Goal: Task Accomplishment & Management: Manage account settings

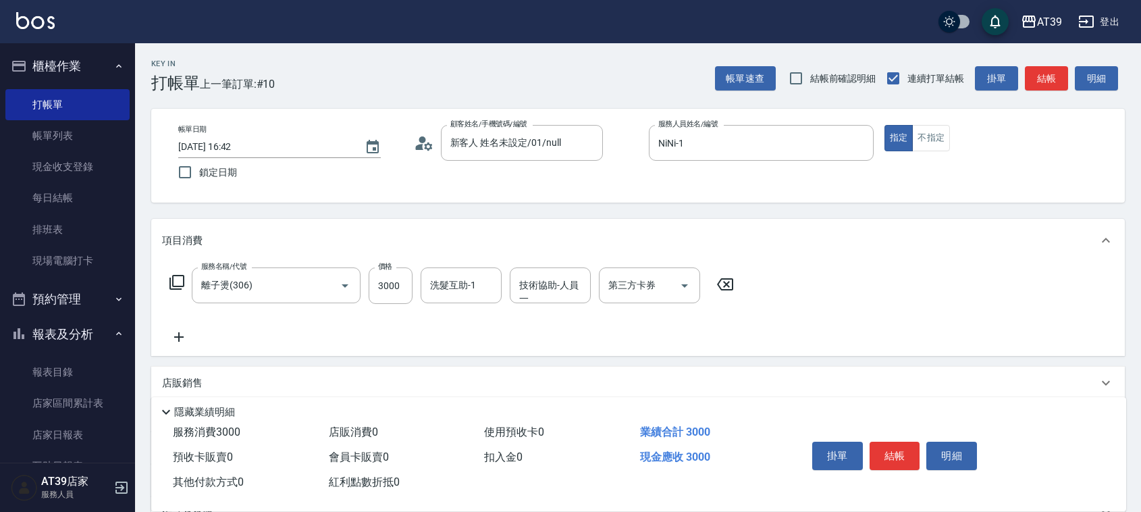
drag, startPoint x: 0, startPoint y: 0, endPoint x: 954, endPoint y: 126, distance: 962.7
click at [929, 135] on button "不指定" at bounding box center [931, 138] width 38 height 26
click at [1037, 75] on button "結帳" at bounding box center [1046, 78] width 43 height 25
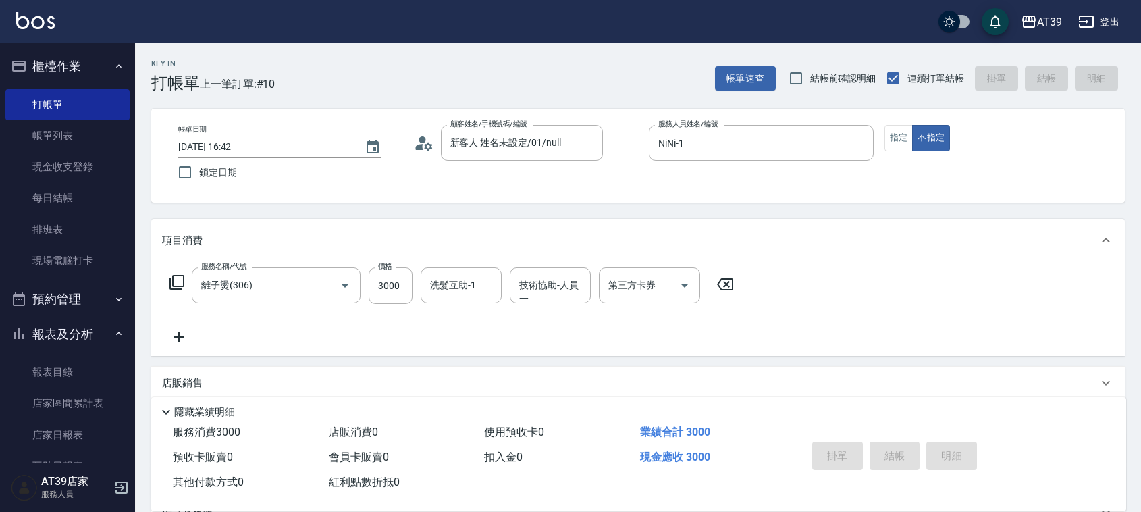
type input "2025/08/22 17:35"
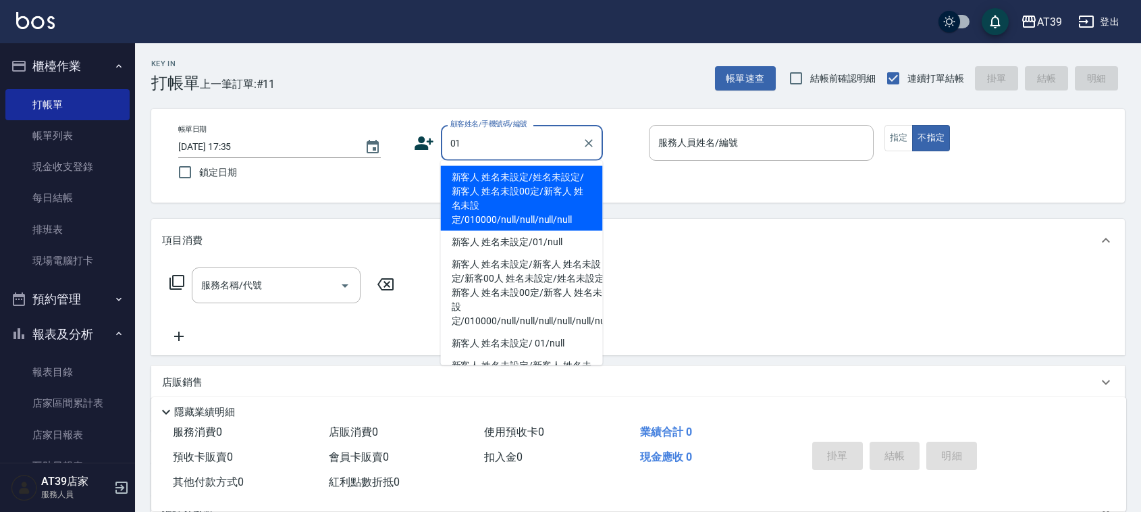
type input "新客人 姓名未設定/姓名未設定/新客人 姓名未設00定/新客人 姓名未設定/010000/null/null/null/null"
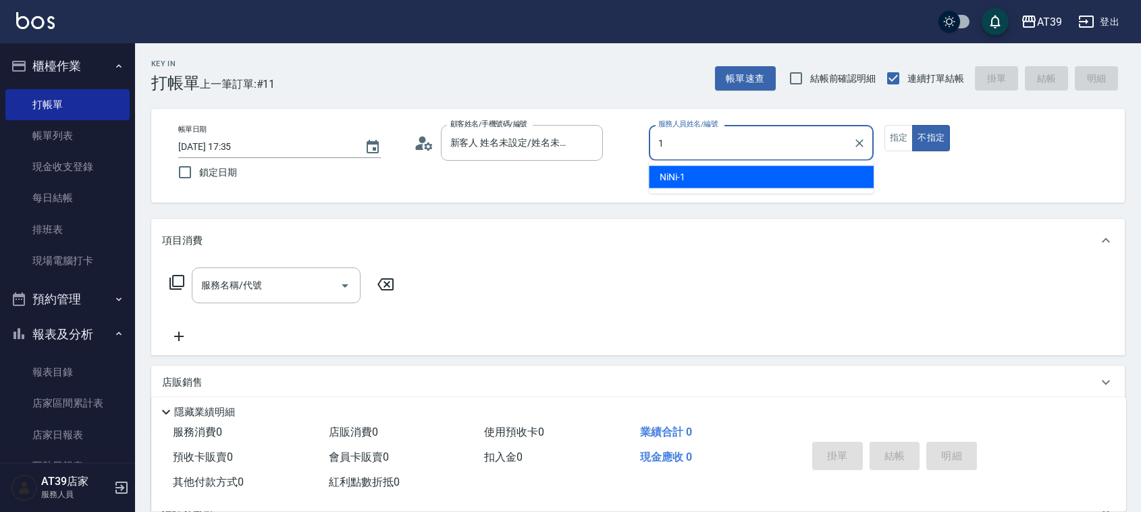
type input "NiNi-1"
type button "false"
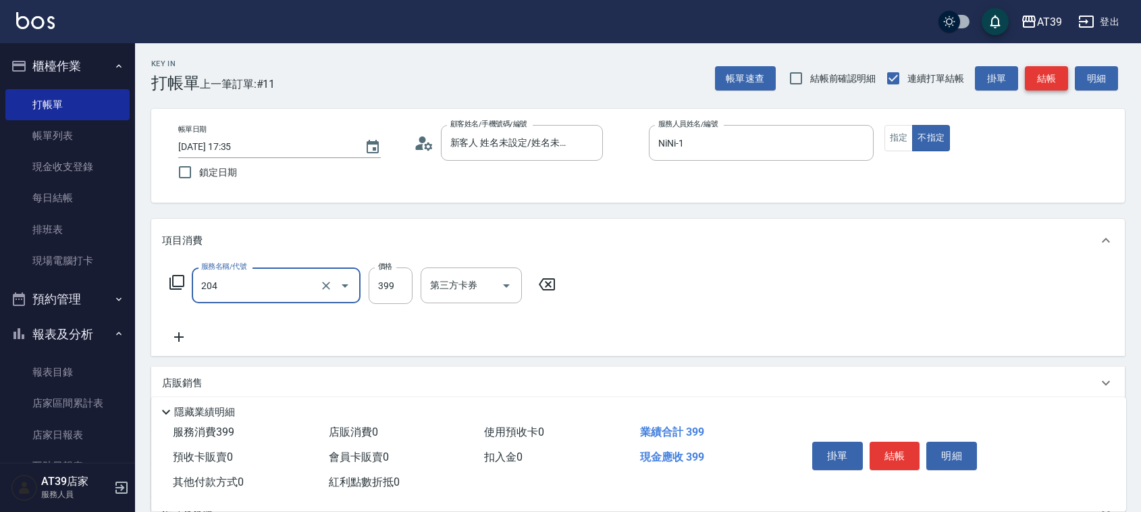
type input "A級洗+剪(204)"
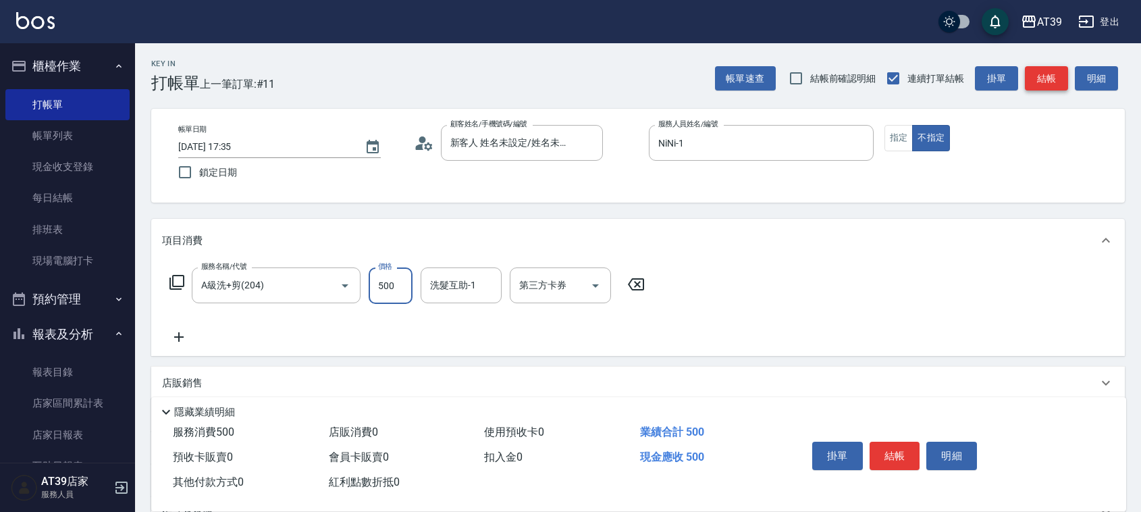
type input "500"
type input "饅頭-87"
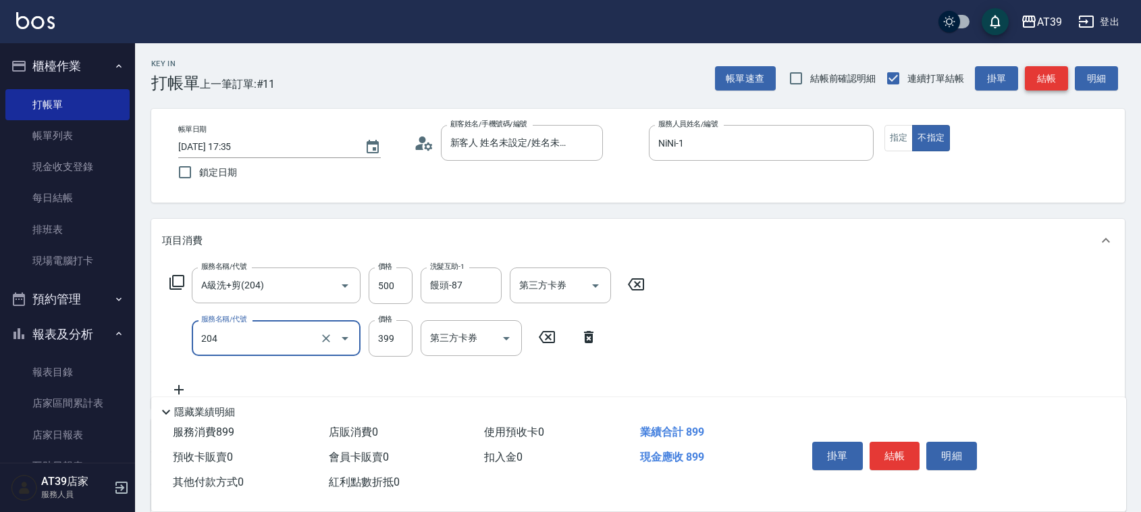
type input "A級洗+剪(204)"
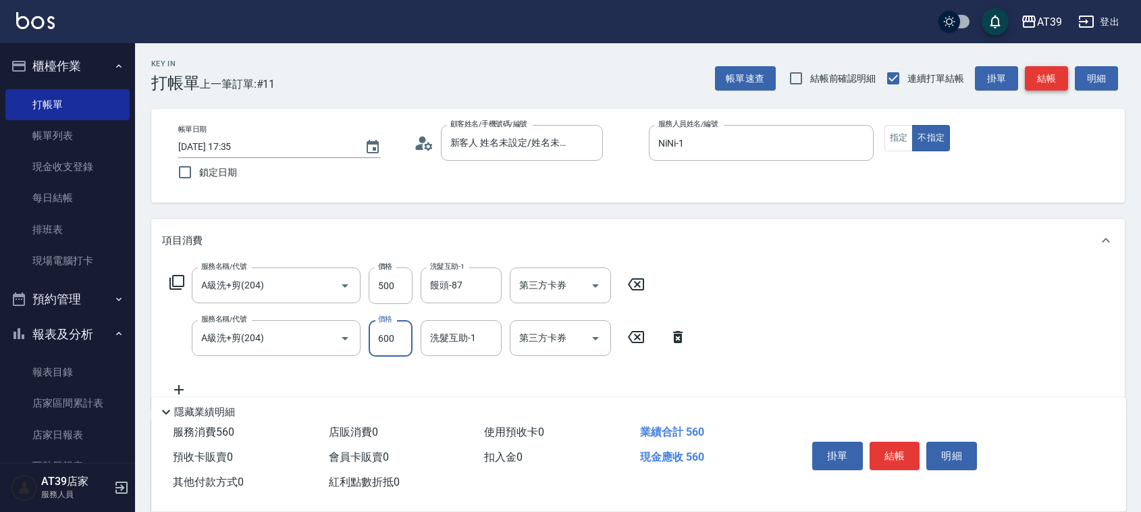
type input "600"
type input "饅頭-87"
click at [900, 144] on button "指定" at bounding box center [899, 138] width 29 height 26
click at [1041, 79] on button "結帳" at bounding box center [1046, 78] width 43 height 25
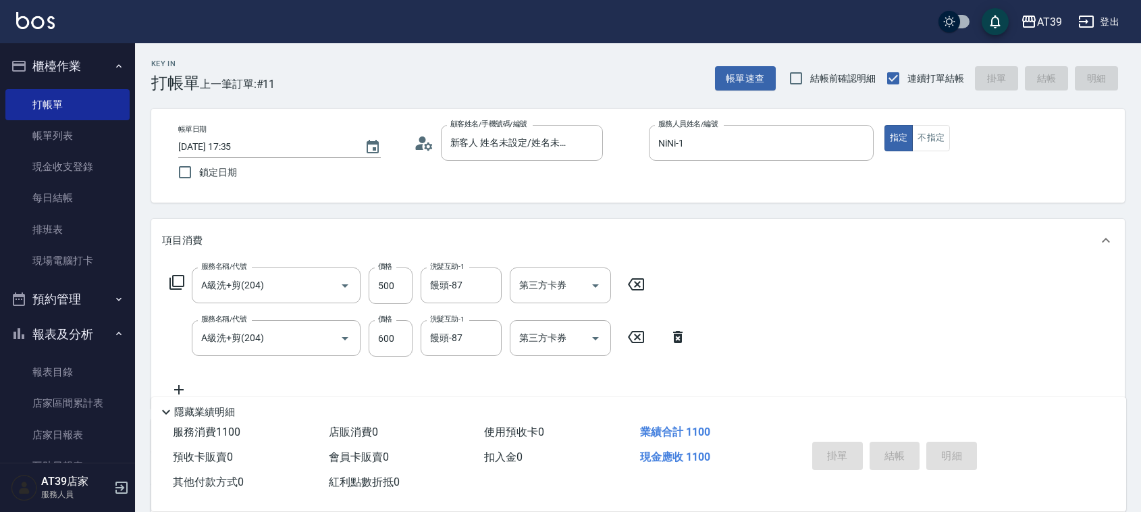
type input "2025/08/22 17:36"
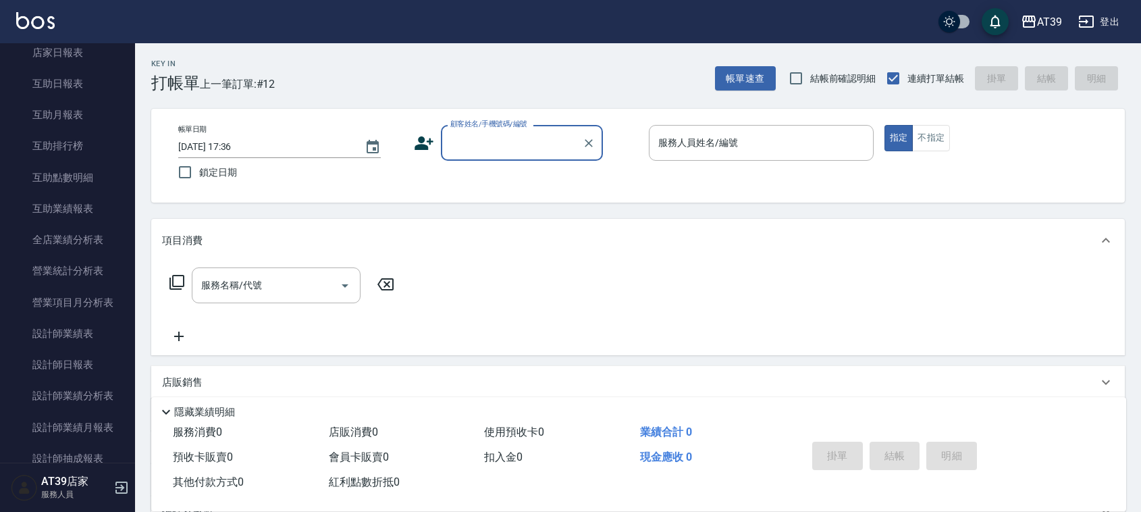
scroll to position [390, 0]
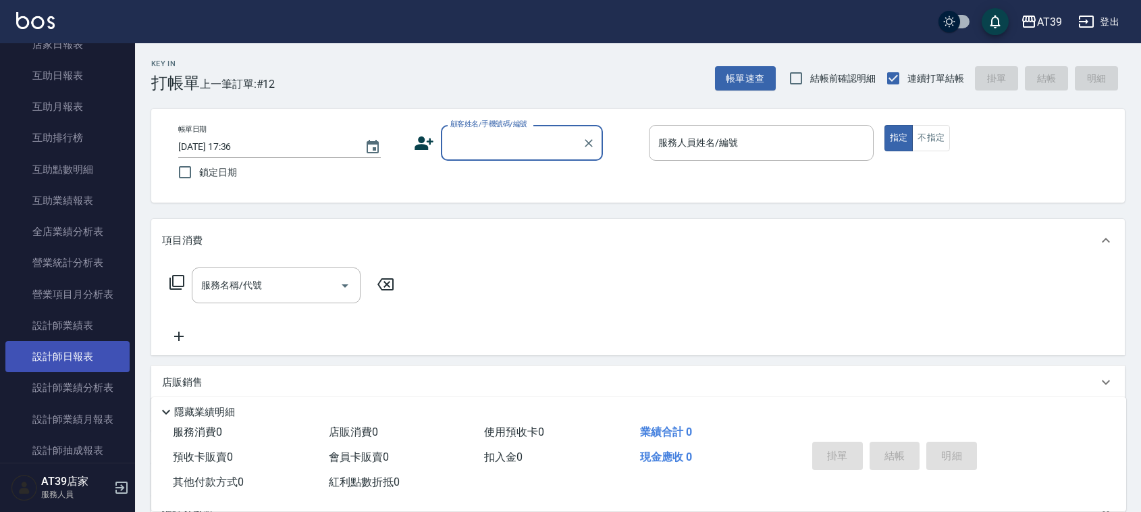
click at [83, 349] on link "設計師日報表" at bounding box center [67, 356] width 124 height 31
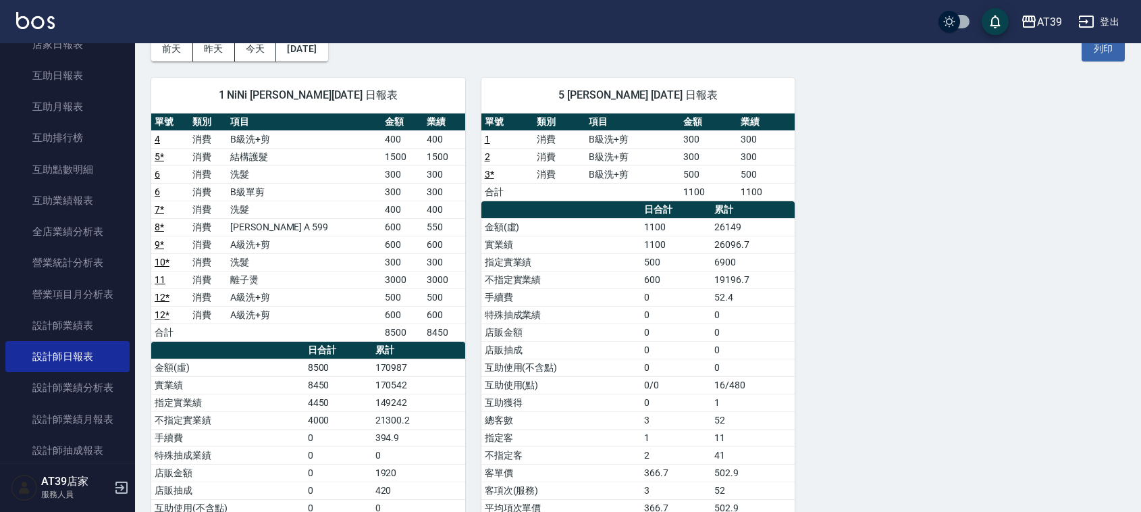
drag, startPoint x: 432, startPoint y: 139, endPoint x: 434, endPoint y: 170, distance: 30.5
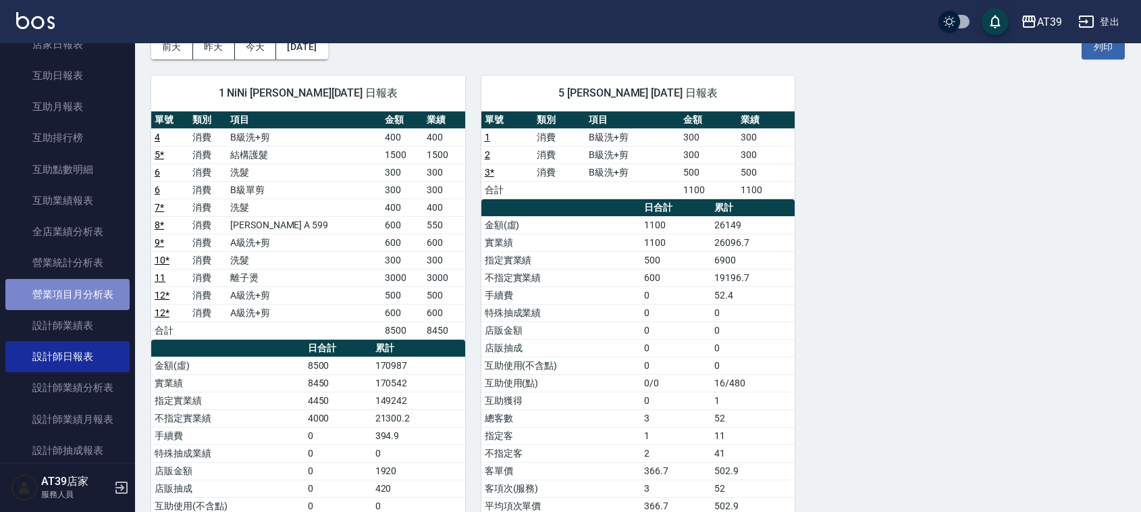
click at [105, 292] on link "營業項目月分析表" at bounding box center [67, 294] width 124 height 31
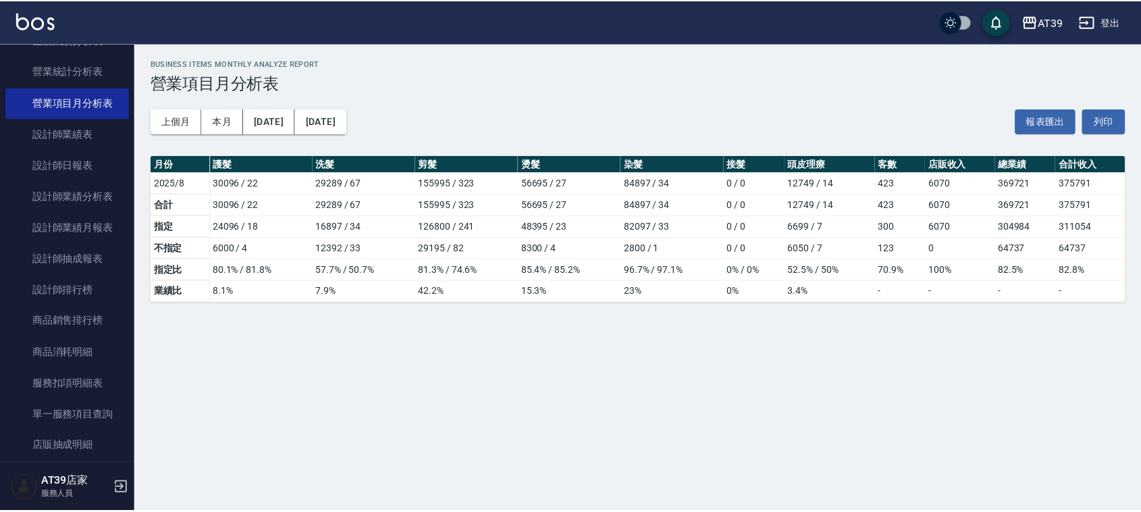
scroll to position [635, 0]
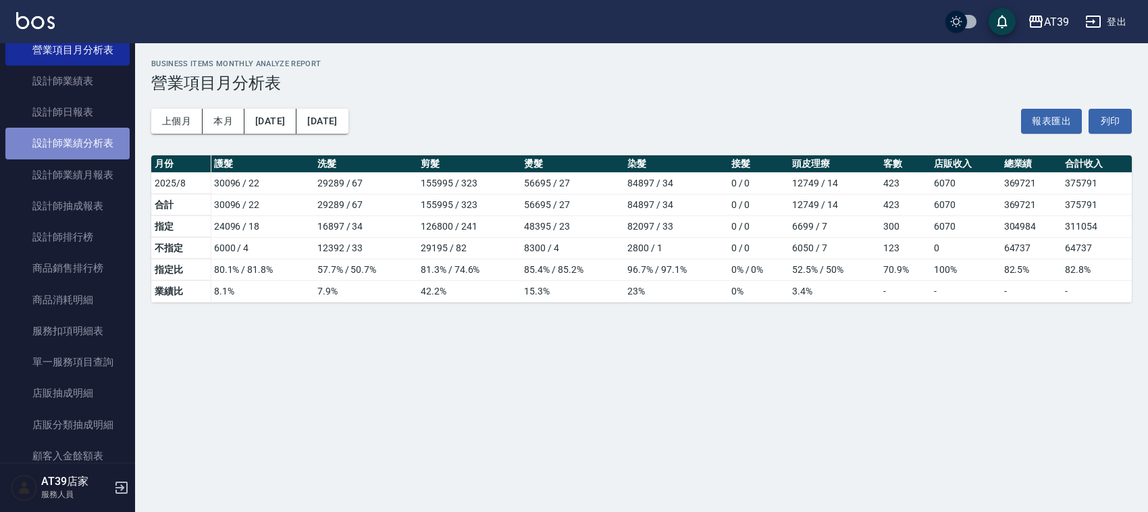
click at [82, 147] on link "設計師業績分析表" at bounding box center [67, 143] width 124 height 31
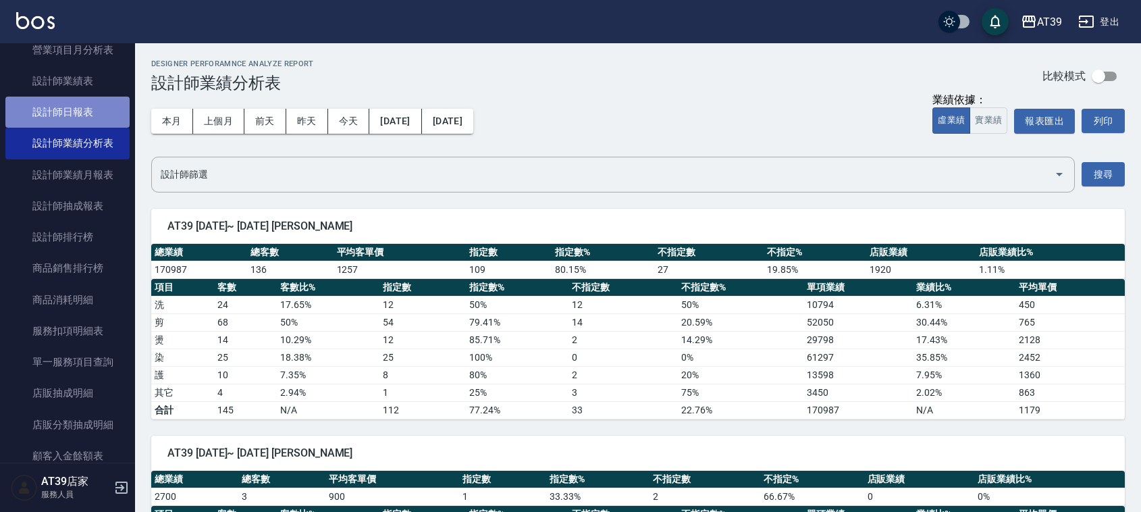
click at [91, 116] on link "設計師日報表" at bounding box center [67, 112] width 124 height 31
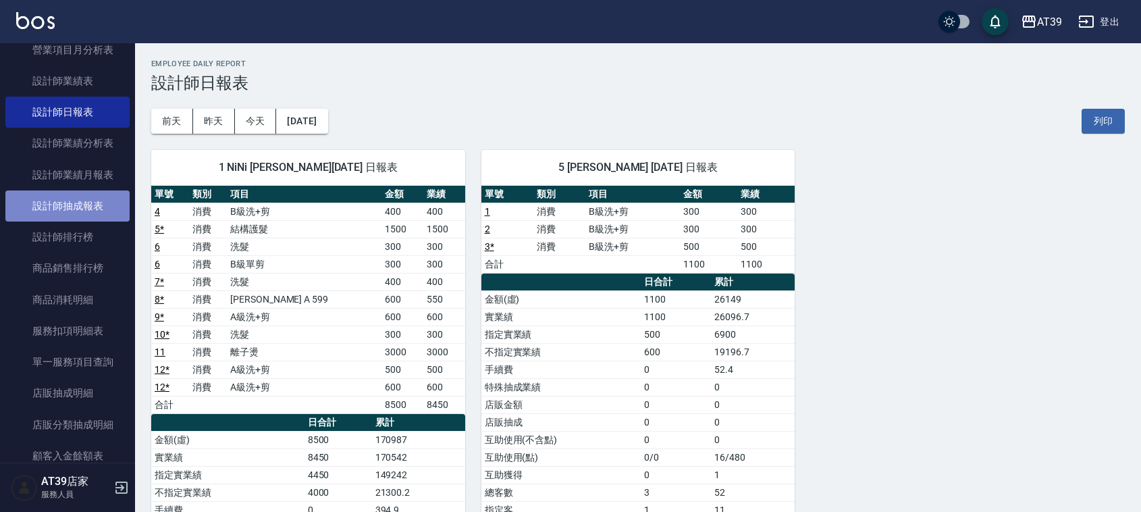
click at [99, 195] on link "設計師抽成報表" at bounding box center [67, 205] width 124 height 31
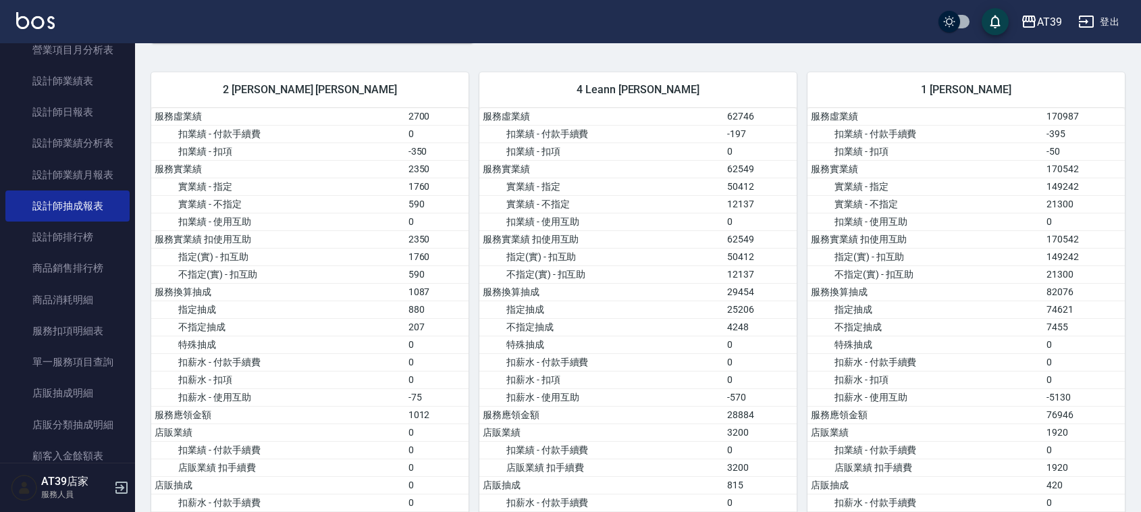
drag, startPoint x: 1032, startPoint y: 199, endPoint x: 1037, endPoint y: 267, distance: 68.4
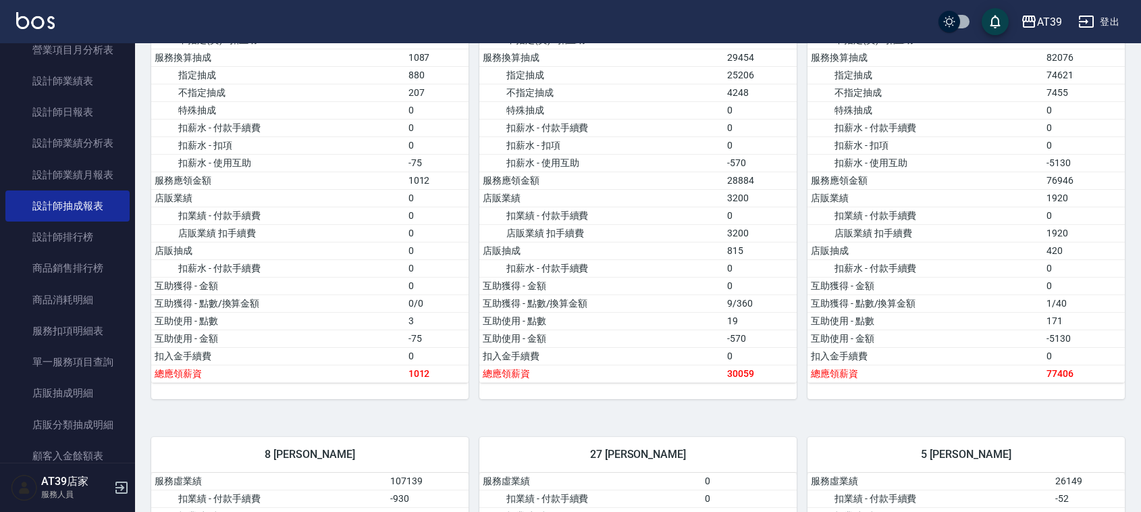
drag, startPoint x: 1000, startPoint y: 303, endPoint x: 1004, endPoint y: 348, distance: 45.4
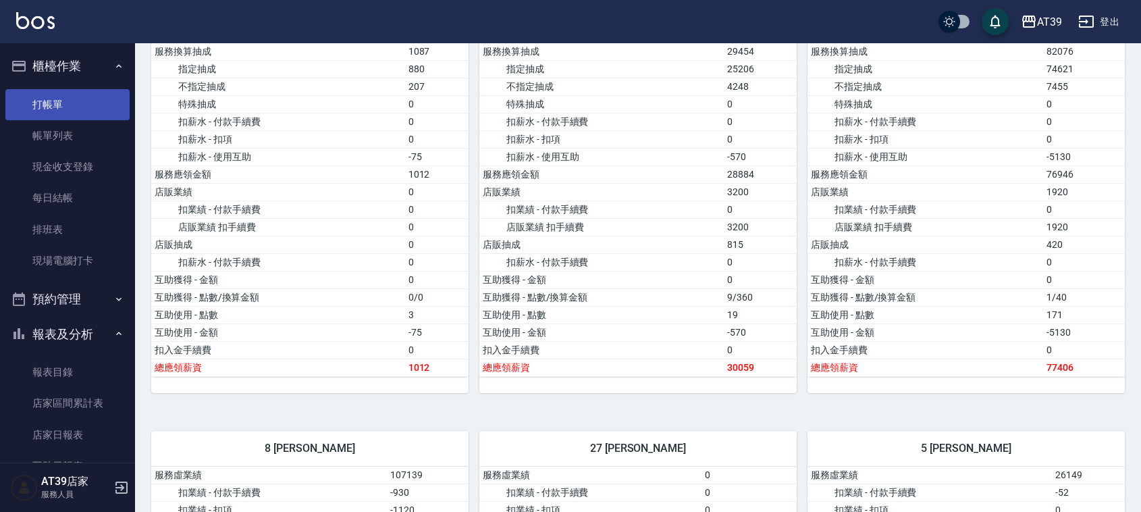
click at [81, 105] on link "打帳單" at bounding box center [67, 104] width 124 height 31
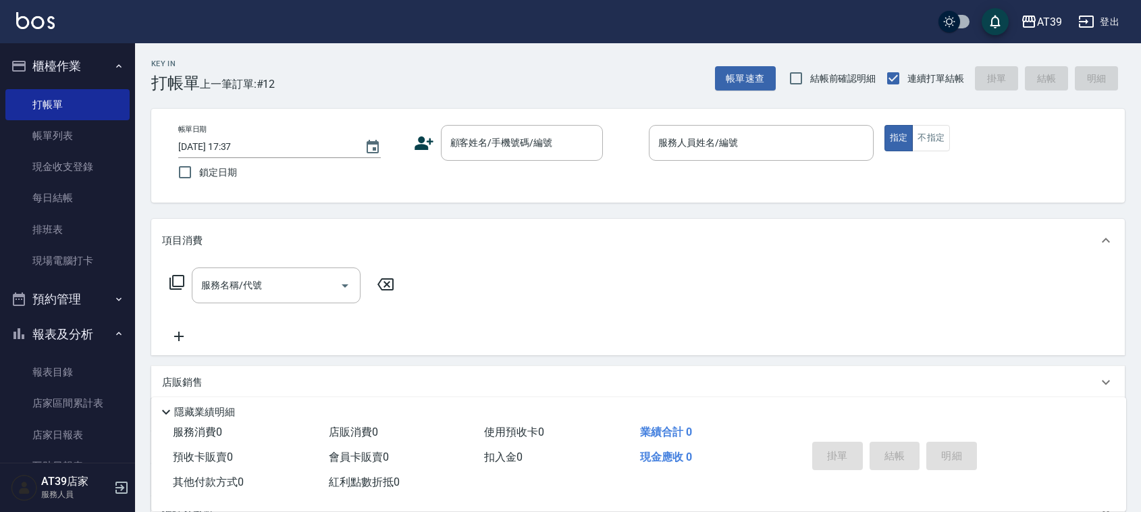
click at [162, 345] on div "服務名稱/代號 服務名稱/代號" at bounding box center [638, 308] width 974 height 93
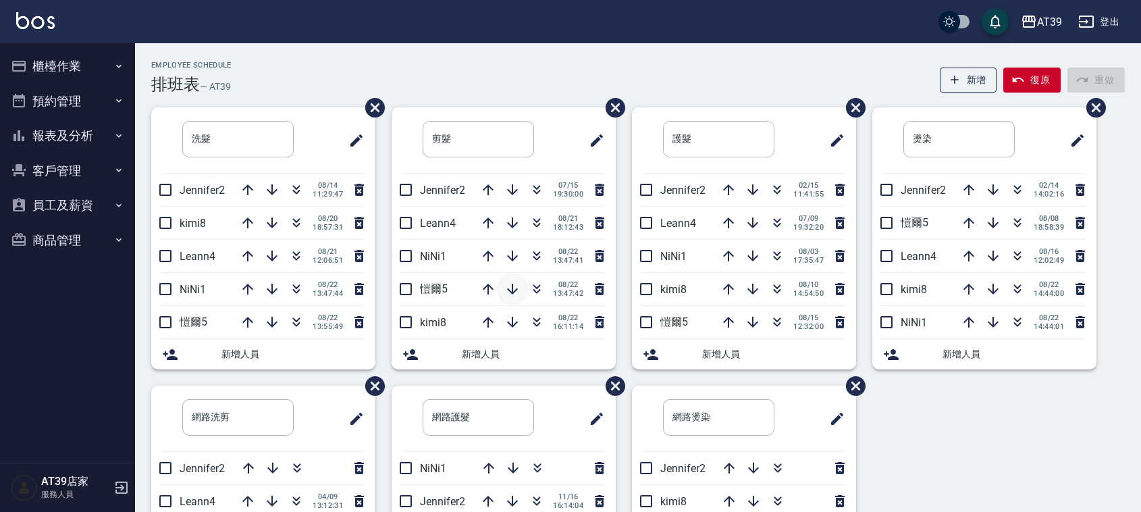
click at [507, 294] on icon "button" at bounding box center [513, 289] width 16 height 16
click at [288, 217] on icon "button" at bounding box center [296, 223] width 16 height 16
click at [531, 255] on icon "button" at bounding box center [537, 256] width 16 height 16
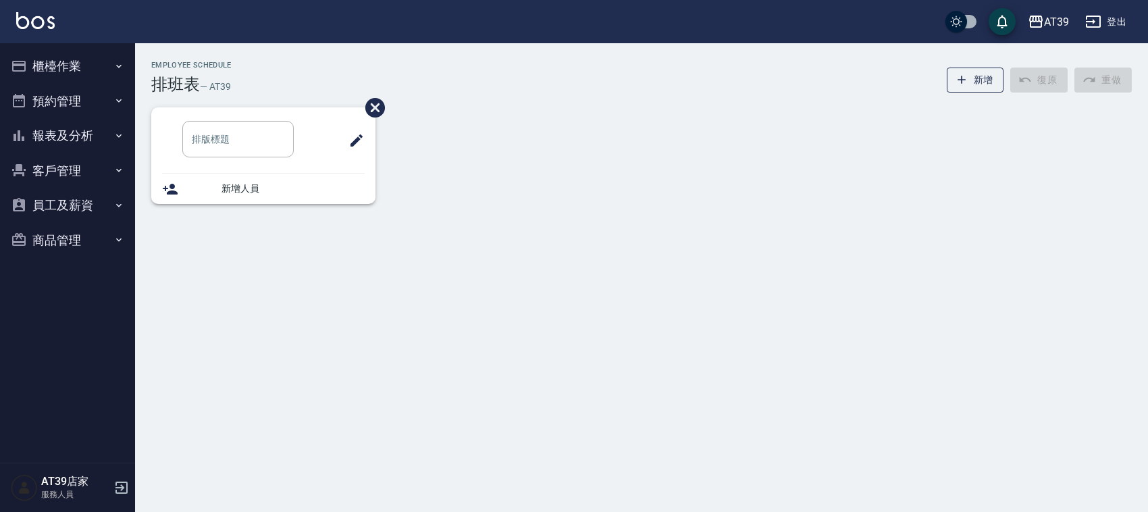
type input "洗髮"
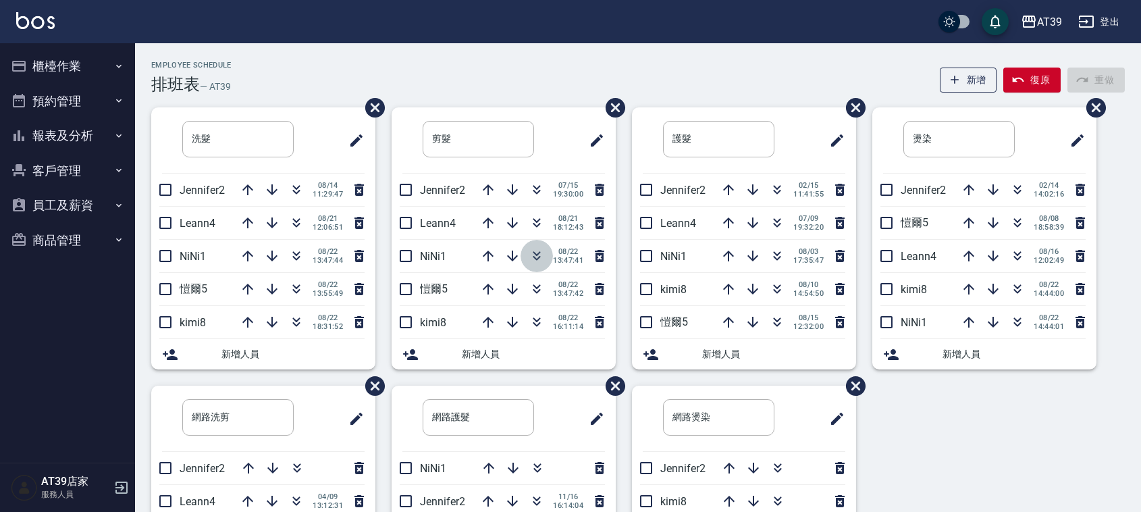
click at [534, 255] on icon "button" at bounding box center [537, 256] width 16 height 16
click at [535, 259] on icon "button" at bounding box center [537, 258] width 7 height 5
click at [540, 255] on icon "button" at bounding box center [537, 256] width 16 height 16
click at [535, 255] on icon "button" at bounding box center [537, 256] width 16 height 16
click at [534, 252] on icon "button" at bounding box center [537, 256] width 16 height 16
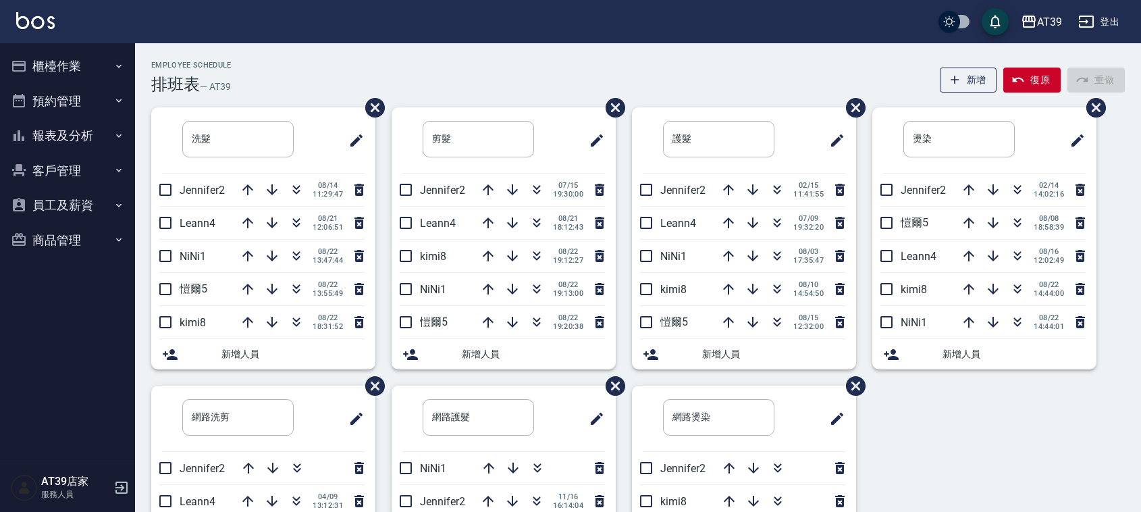
drag, startPoint x: 696, startPoint y: 92, endPoint x: 76, endPoint y: 73, distance: 619.6
click at [76, 73] on button "櫃檯作業" at bounding box center [67, 66] width 124 height 35
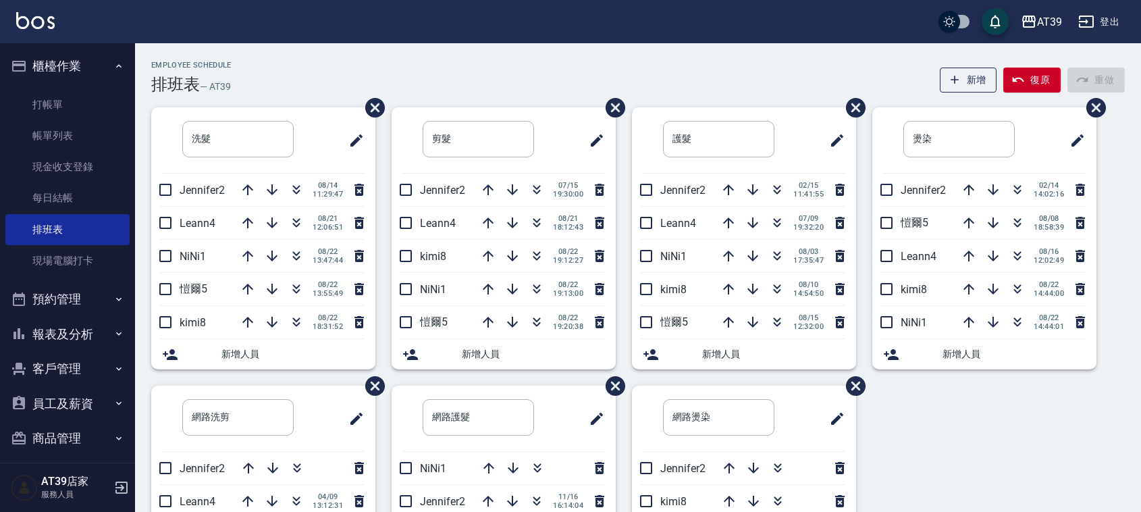
click at [83, 340] on button "報表及分析" at bounding box center [67, 334] width 124 height 35
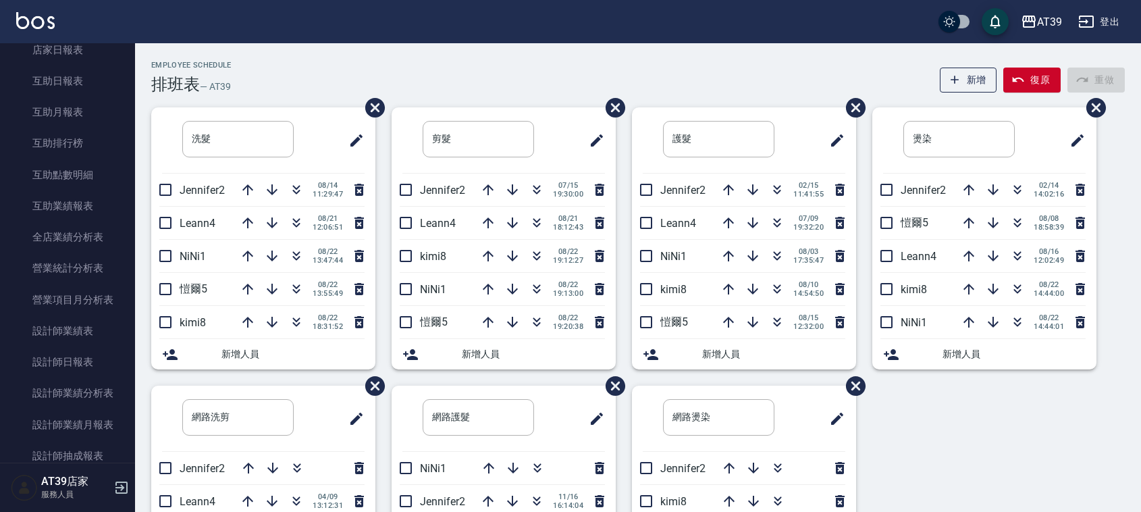
scroll to position [413, 0]
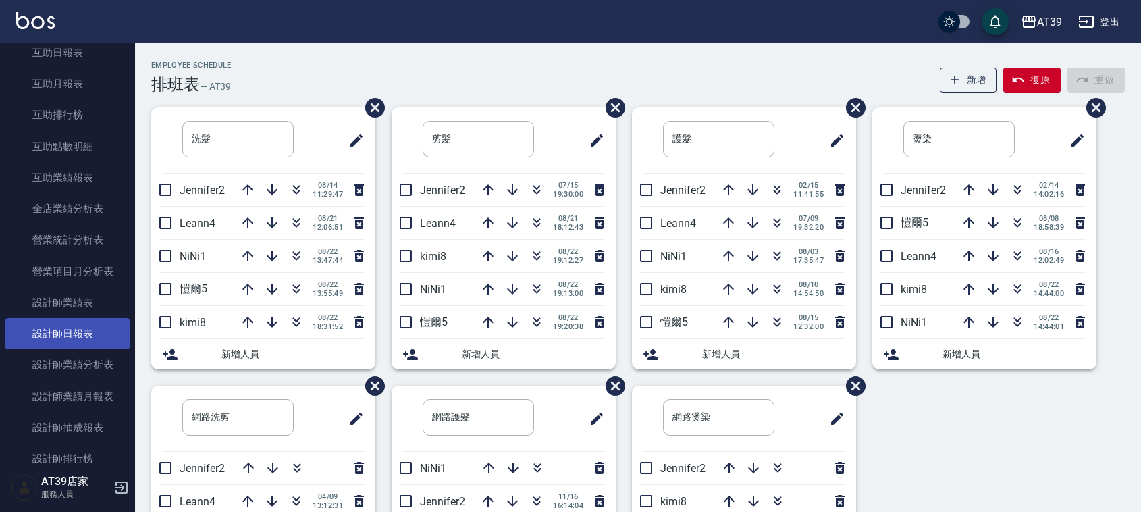
click at [90, 326] on link "設計師日報表" at bounding box center [67, 333] width 124 height 31
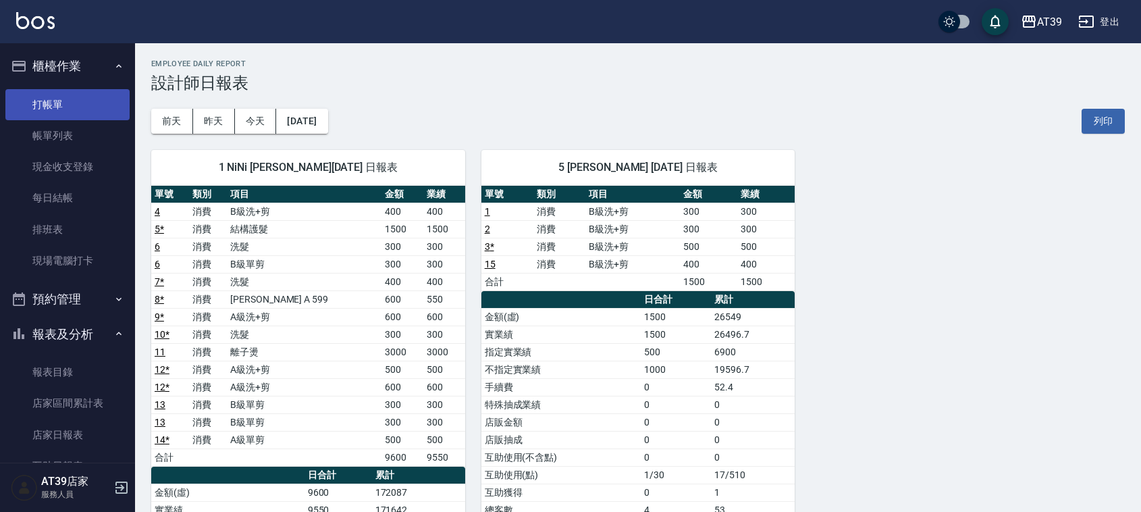
click at [61, 99] on link "打帳單" at bounding box center [67, 104] width 124 height 31
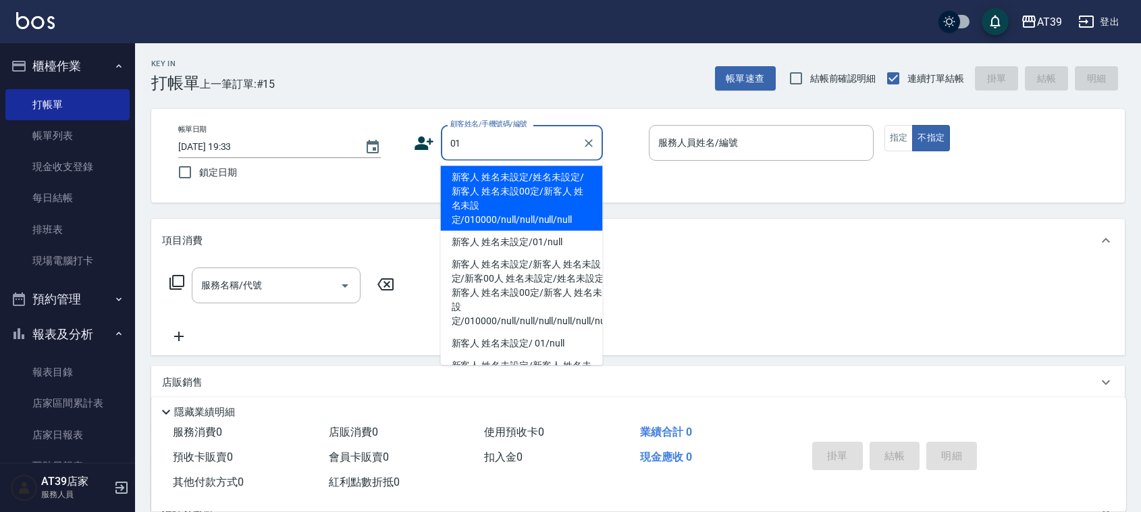
type input "新客人 姓名未設定/姓名未設定/新客人 姓名未設00定/新客人 姓名未設定/010000/null/null/null/null"
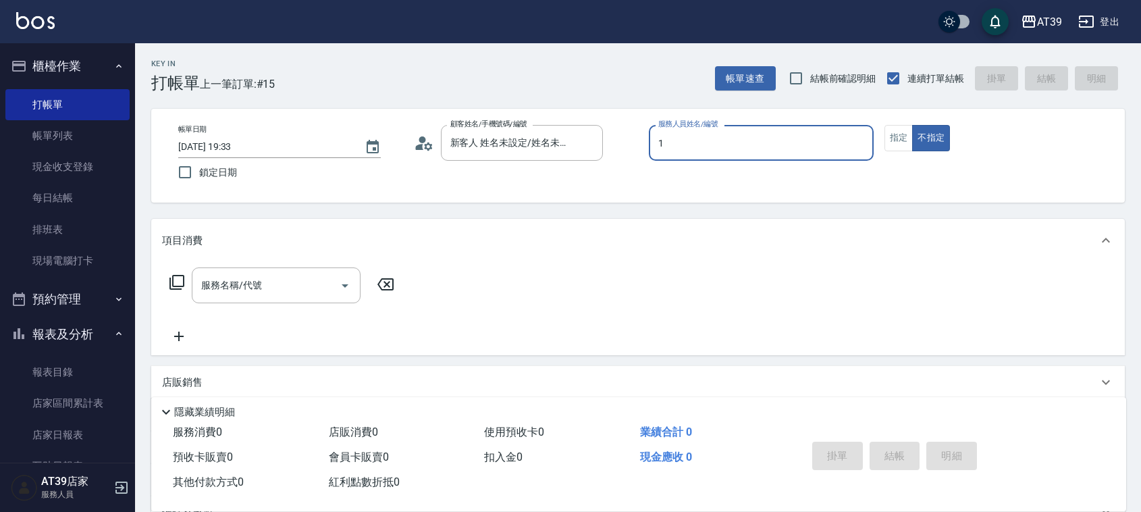
type input "NiNi-1"
type button "false"
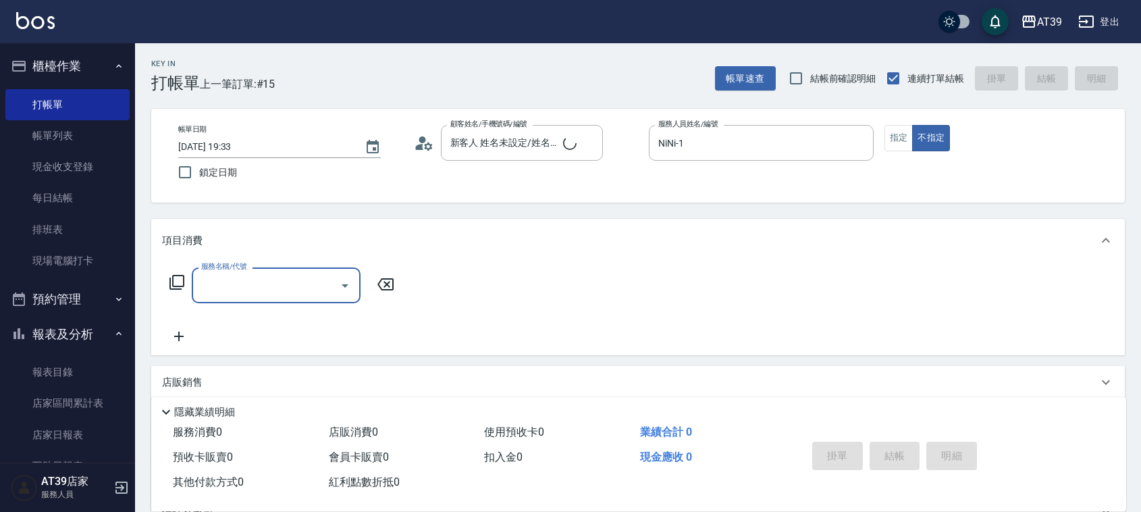
type input "新客人 姓名未設定/01/null"
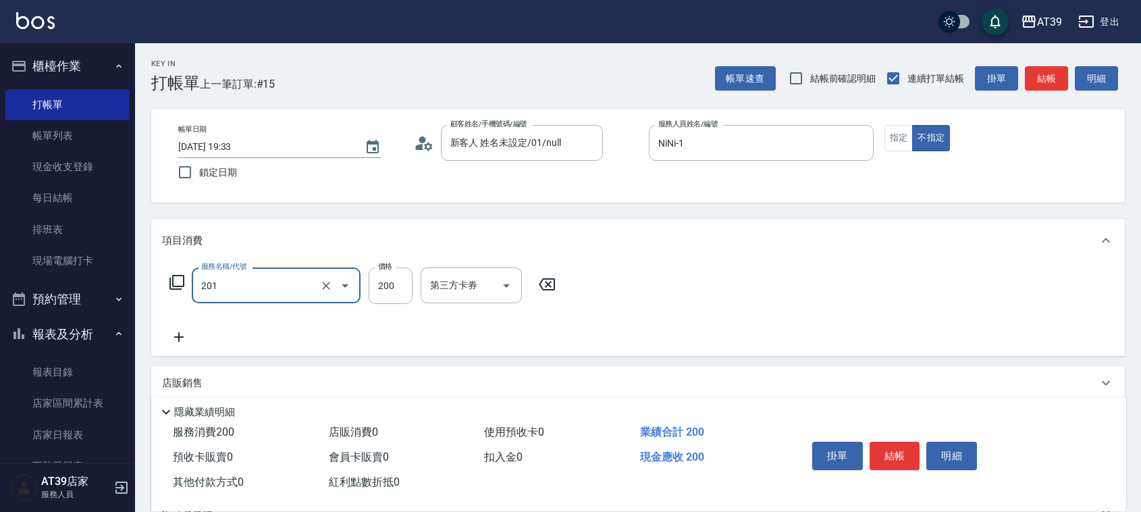
type input "B級單剪(201)"
type input "300"
click at [1034, 78] on button "結帳" at bounding box center [1046, 78] width 43 height 25
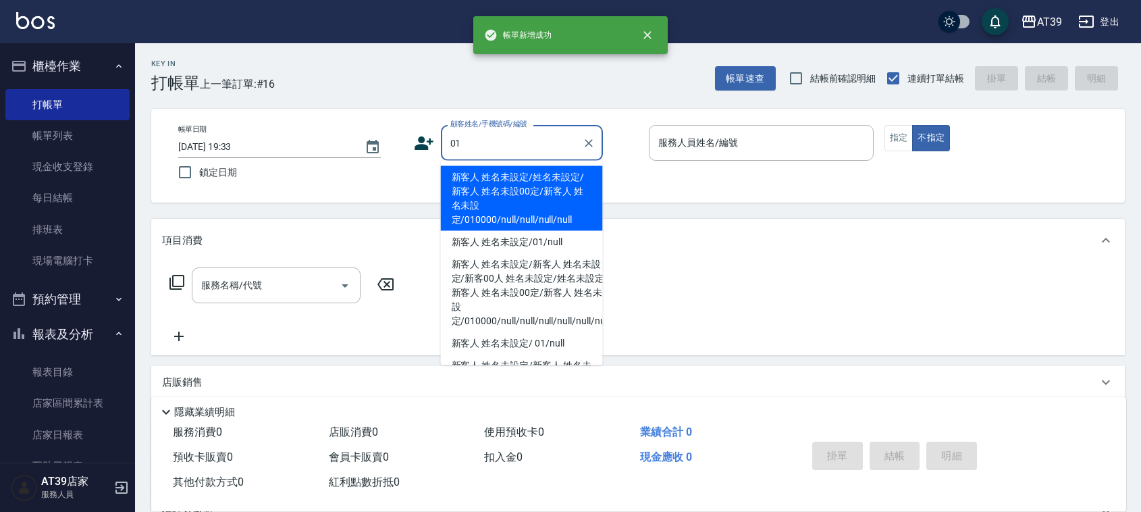
type input "新客人 姓名未設定/姓名未設定/新客人 姓名未設00定/新客人 姓名未設定/010000/null/null/null/null"
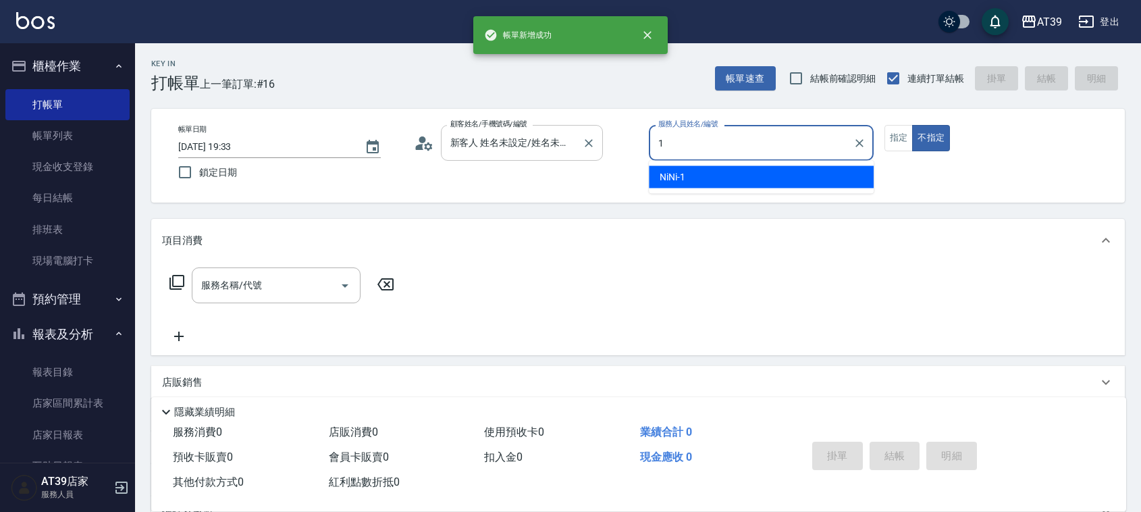
type input "NiNi-1"
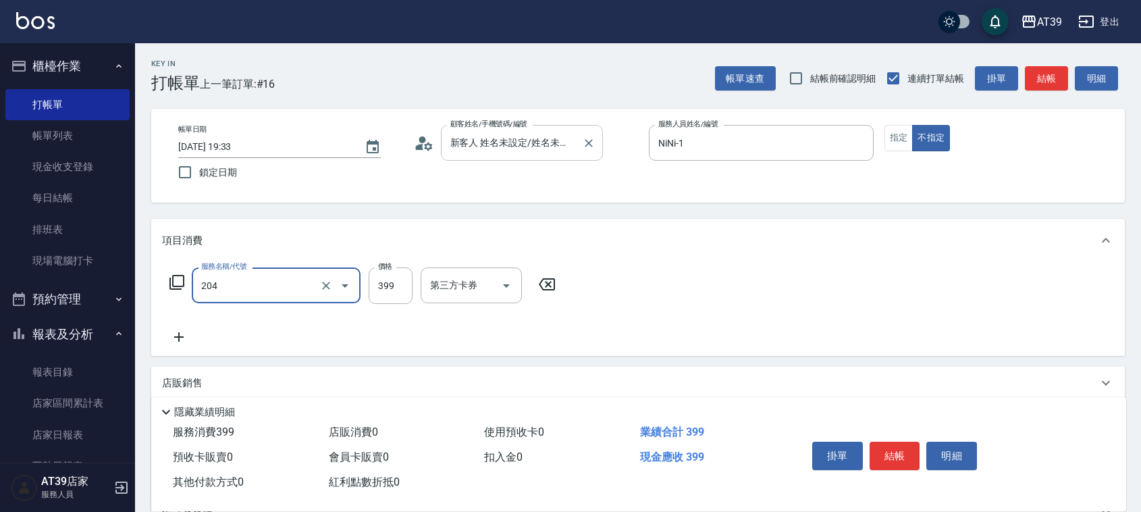
type input "A級洗+剪(204)"
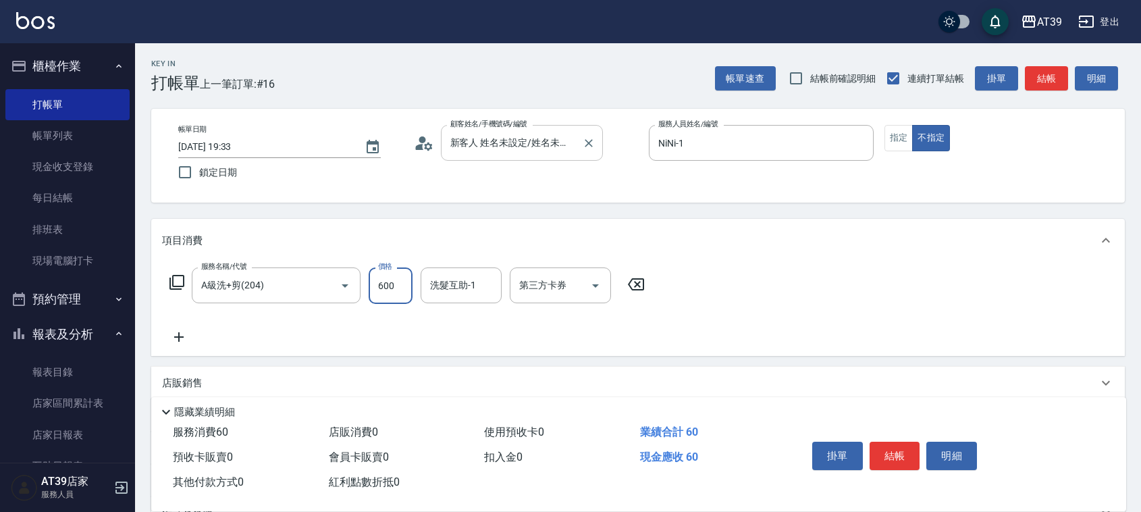
type input "600"
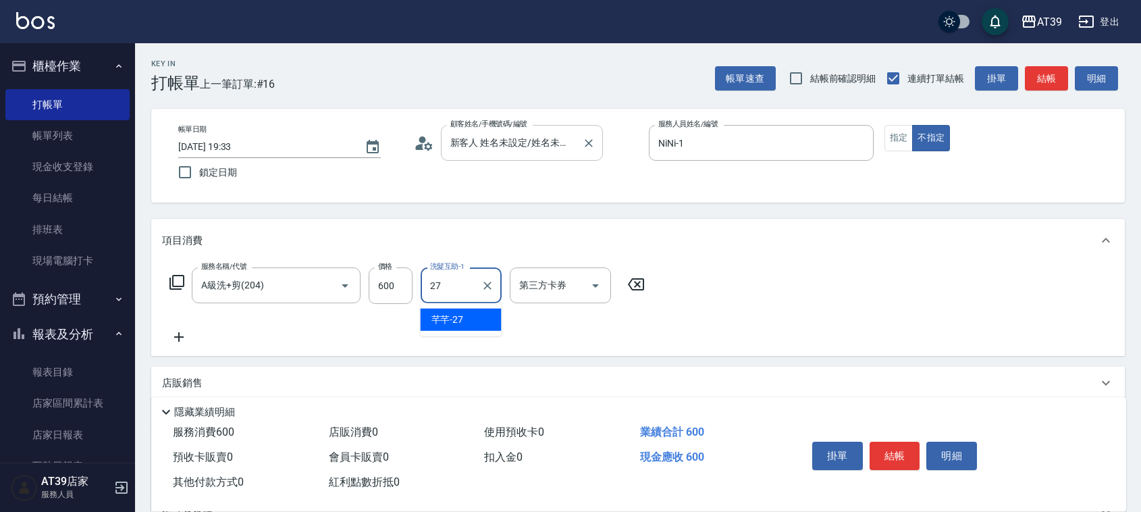
type input "芊芊-27"
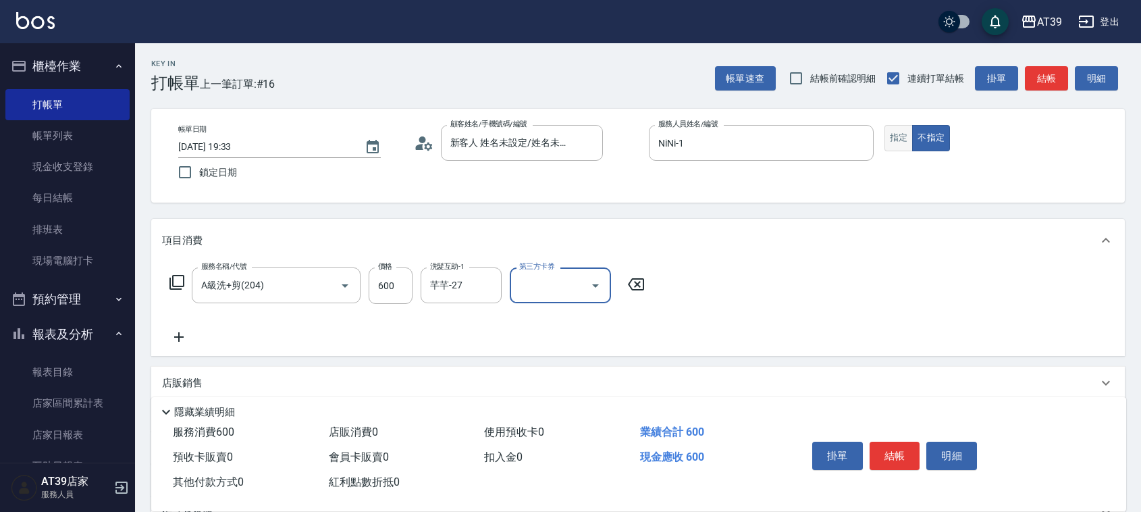
click at [904, 150] on button "指定" at bounding box center [899, 138] width 29 height 26
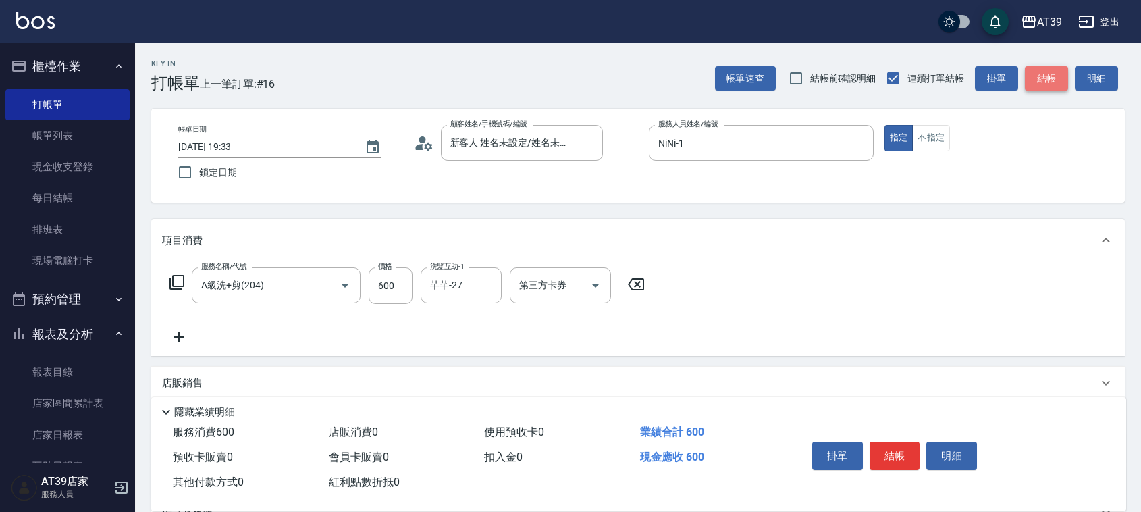
click at [1051, 69] on button "結帳" at bounding box center [1046, 78] width 43 height 25
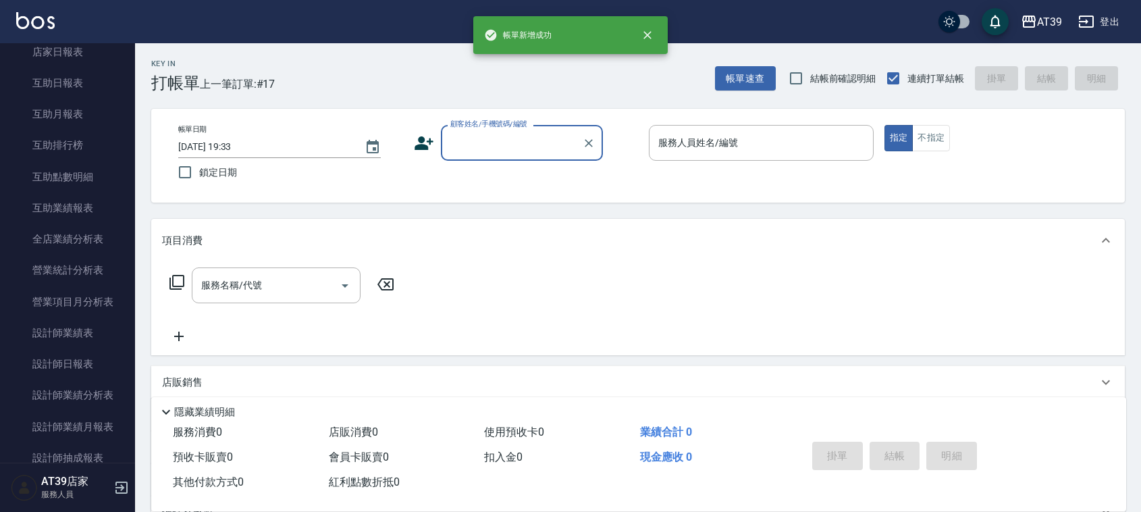
scroll to position [405, 0]
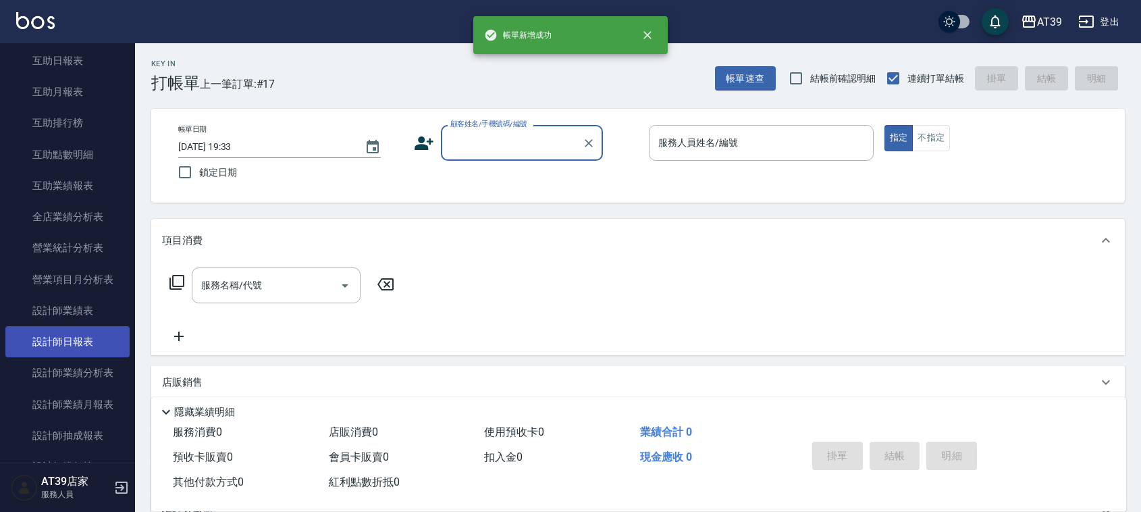
click at [71, 336] on link "設計師日報表" at bounding box center [67, 341] width 124 height 31
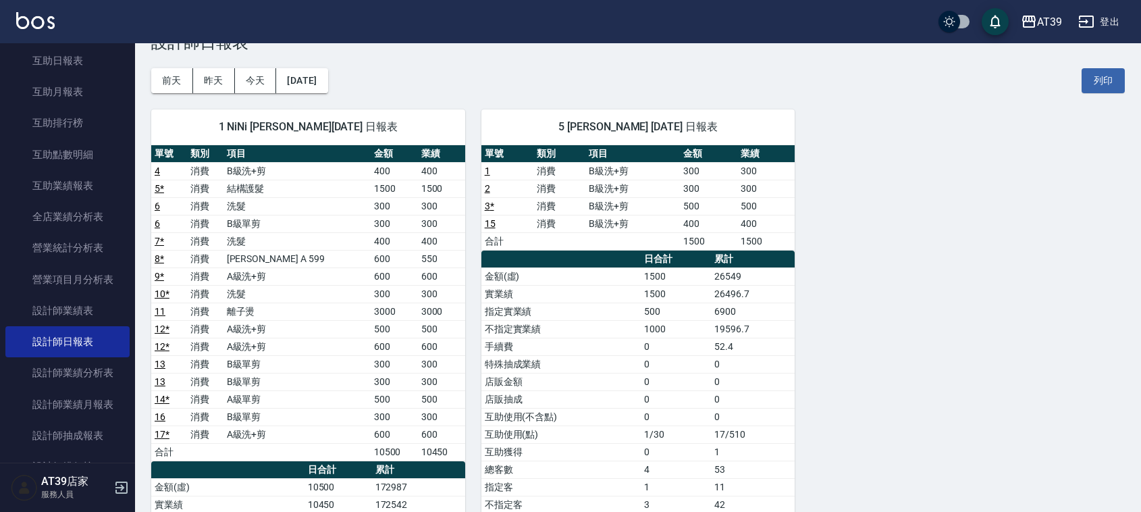
drag, startPoint x: 285, startPoint y: 213, endPoint x: 295, endPoint y: 267, distance: 55.6
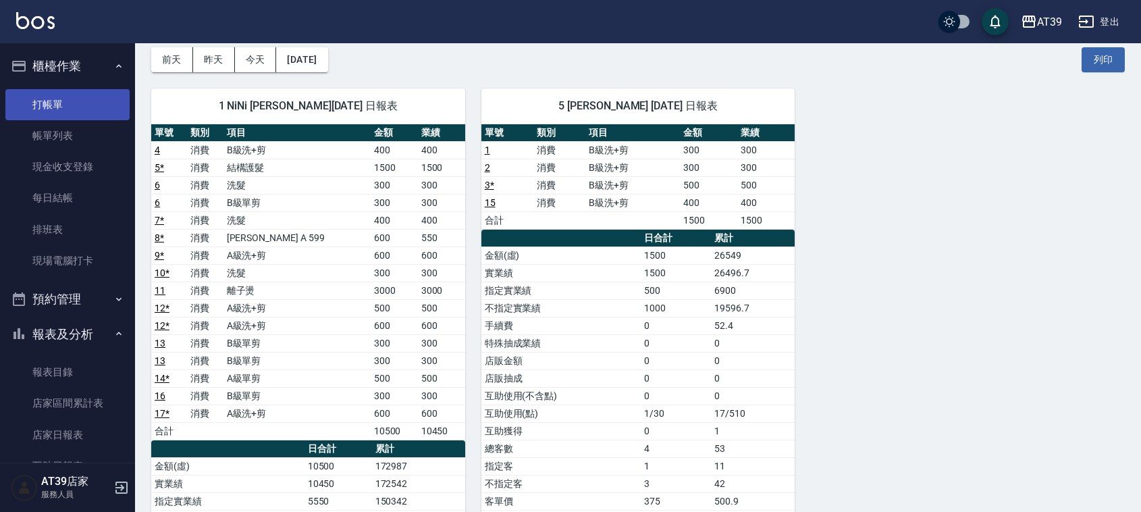
click at [66, 105] on link "打帳單" at bounding box center [67, 104] width 124 height 31
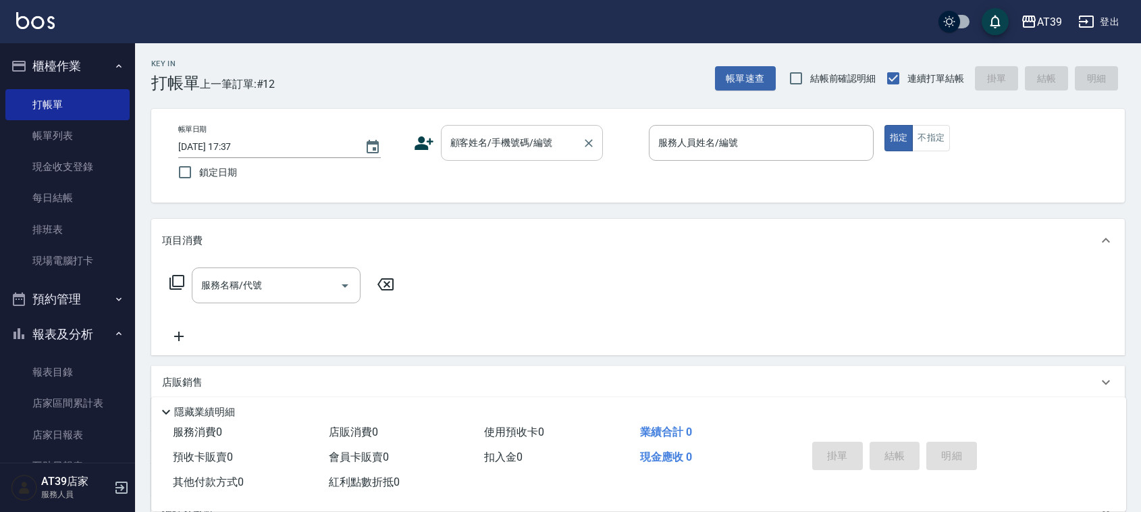
click at [534, 152] on input "顧客姓名/手機號碼/編號" at bounding box center [512, 143] width 130 height 24
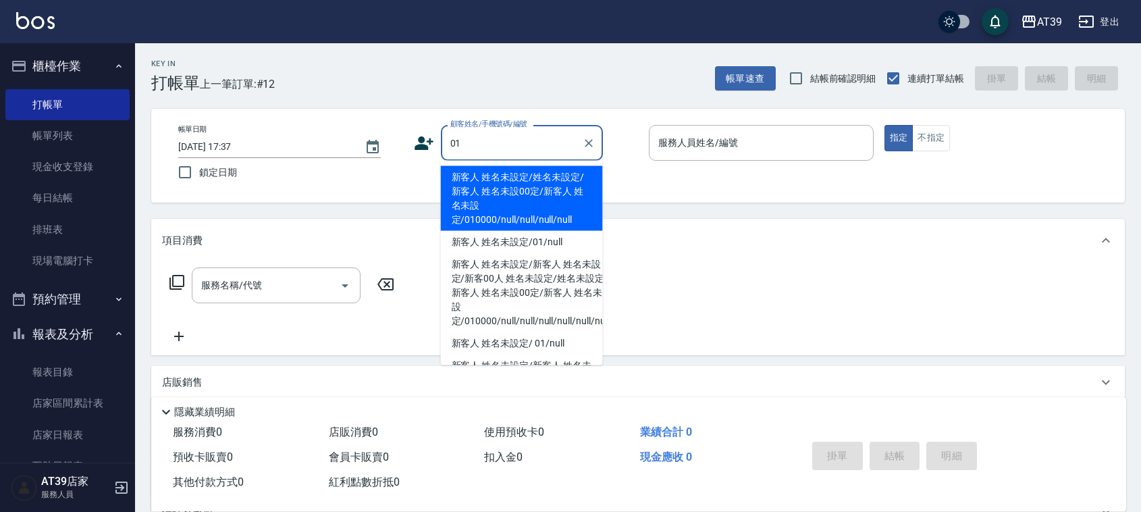
type input "新客人 姓名未設定/姓名未設定/新客人 姓名未設00定/新客人 姓名未設定/010000/null/null/null/null"
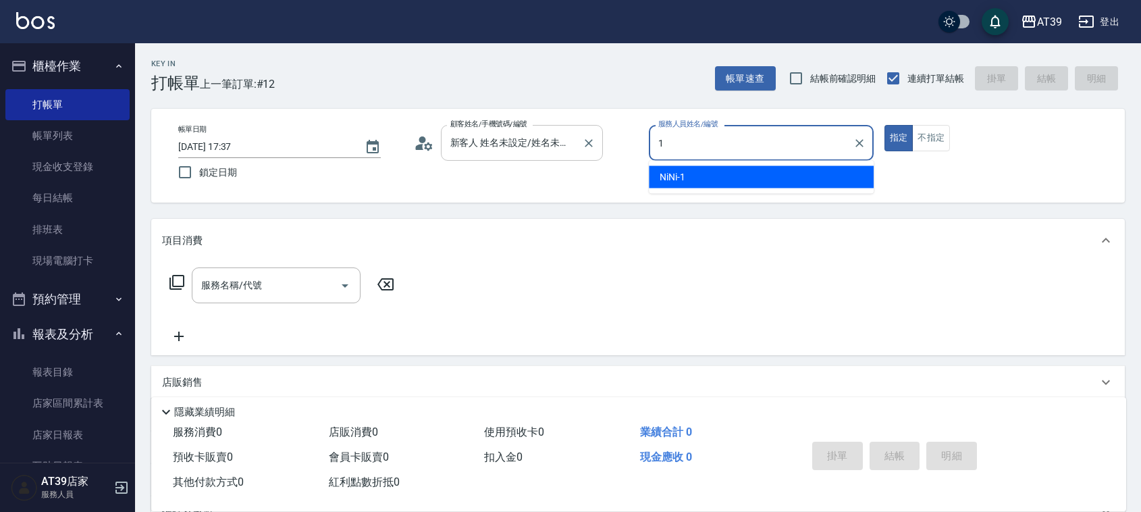
type input "NiNi-1"
type button "true"
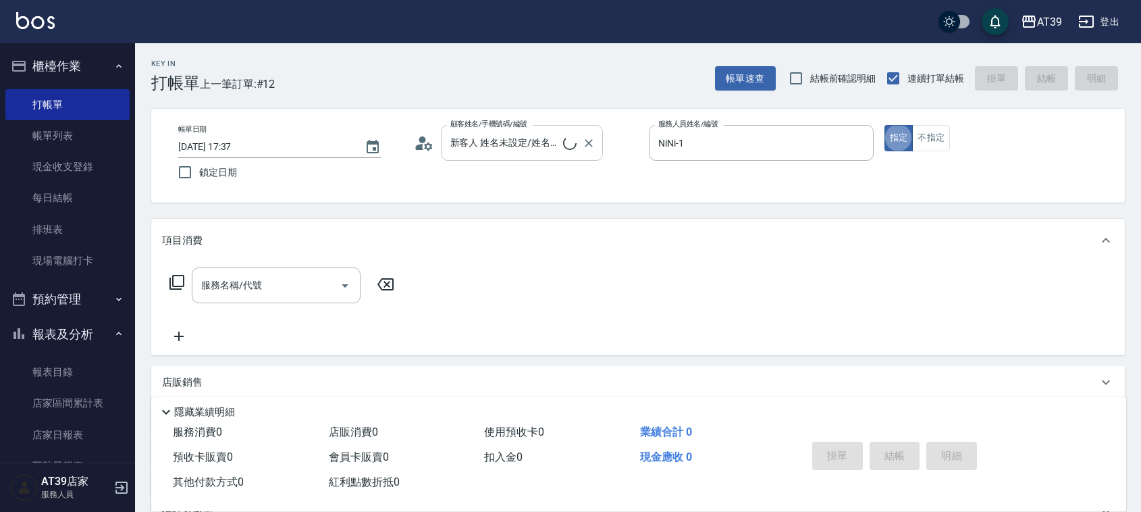
type input "新客人 姓名未設定/01/null"
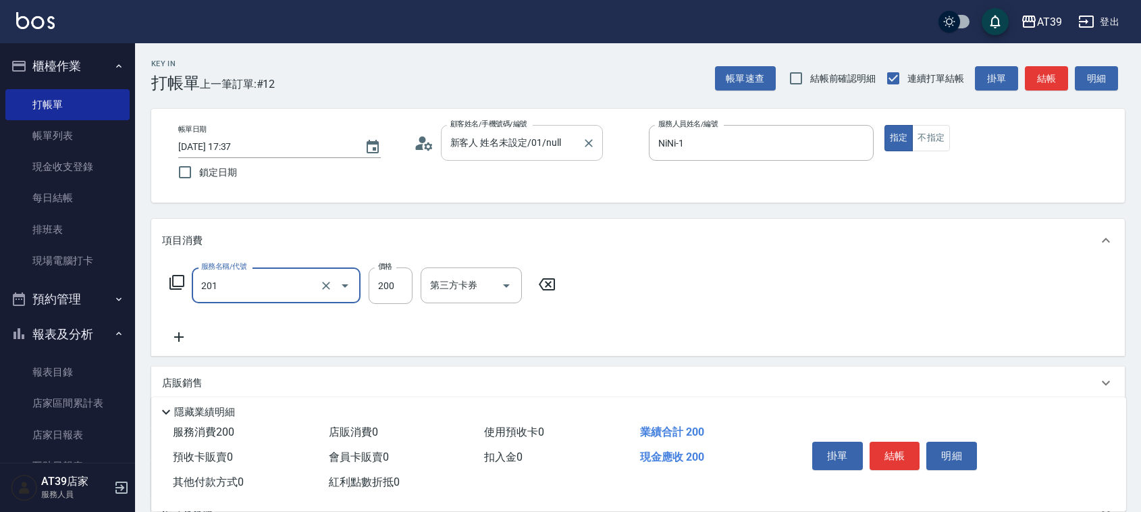
type input "B級單剪(201)"
type input "300"
click at [936, 142] on button "不指定" at bounding box center [931, 138] width 38 height 26
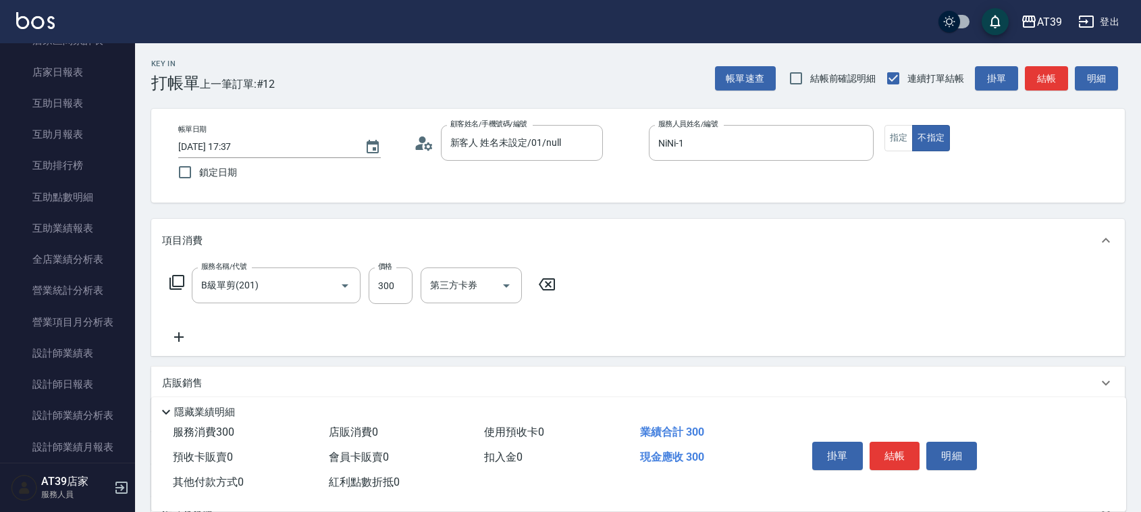
scroll to position [365, 0]
click at [51, 387] on link "設計師日報表" at bounding box center [67, 381] width 124 height 31
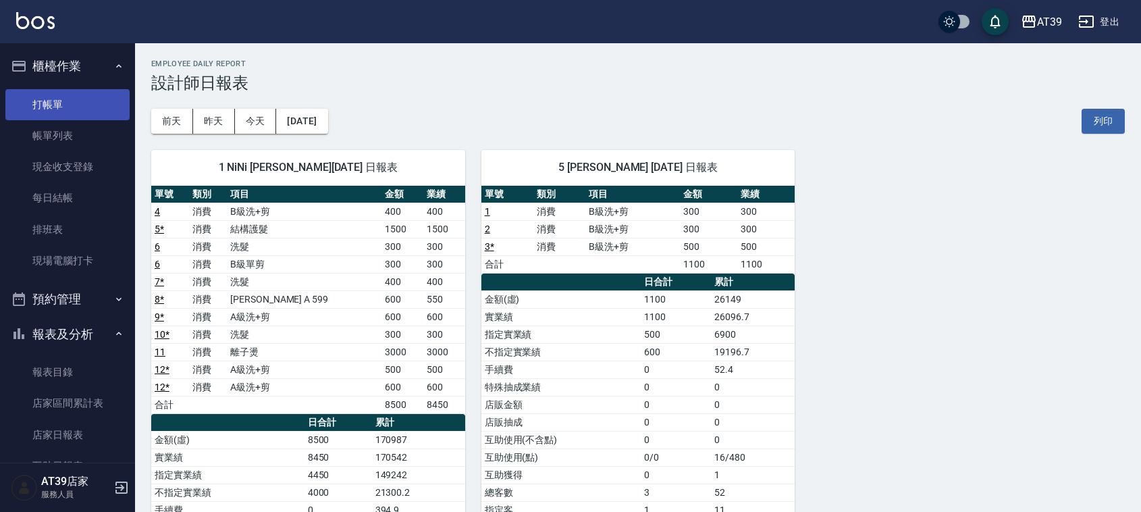
click at [38, 95] on link "打帳單" at bounding box center [67, 104] width 124 height 31
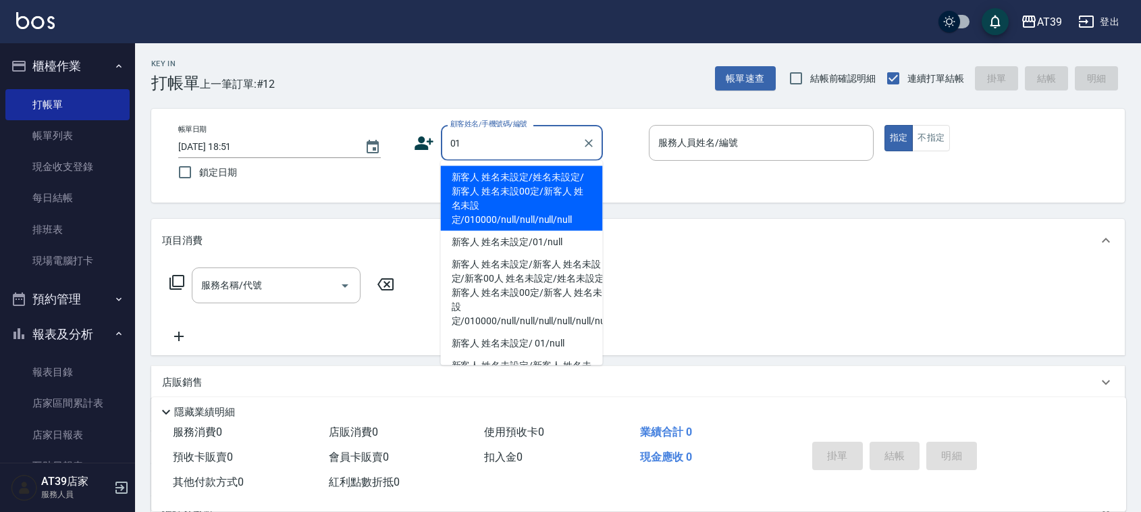
type input "新客人 姓名未設定/姓名未設定/新客人 姓名未設00定/新客人 姓名未設定/010000/null/null/null/null"
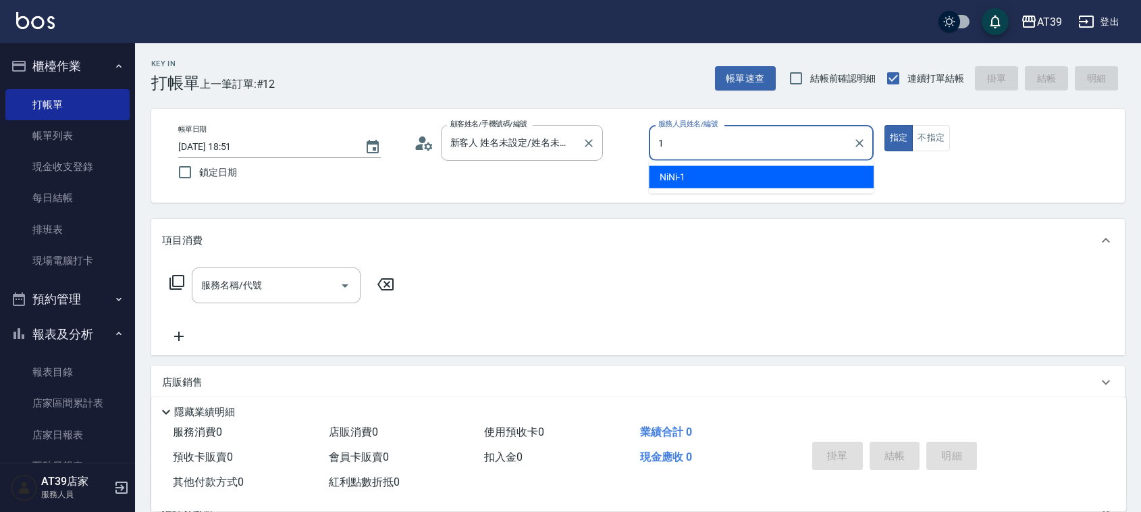
type input "NiNi-1"
type button "true"
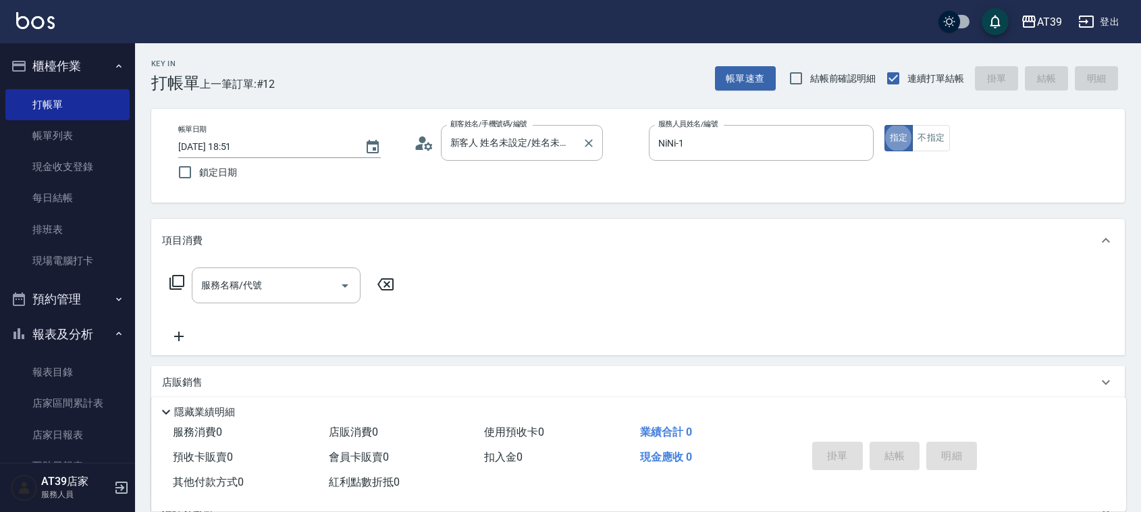
type input "新客人 姓名未設定/01/null"
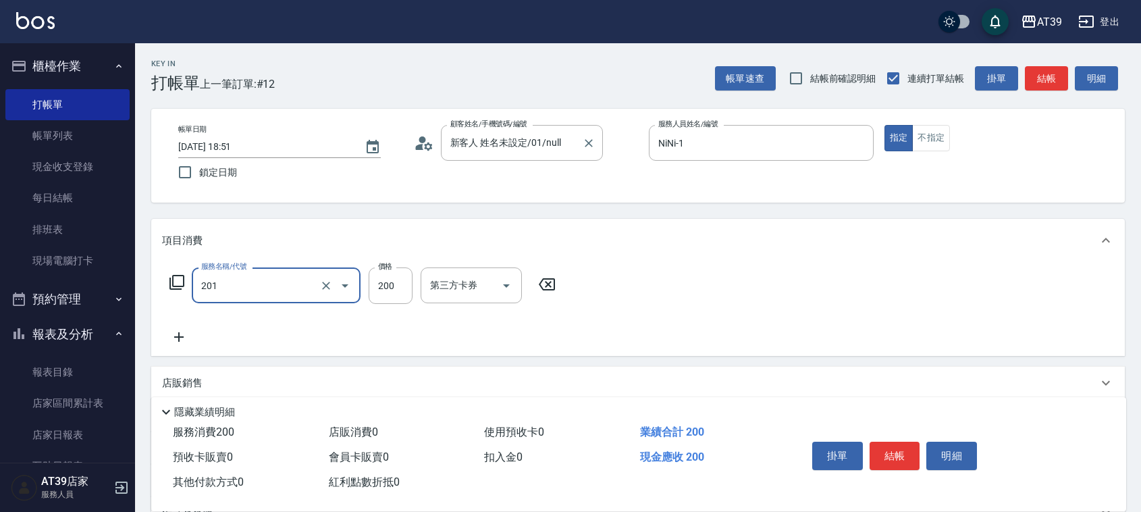
type input "B級單剪(201)"
type input "300"
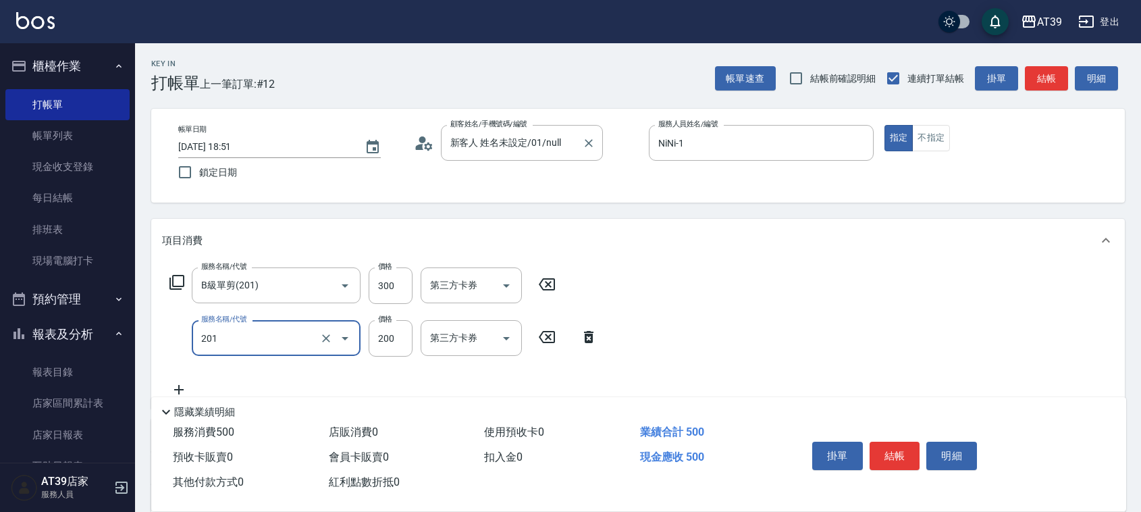
type input "B級單剪(201)"
type input "300"
click at [933, 149] on button "不指定" at bounding box center [931, 138] width 38 height 26
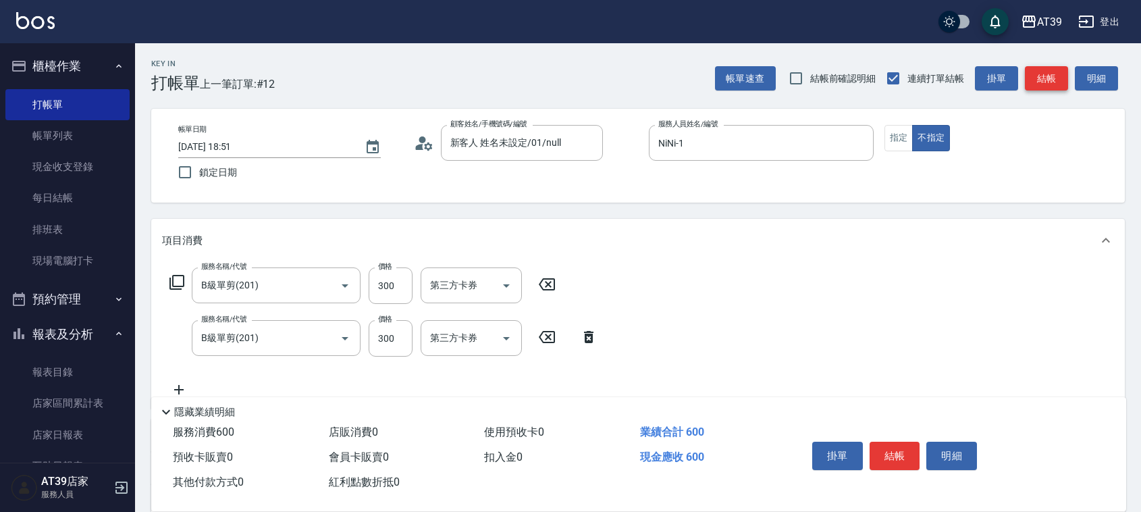
click at [1050, 73] on button "結帳" at bounding box center [1046, 78] width 43 height 25
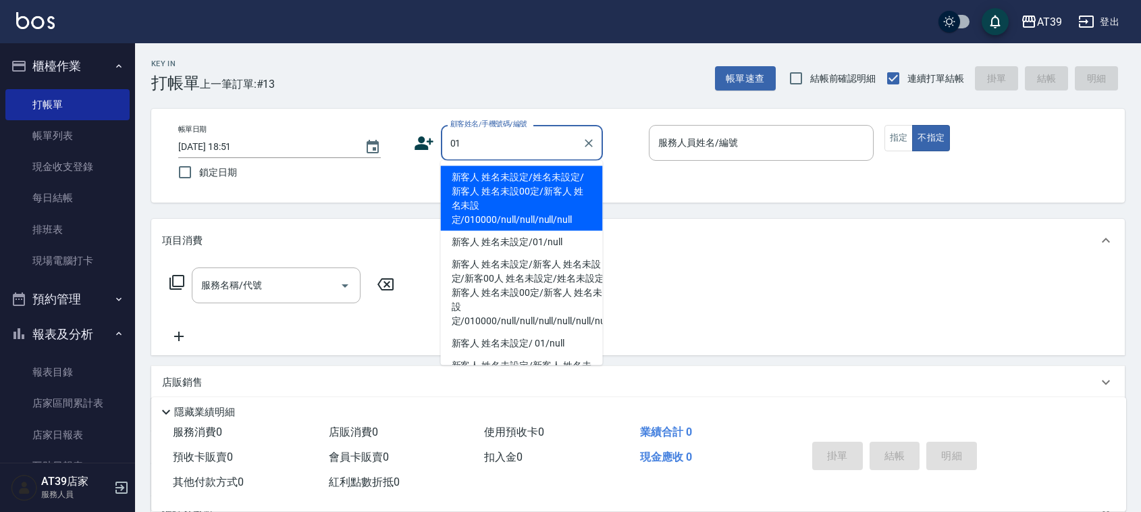
type input "新客人 姓名未設定/姓名未設定/新客人 姓名未設00定/新客人 姓名未設定/010000/null/null/null/null"
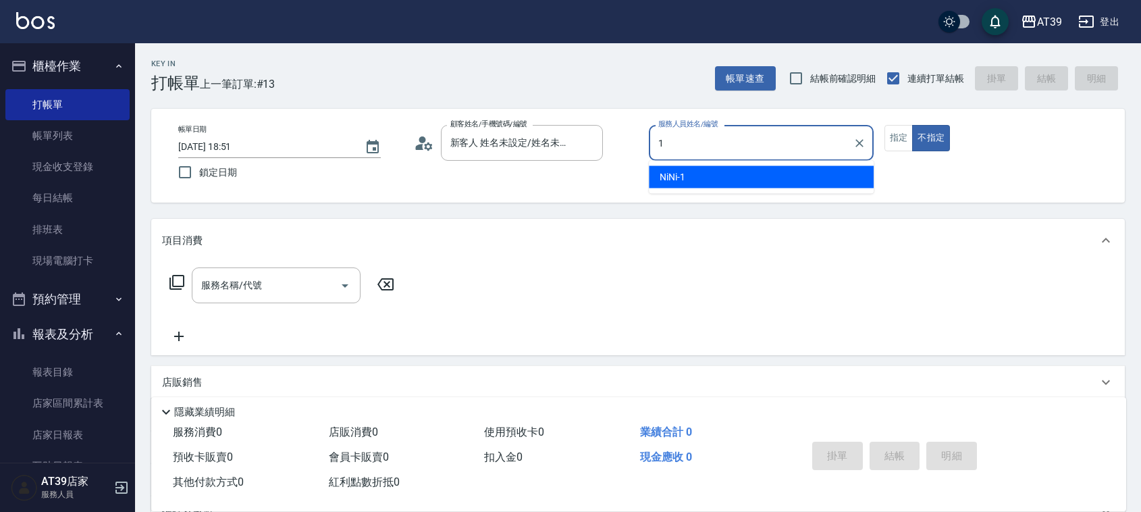
type input "NiNi-1"
type button "false"
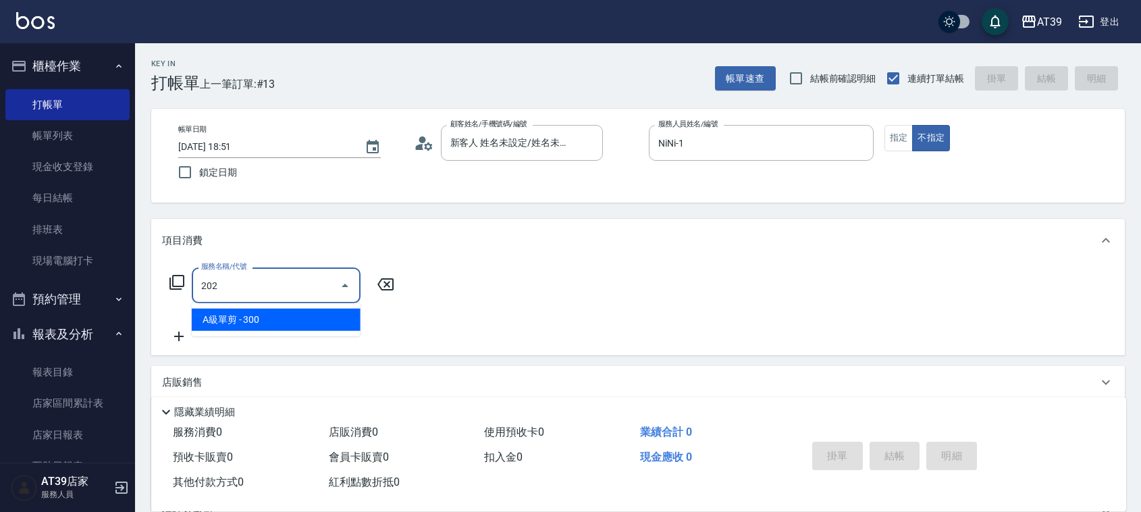
type input "A級單剪(202)"
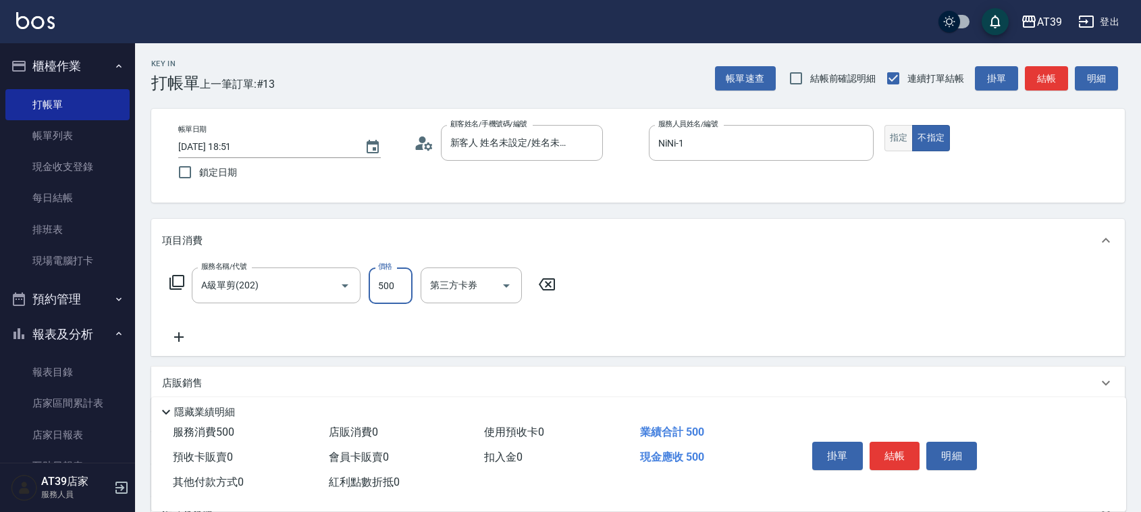
type input "500"
click at [895, 142] on button "指定" at bounding box center [899, 138] width 29 height 26
click at [1033, 82] on button "結帳" at bounding box center [1046, 78] width 43 height 25
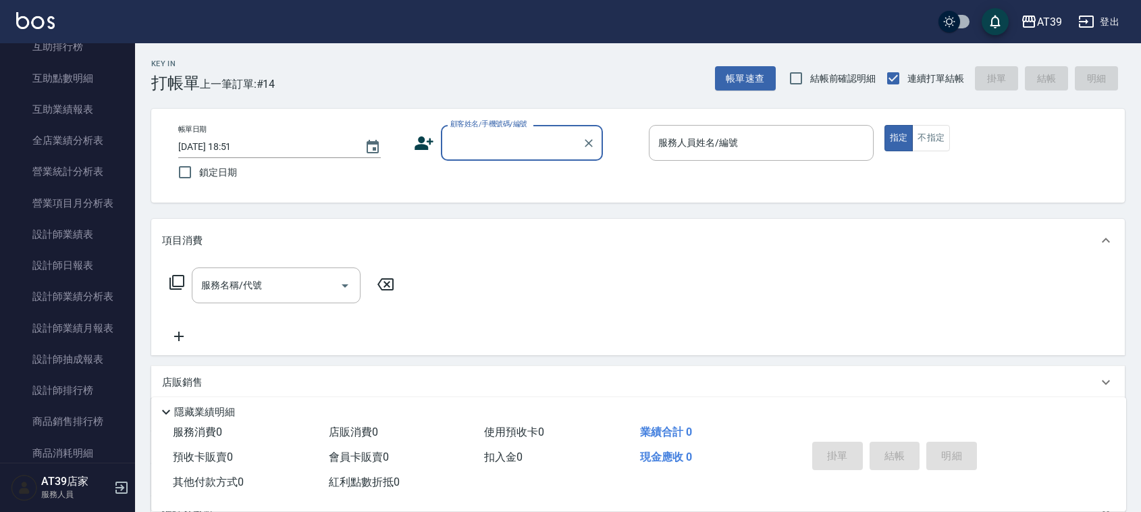
scroll to position [498, 0]
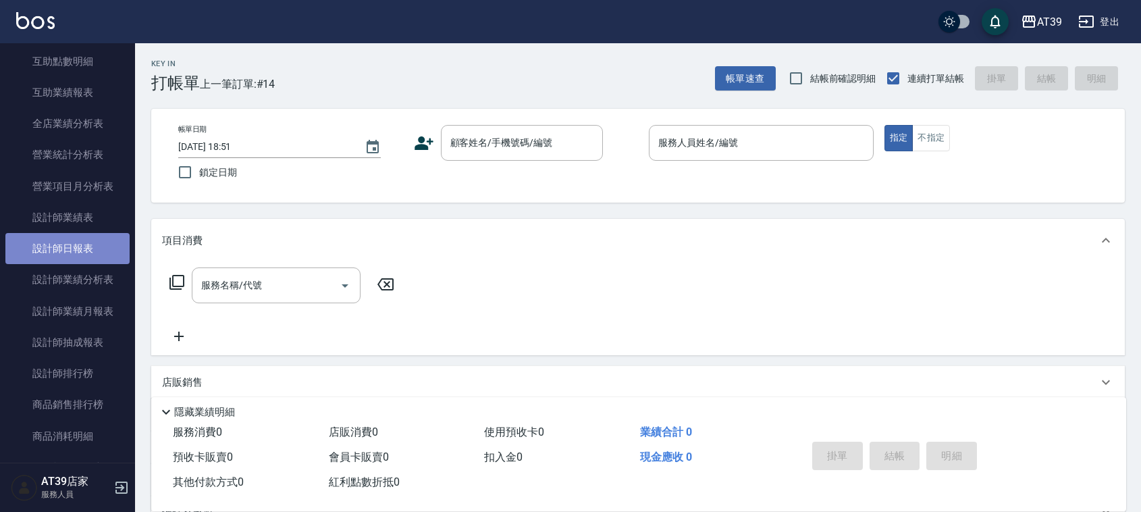
click at [109, 255] on link "設計師日報表" at bounding box center [67, 248] width 124 height 31
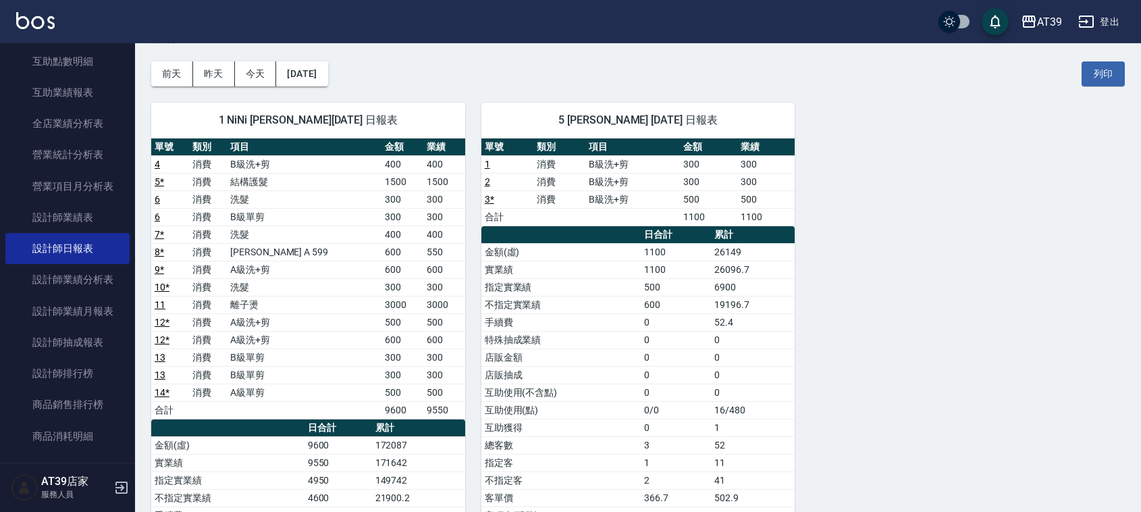
scroll to position [70, 0]
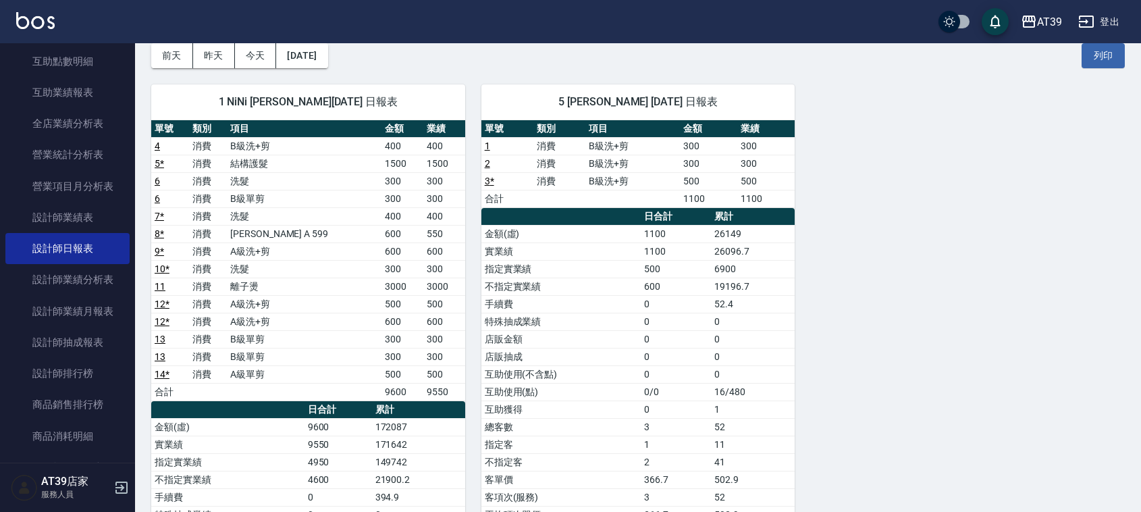
drag, startPoint x: 434, startPoint y: 249, endPoint x: 436, endPoint y: 284, distance: 35.9
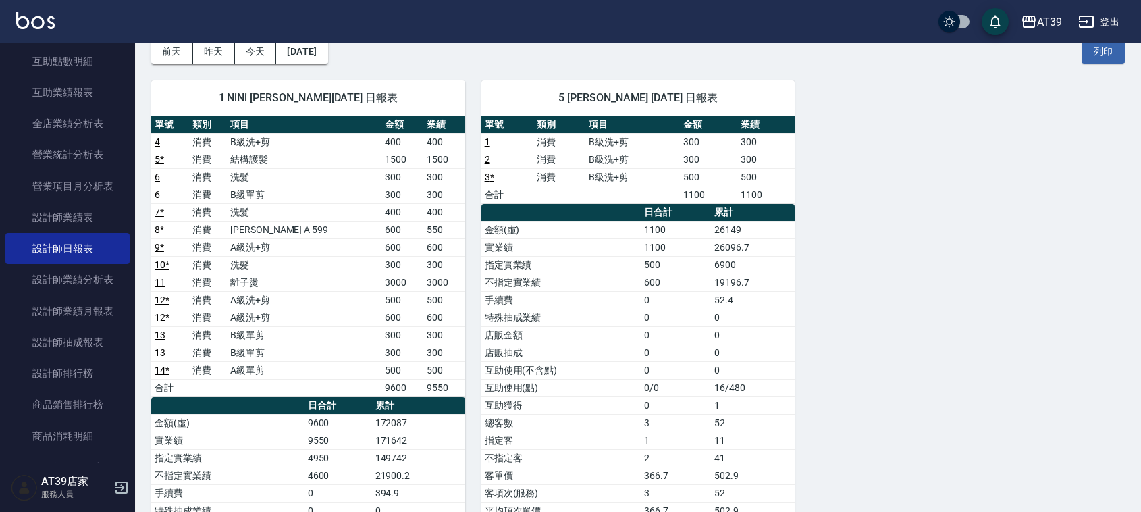
scroll to position [78, 0]
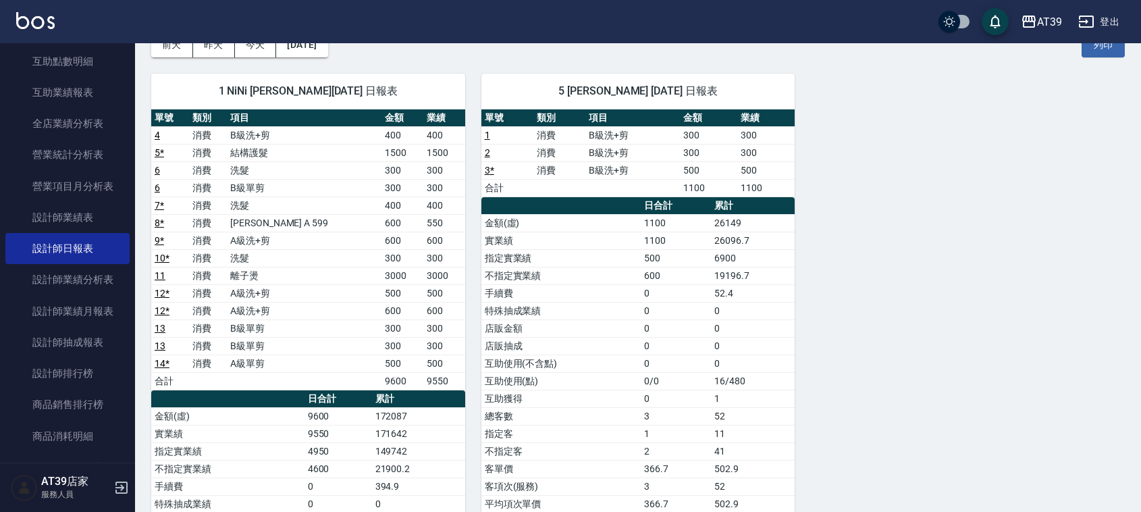
drag, startPoint x: 437, startPoint y: 284, endPoint x: 434, endPoint y: 303, distance: 18.4
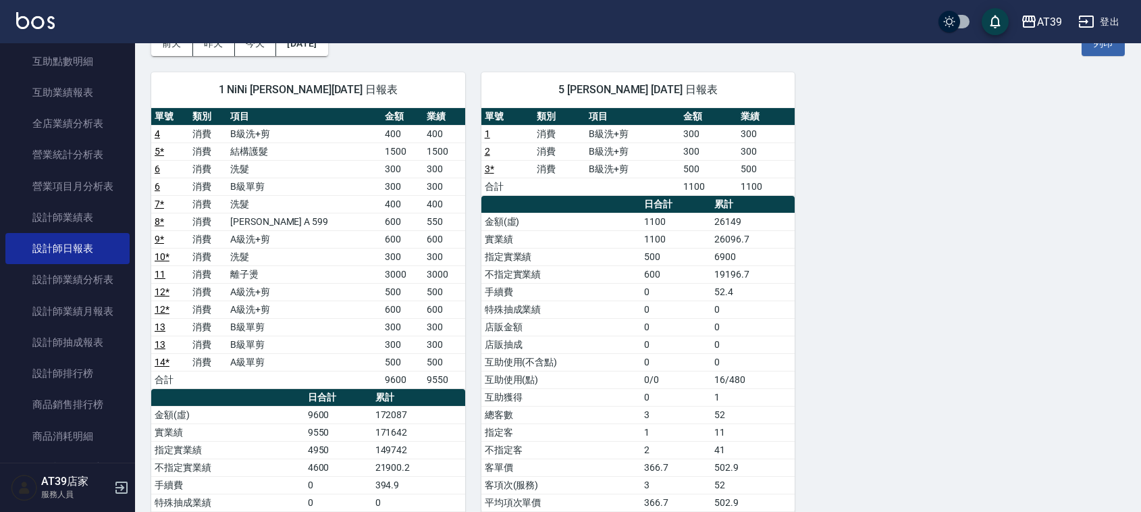
scroll to position [0, 0]
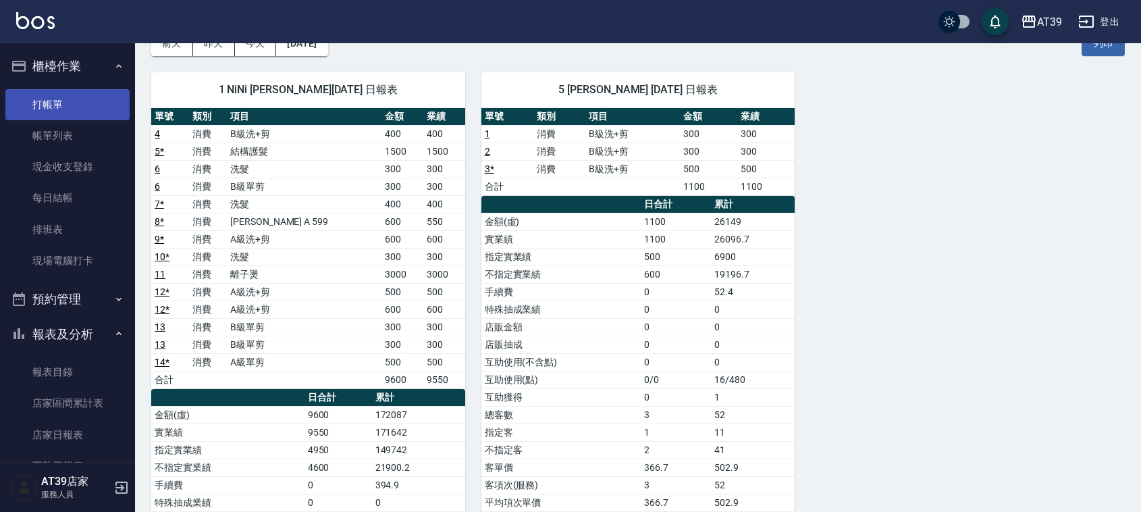
click at [68, 113] on link "打帳單" at bounding box center [67, 104] width 124 height 31
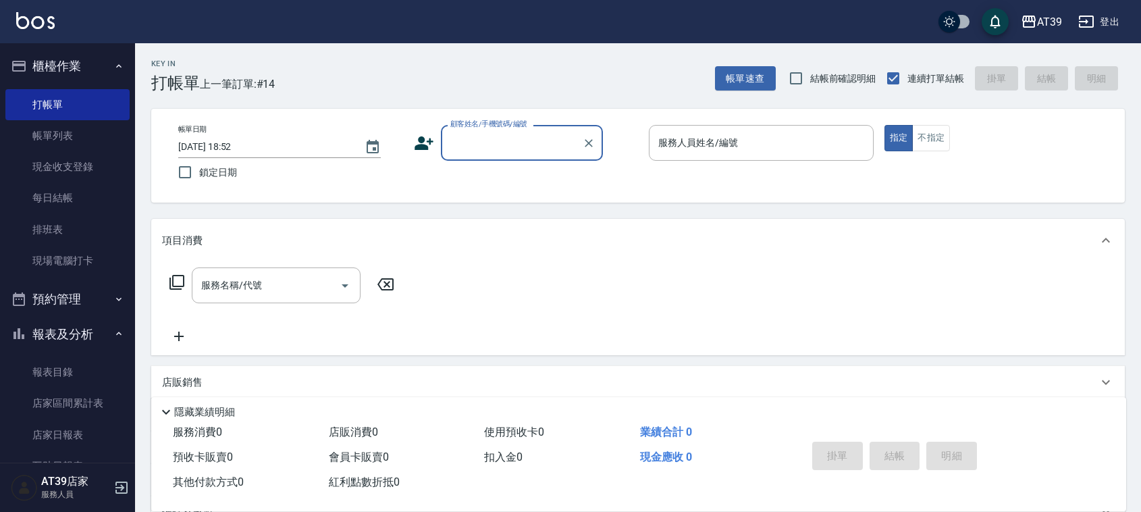
click at [482, 147] on input "顧客姓名/手機號碼/編號" at bounding box center [512, 143] width 130 height 24
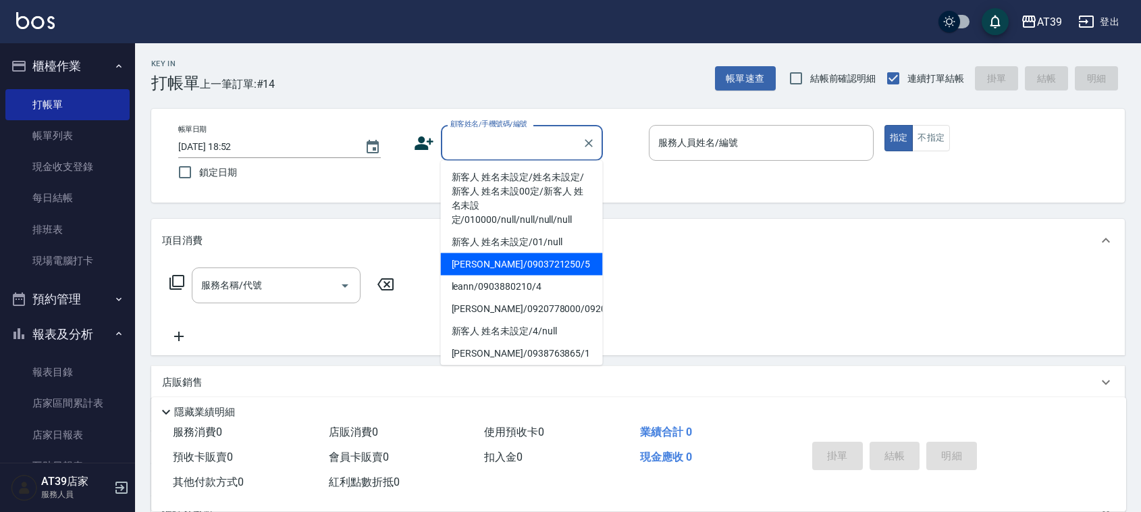
click at [571, 272] on li "[PERSON_NAME]/0903721250/5" at bounding box center [522, 264] width 162 height 22
type input "[PERSON_NAME]/0903721250/5"
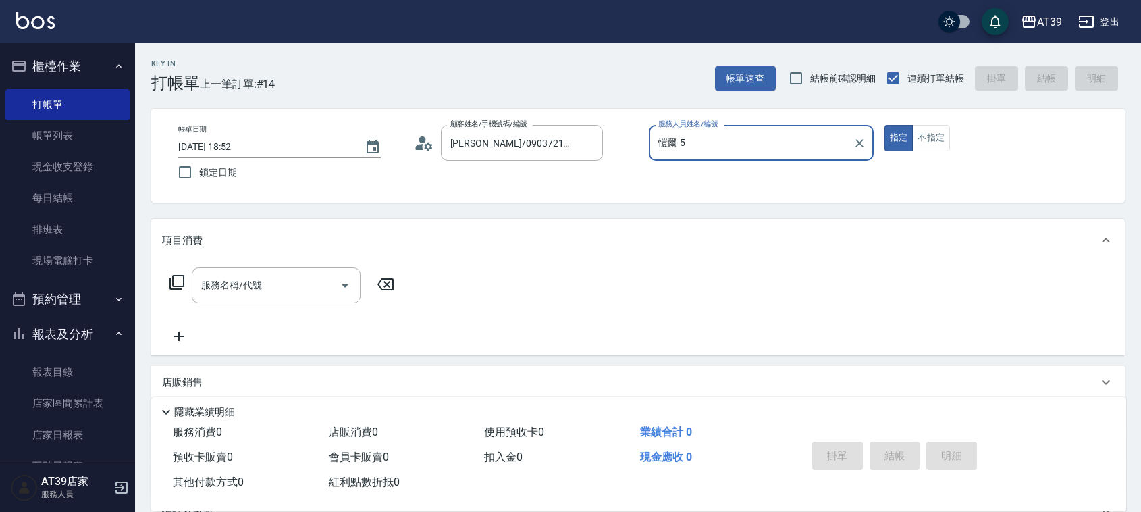
type input "愷爾-5"
click at [942, 126] on button "不指定" at bounding box center [931, 138] width 38 height 26
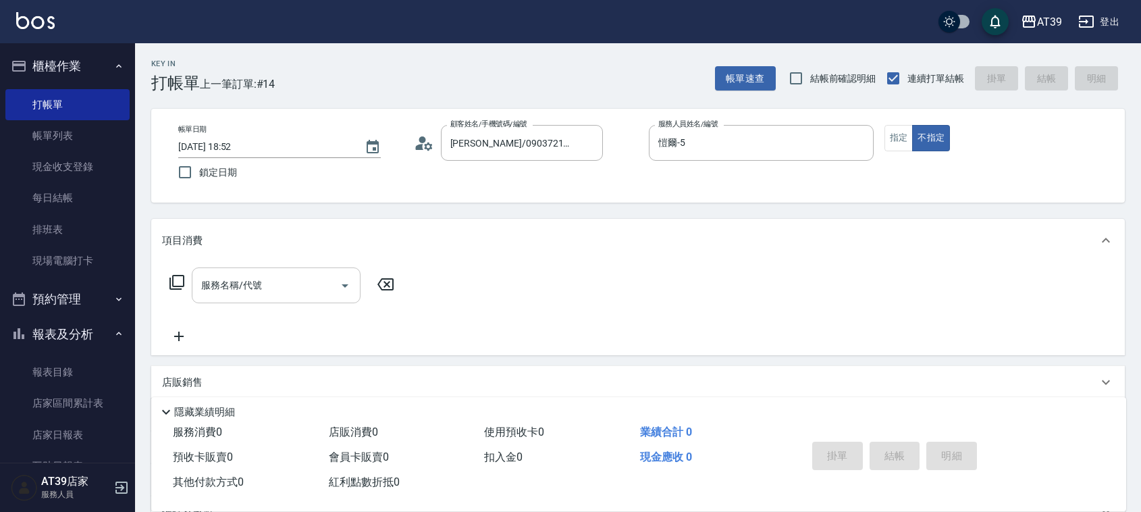
click at [241, 294] on input "服務名稱/代號" at bounding box center [266, 286] width 136 height 24
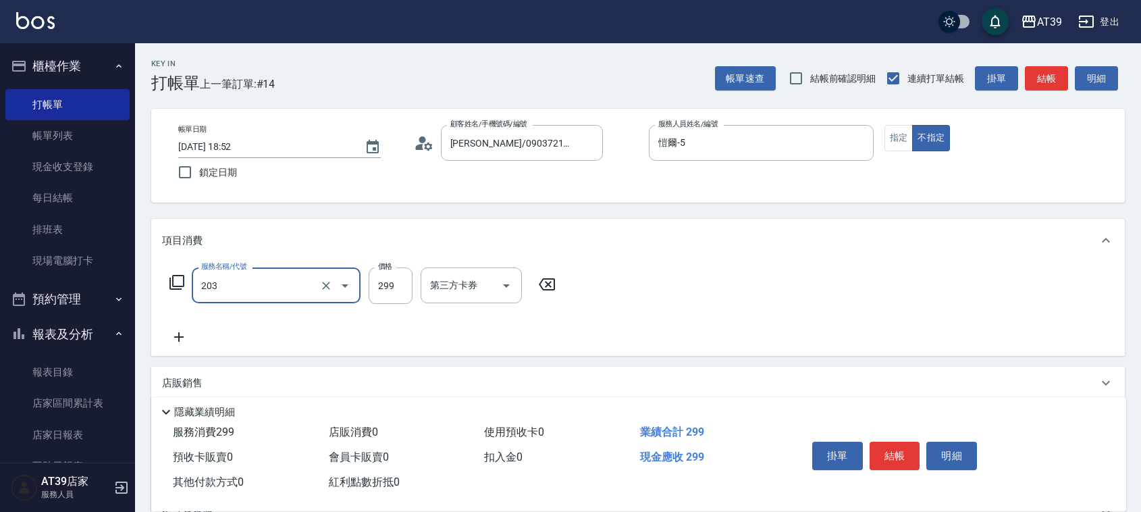
type input "B級洗+剪(203)"
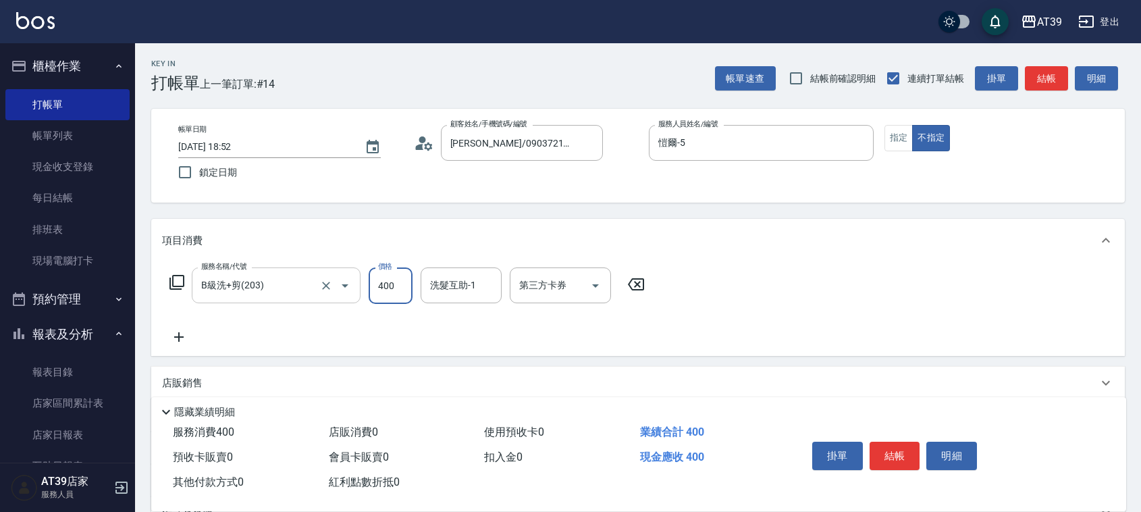
type input "400"
type input "芊芊-27"
click at [904, 447] on button "結帳" at bounding box center [895, 456] width 51 height 28
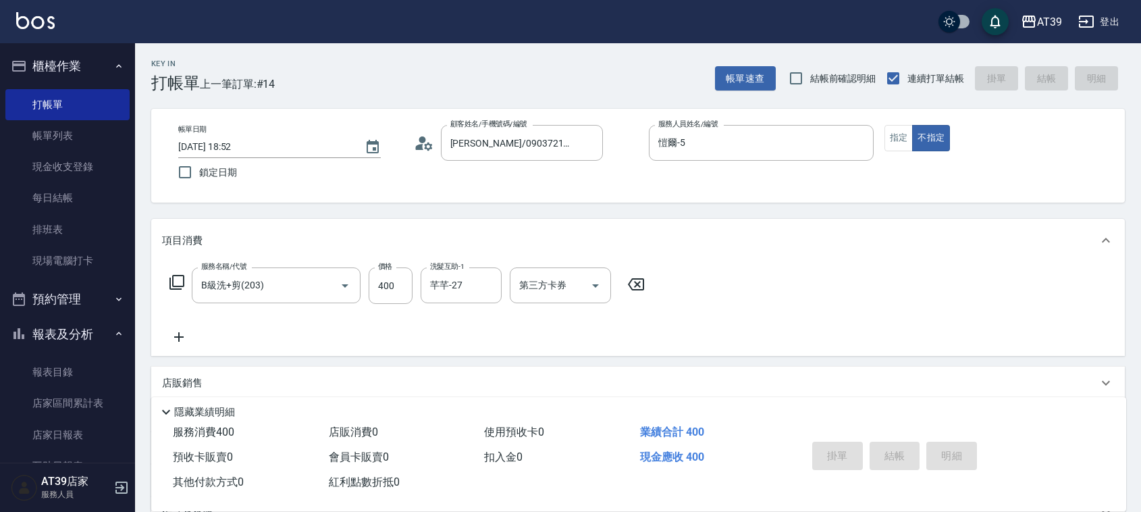
type input "2025/08/22 19:19"
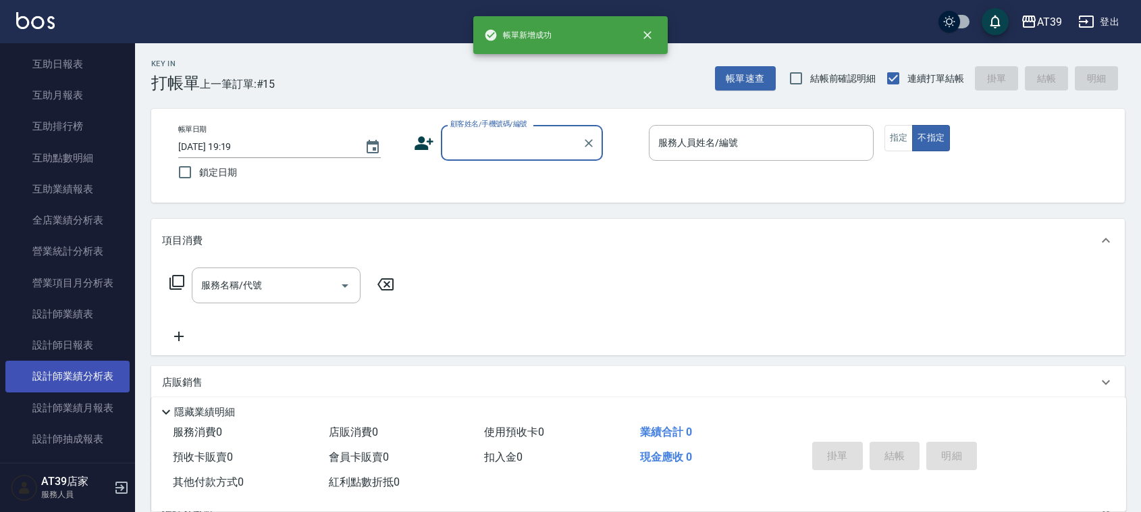
scroll to position [422, 0]
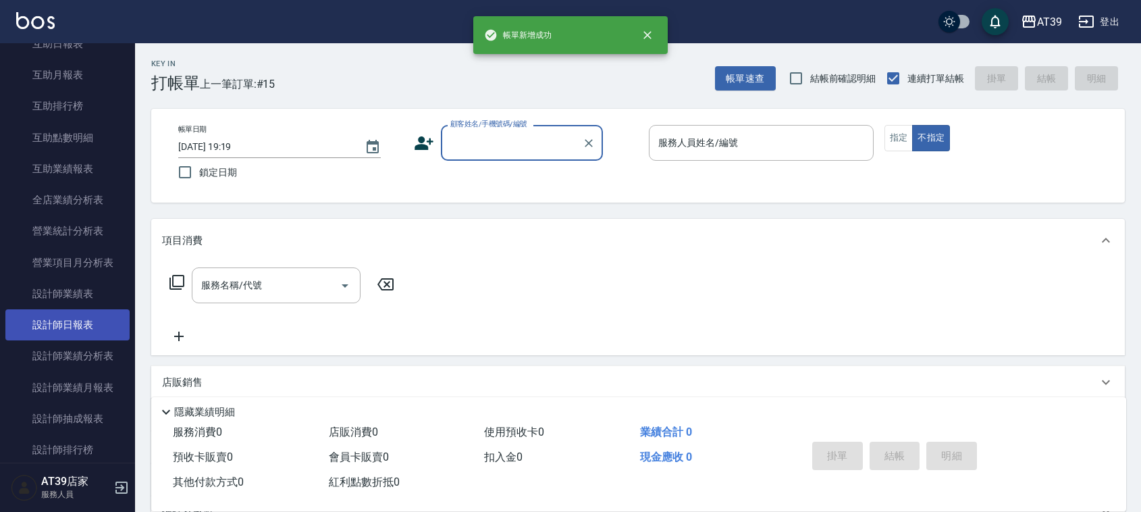
click at [100, 313] on link "設計師日報表" at bounding box center [67, 324] width 124 height 31
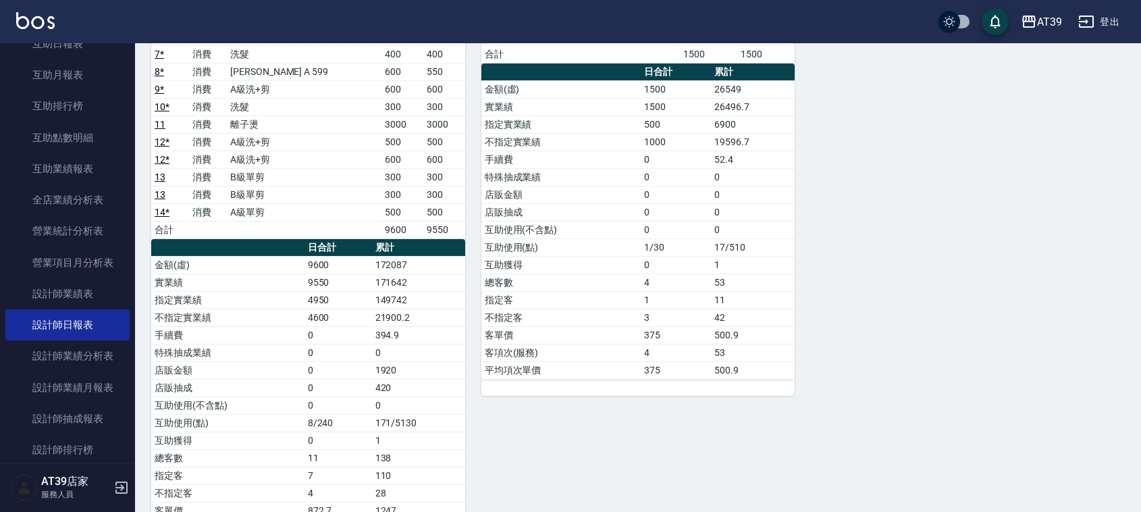
scroll to position [253, 0]
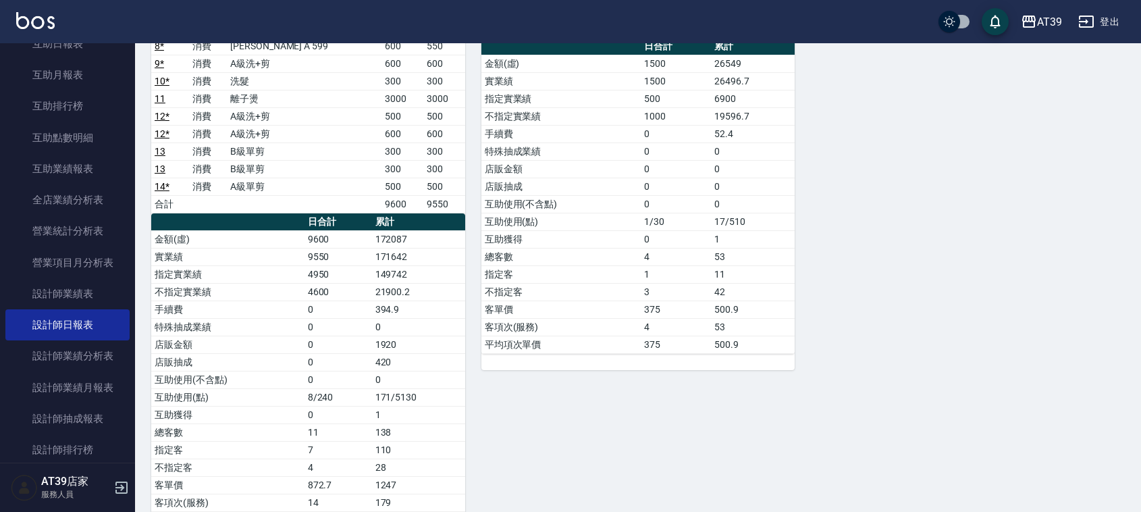
click at [24, 21] on img at bounding box center [35, 20] width 38 height 17
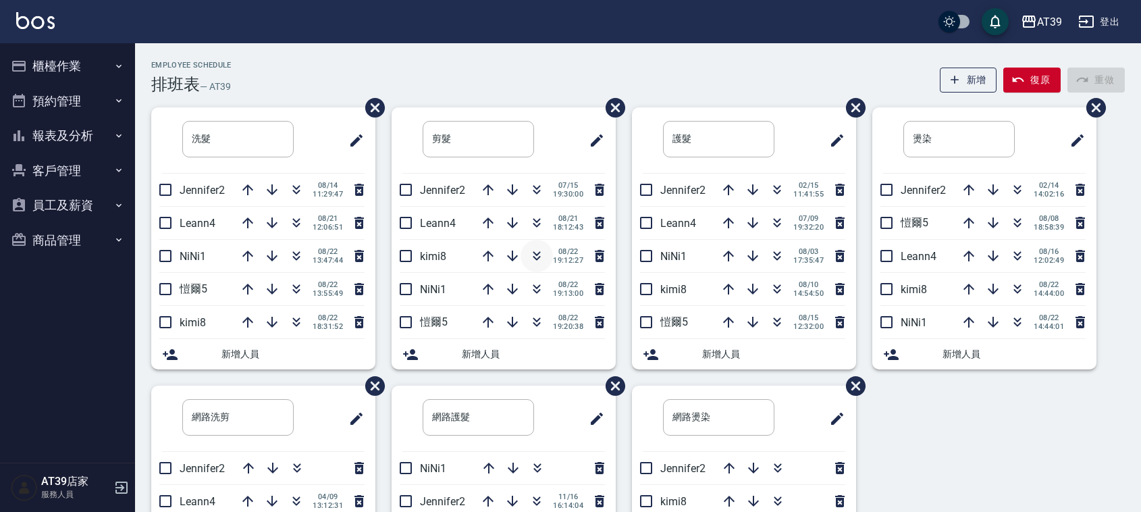
click at [540, 253] on icon "button" at bounding box center [537, 256] width 16 height 16
click at [636, 392] on li "網路燙染 ​" at bounding box center [744, 419] width 224 height 66
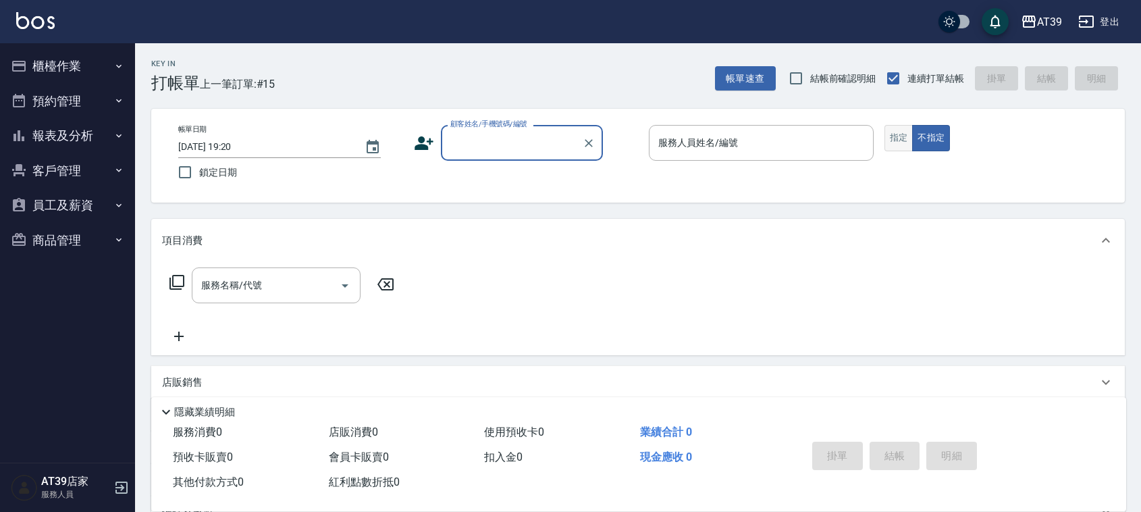
click at [885, 142] on button "指定" at bounding box center [899, 138] width 29 height 26
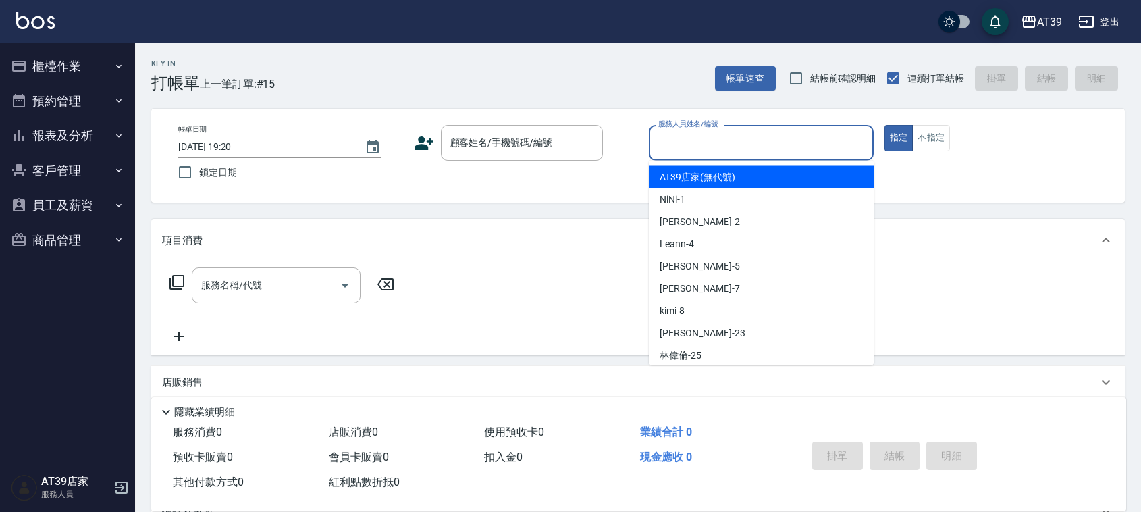
click at [734, 149] on input "服務人員姓名/編號" at bounding box center [761, 143] width 213 height 24
click at [713, 143] on input "服務人員姓名/編號" at bounding box center [761, 143] width 213 height 24
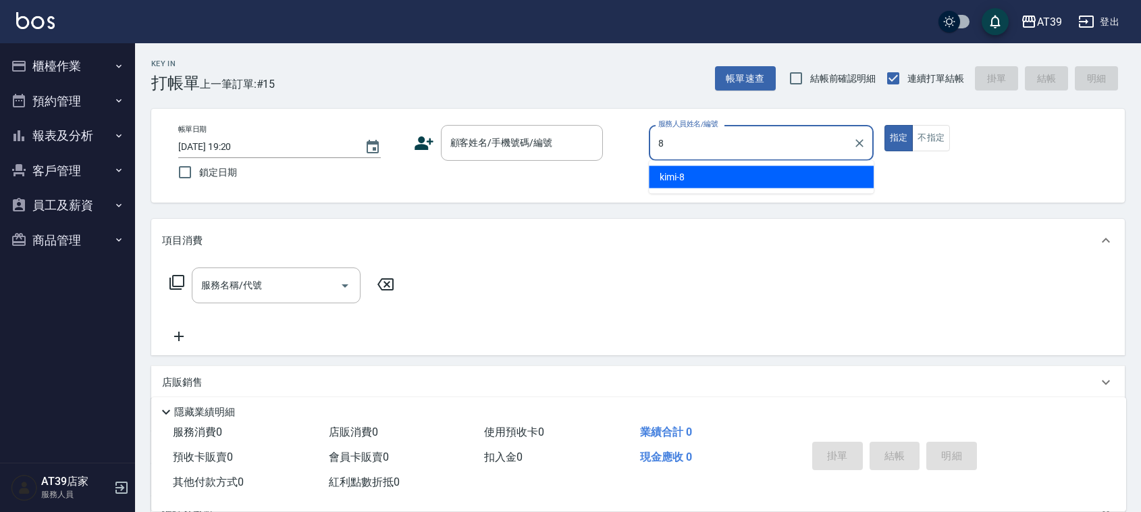
click at [709, 174] on div "kimi -8" at bounding box center [761, 177] width 225 height 22
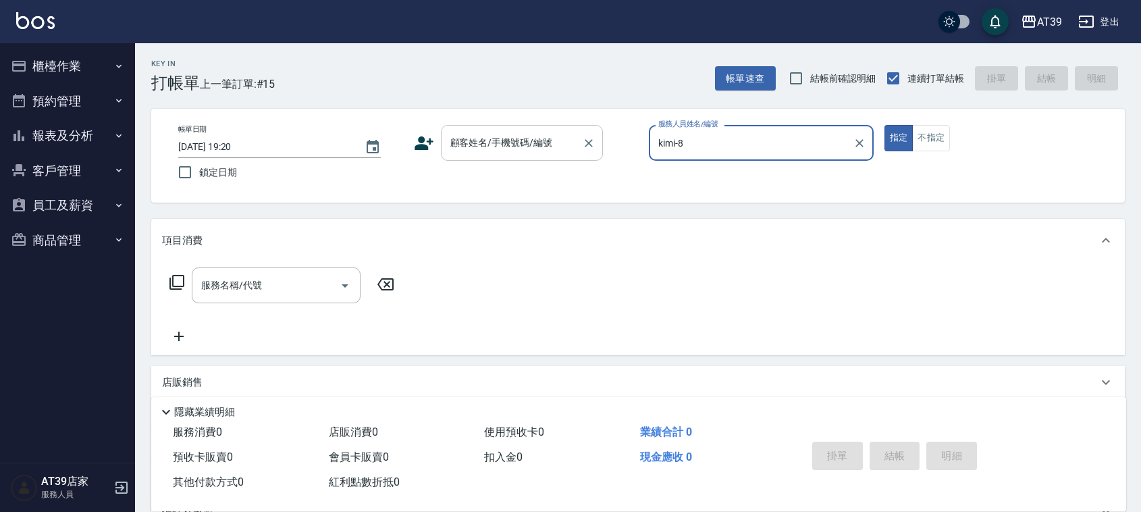
click at [523, 155] on div "顧客姓名/手機號碼/編號" at bounding box center [522, 143] width 162 height 36
type input "kimi-8"
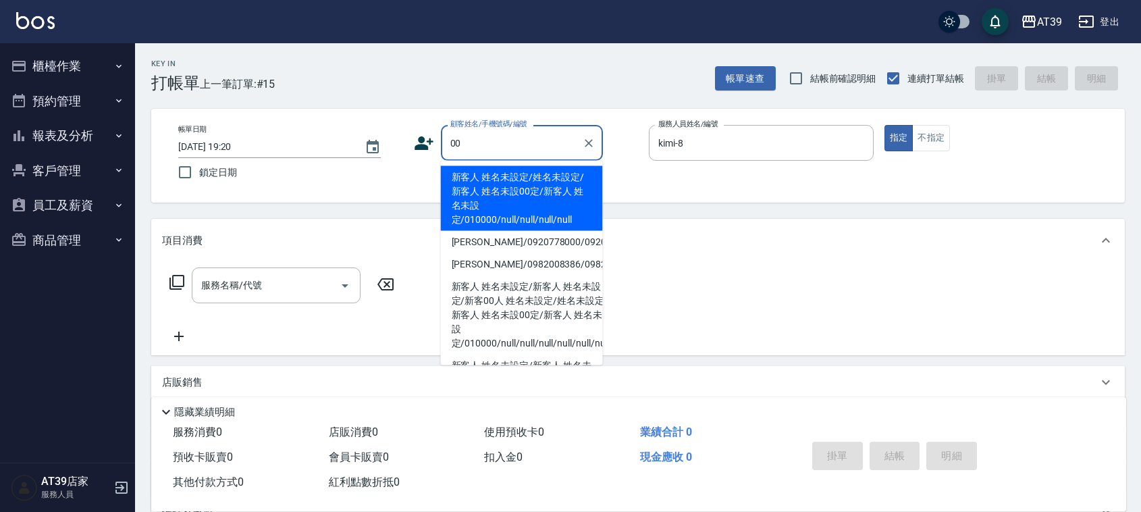
click at [508, 174] on li "新客人 姓名未設定/姓名未設定/新客人 姓名未設00定/新客人 姓名未設定/010000/null/null/null/null" at bounding box center [522, 198] width 162 height 65
type input "新客人 姓名未設定/姓名未設定/新客人 姓名未設00定/新客人 姓名未設定/010000/null/null/null/null"
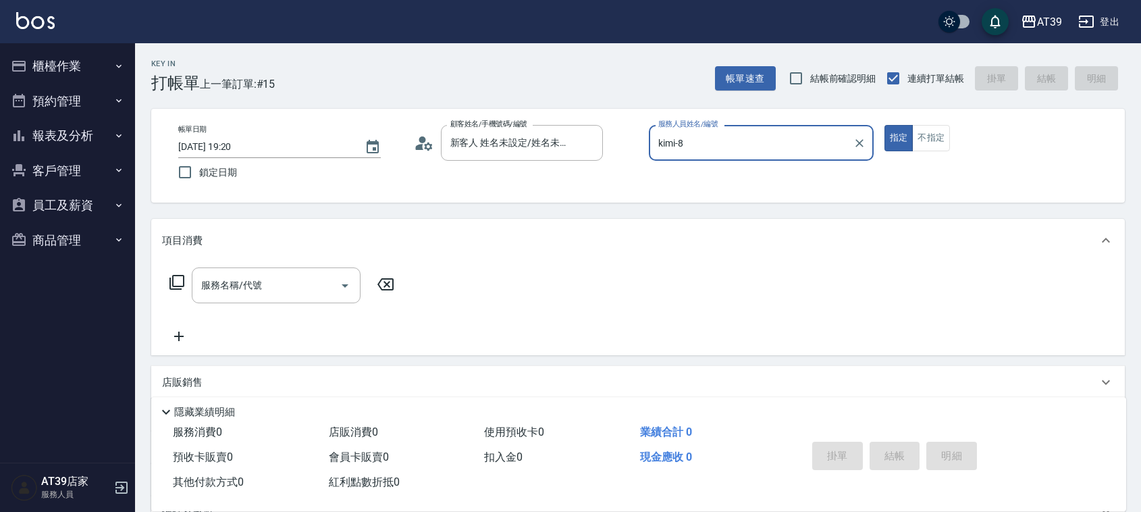
click at [167, 285] on div "服務名稱/代號 服務名稱/代號" at bounding box center [282, 285] width 240 height 36
click at [178, 277] on icon at bounding box center [177, 282] width 16 height 16
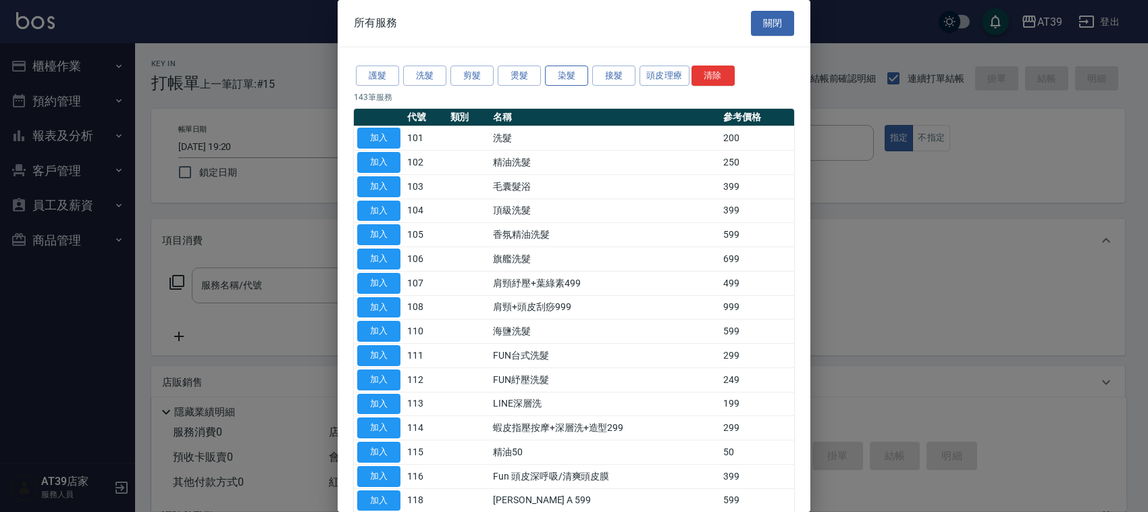
click at [559, 73] on button "染髮" at bounding box center [566, 76] width 43 height 21
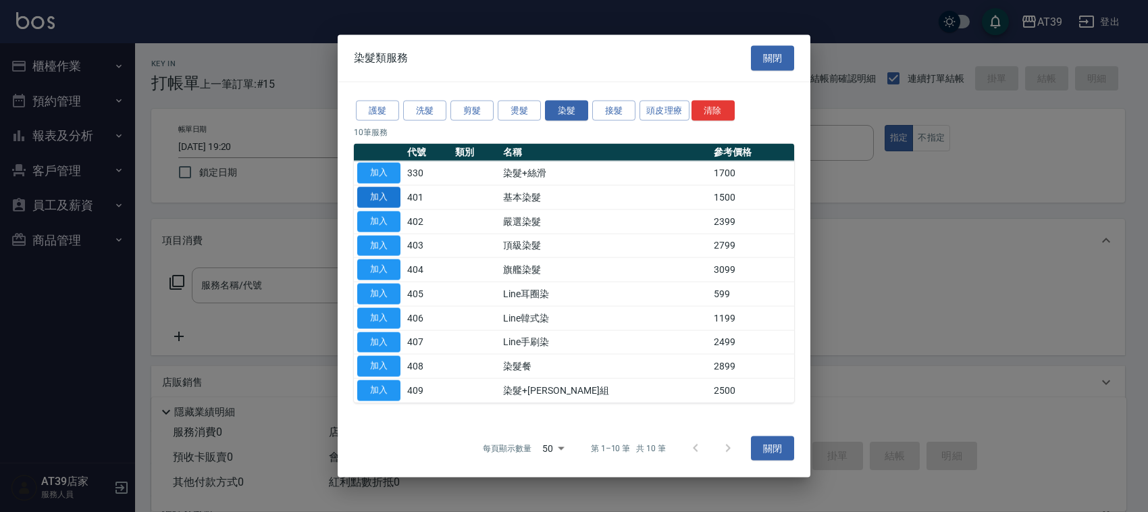
click at [385, 199] on button "加入" at bounding box center [378, 197] width 43 height 21
type input "基本染髮(401)"
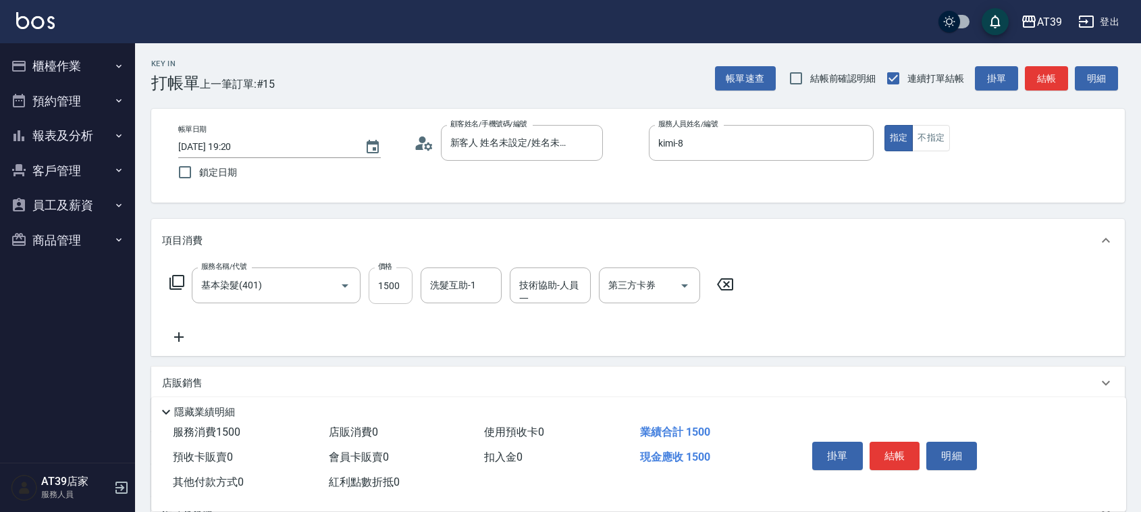
click at [409, 286] on input "1500" at bounding box center [391, 285] width 44 height 36
type input "3000"
click at [1042, 79] on button "結帳" at bounding box center [1046, 78] width 43 height 25
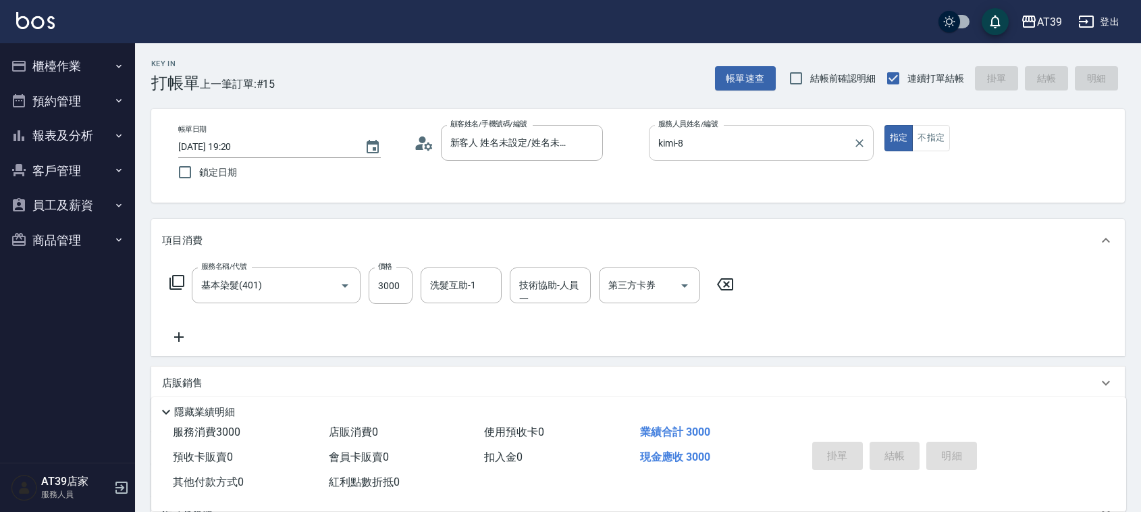
type input "[DATE] 20:04"
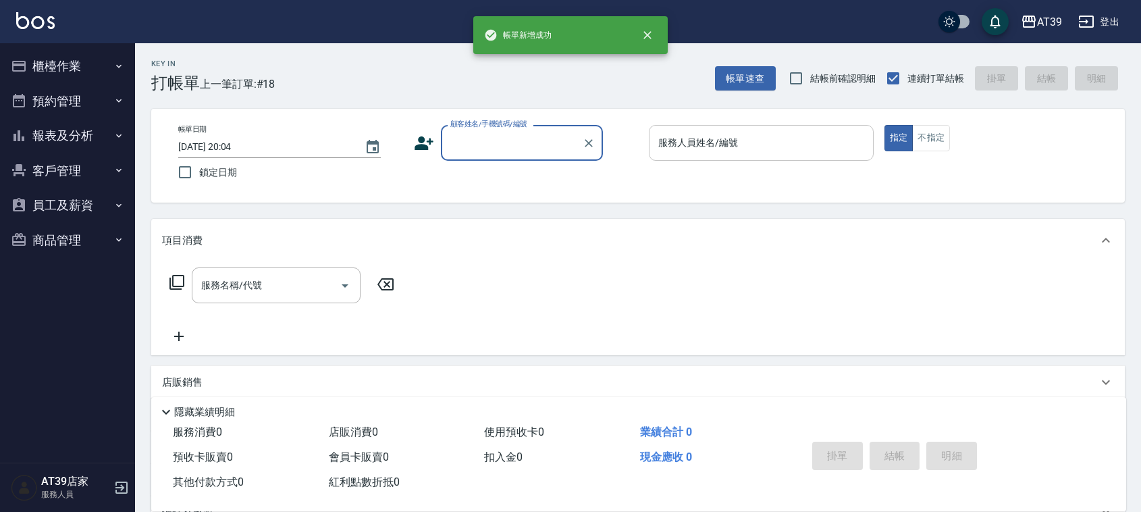
click at [748, 147] on input "服務人員姓名/編號" at bounding box center [761, 143] width 213 height 24
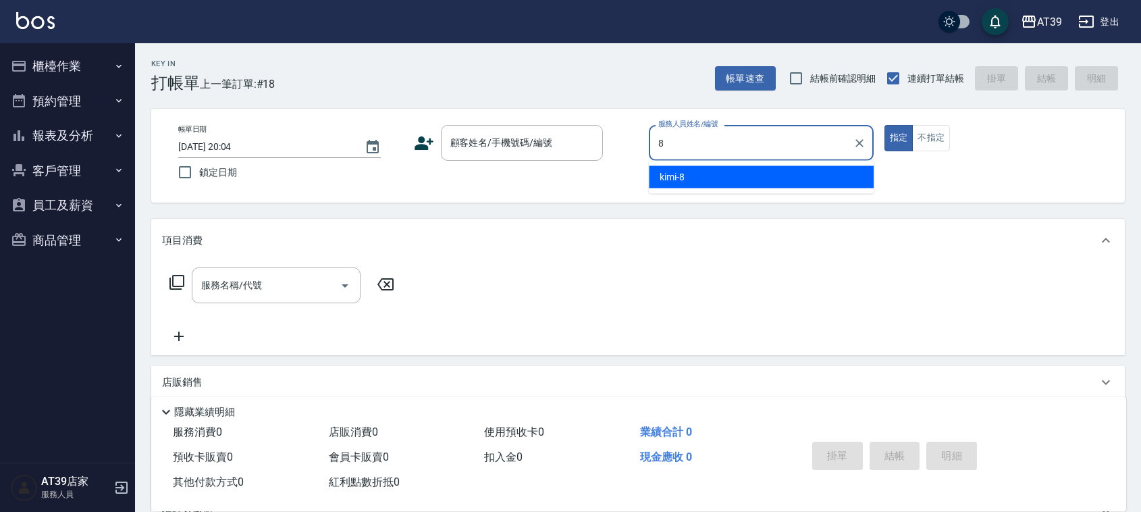
click at [736, 173] on div "kimi -8" at bounding box center [761, 177] width 225 height 22
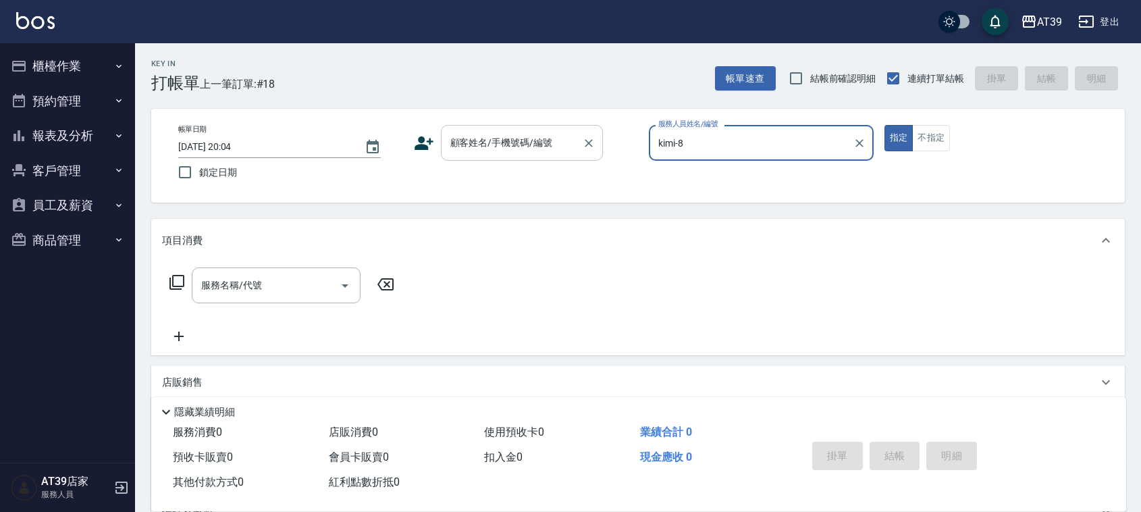
type input "kimi-8"
click at [568, 139] on input "顧客姓名/手機號碼/編號" at bounding box center [512, 143] width 130 height 24
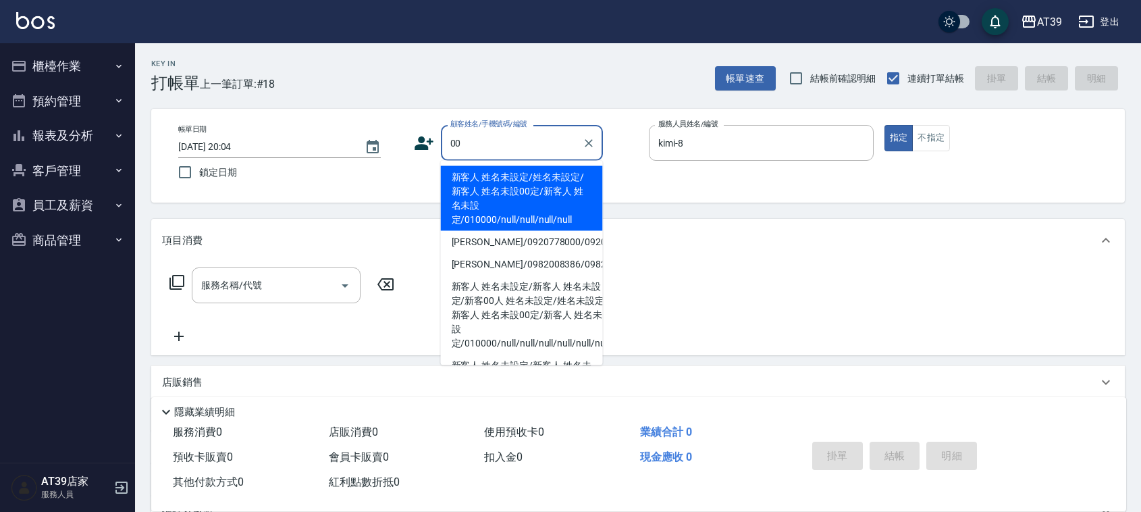
click at [529, 179] on li "新客人 姓名未設定/姓名未設定/新客人 姓名未設00定/新客人 姓名未設定/010000/null/null/null/null" at bounding box center [522, 198] width 162 height 65
type input "新客人 姓名未設定/姓名未設定/新客人 姓名未設00定/新客人 姓名未設定/010000/null/null/null/null"
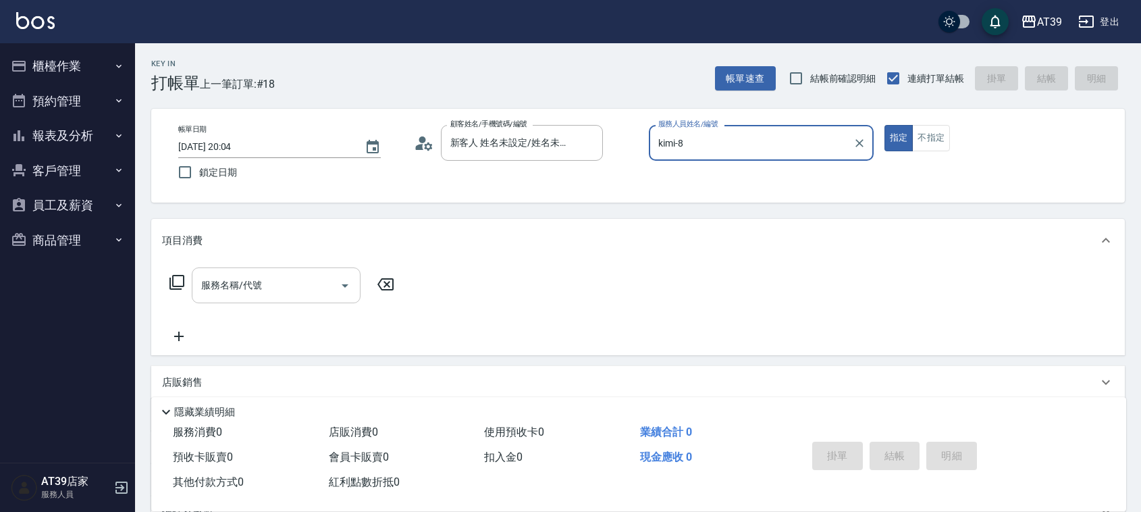
click at [282, 288] on input "服務名稱/代號" at bounding box center [266, 286] width 136 height 24
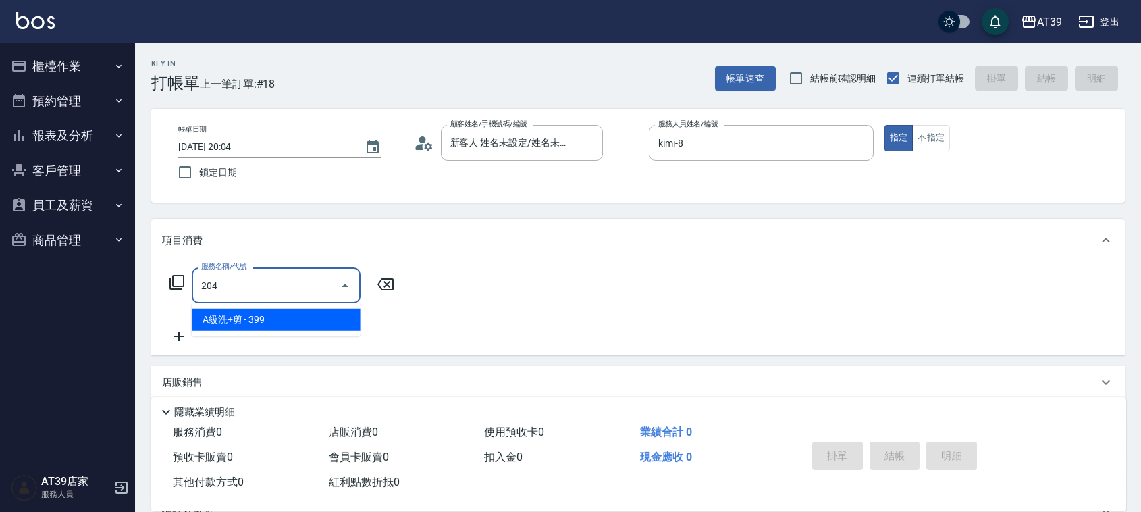
click at [301, 313] on span "A級洗+剪 - 399" at bounding box center [276, 320] width 169 height 22
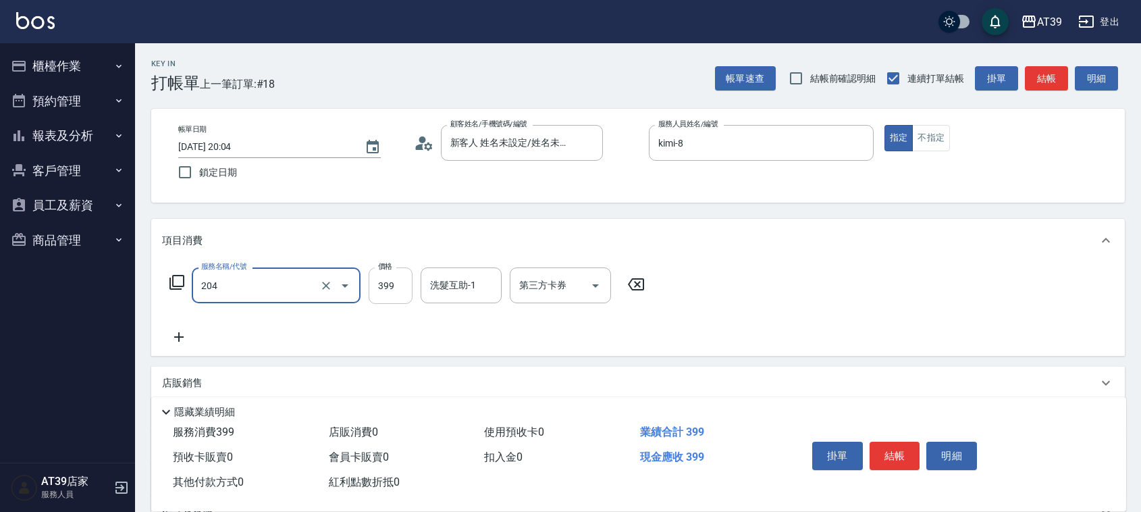
type input "A級洗+剪(204)"
click at [393, 294] on input "399" at bounding box center [391, 285] width 44 height 36
type input "500"
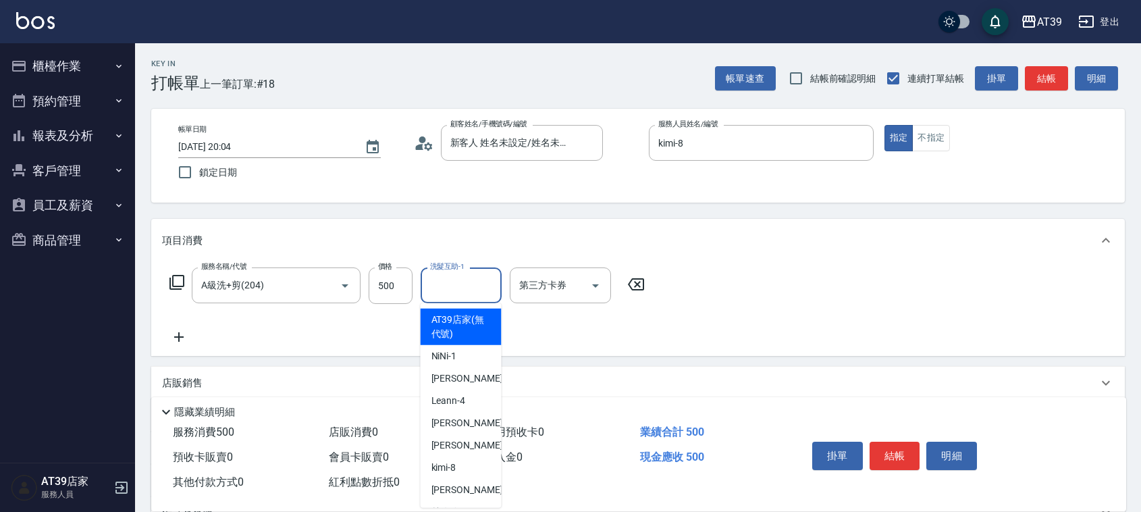
click at [468, 278] on input "洗髮互助-1" at bounding box center [461, 286] width 69 height 24
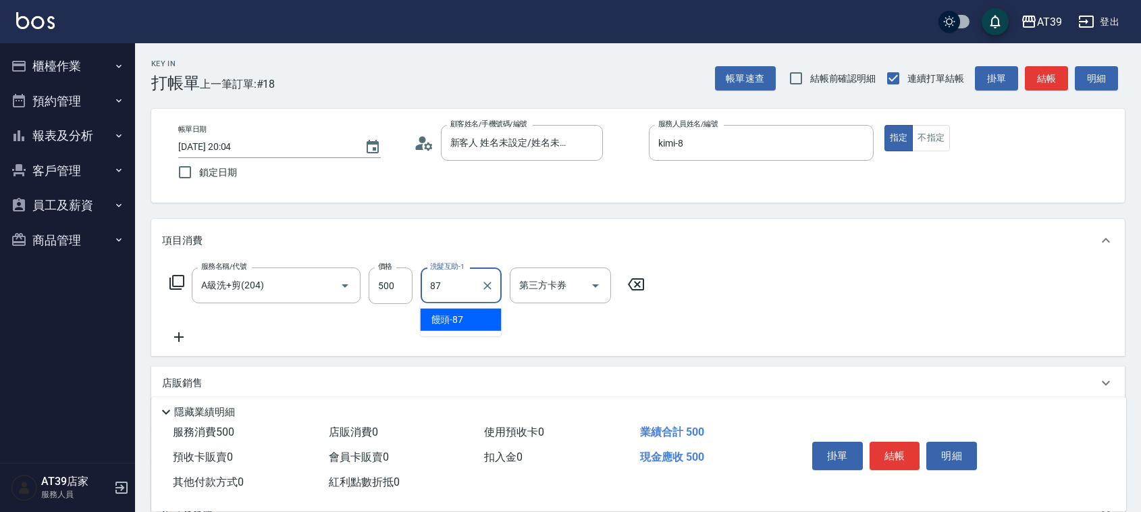
click at [476, 318] on div "饅頭 -87" at bounding box center [461, 320] width 81 height 22
type input "饅頭-87"
click at [1046, 83] on button "結帳" at bounding box center [1046, 78] width 43 height 25
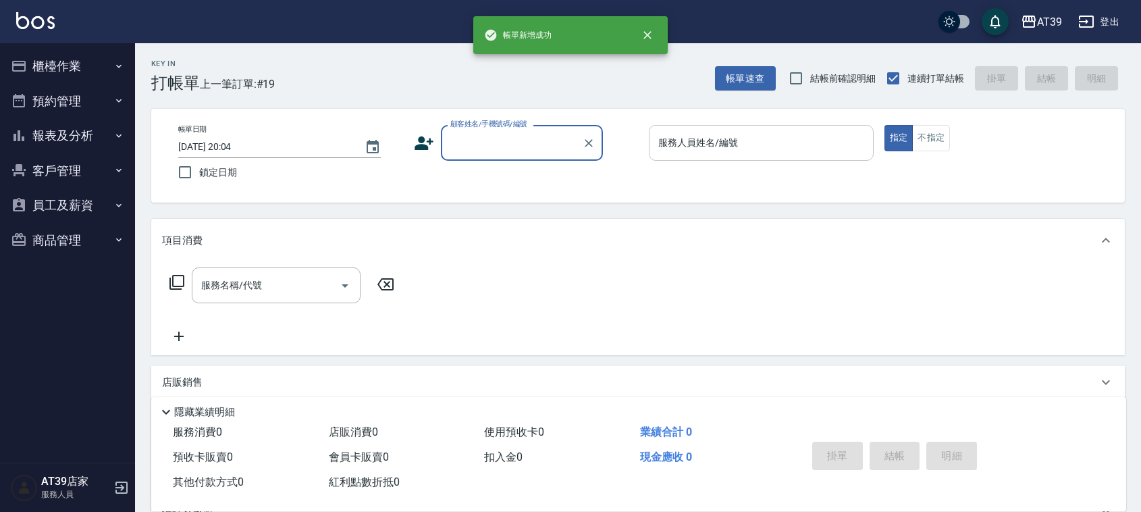
click at [696, 149] on input "服務人員姓名/編號" at bounding box center [761, 143] width 213 height 24
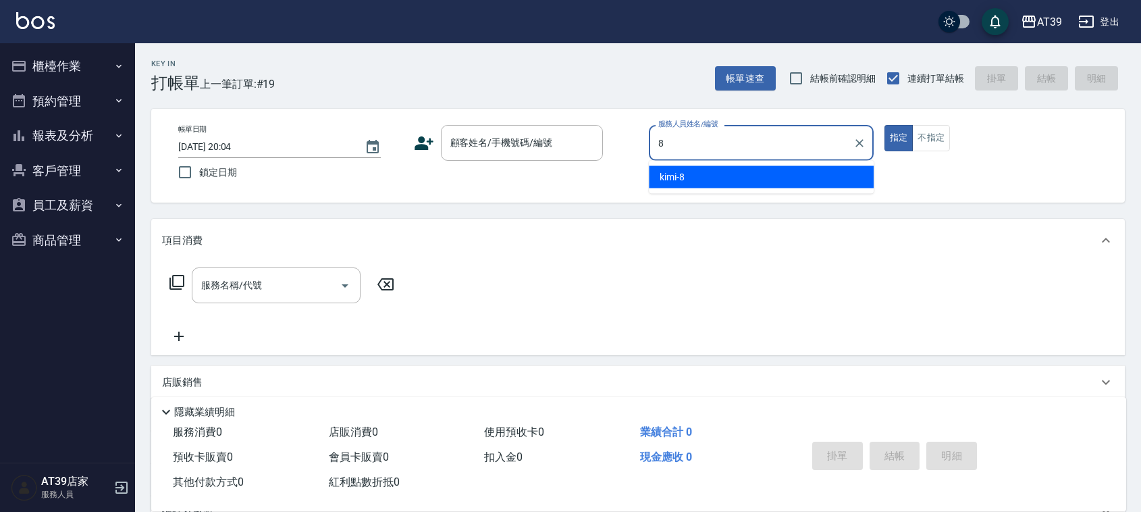
click at [694, 169] on div "kimi -8" at bounding box center [761, 177] width 225 height 22
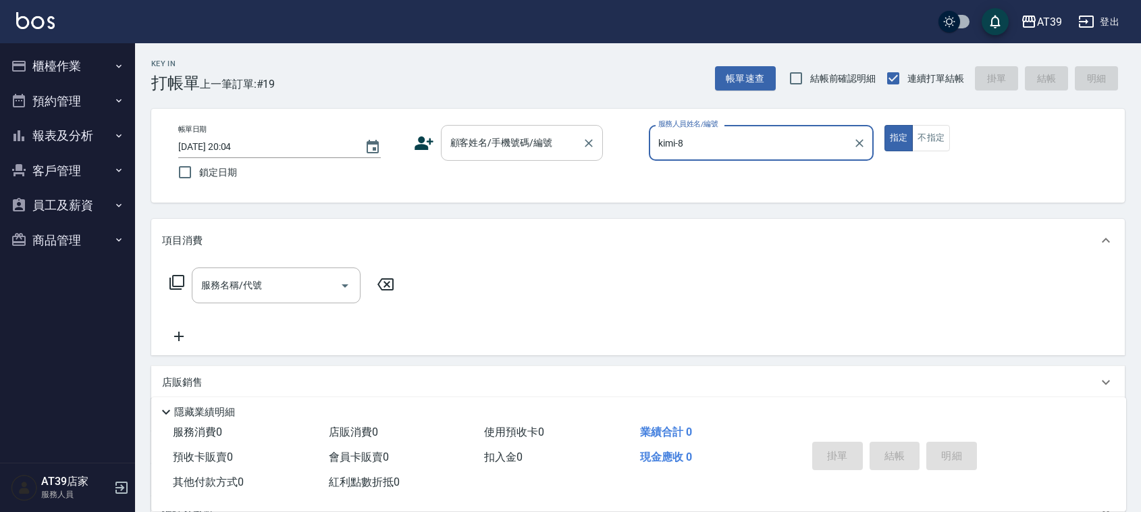
type input "kimi-8"
click at [568, 140] on input "顧客姓名/手機號碼/編號" at bounding box center [512, 143] width 130 height 24
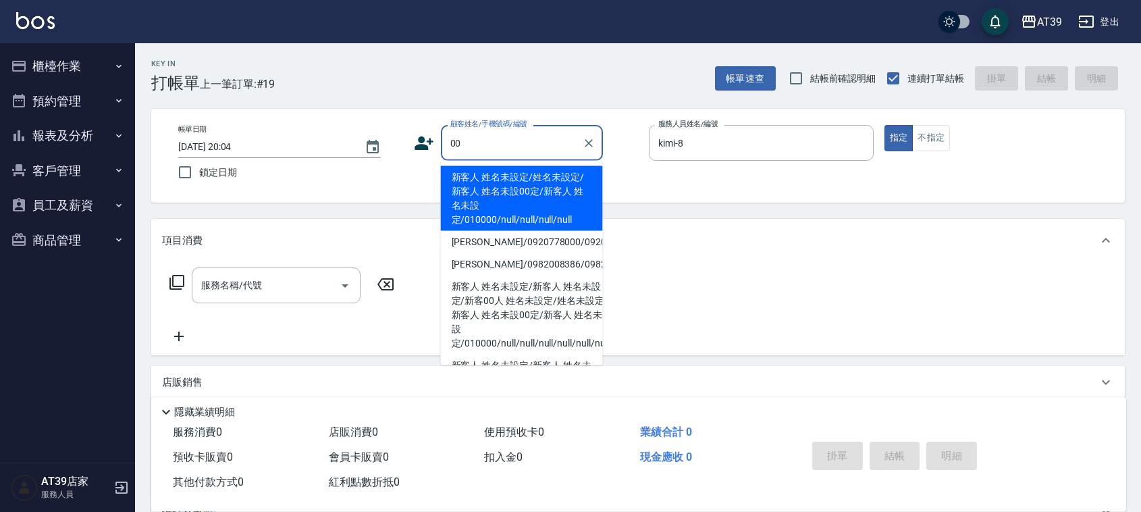
click at [525, 195] on li "新客人 姓名未設定/姓名未設定/新客人 姓名未設00定/新客人 姓名未設定/010000/null/null/null/null" at bounding box center [522, 198] width 162 height 65
type input "新客人 姓名未設定/姓名未設定/新客人 姓名未設00定/新客人 姓名未設定/010000/null/null/null/null"
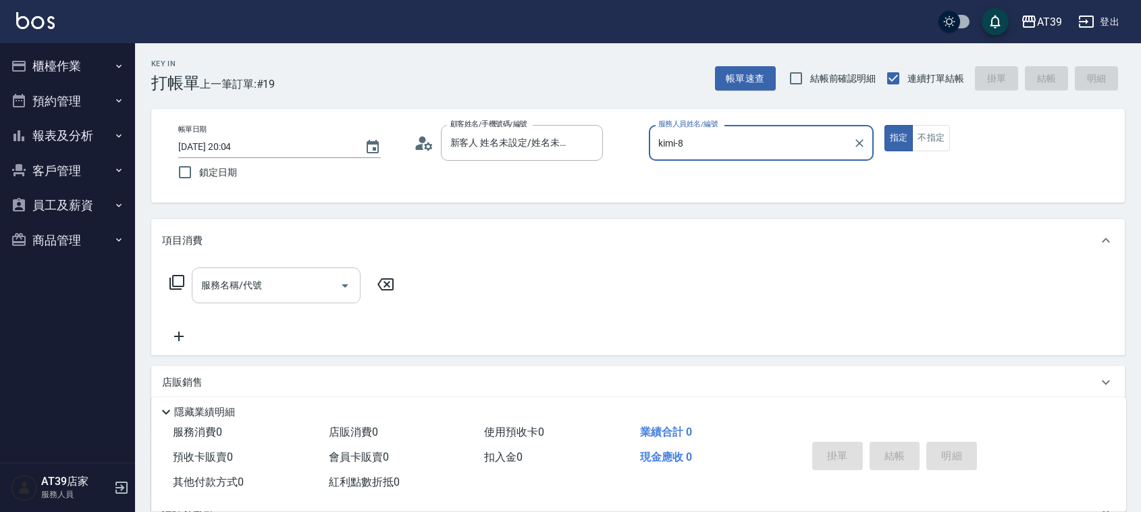
click at [305, 299] on div "服務名稱/代號" at bounding box center [276, 285] width 169 height 36
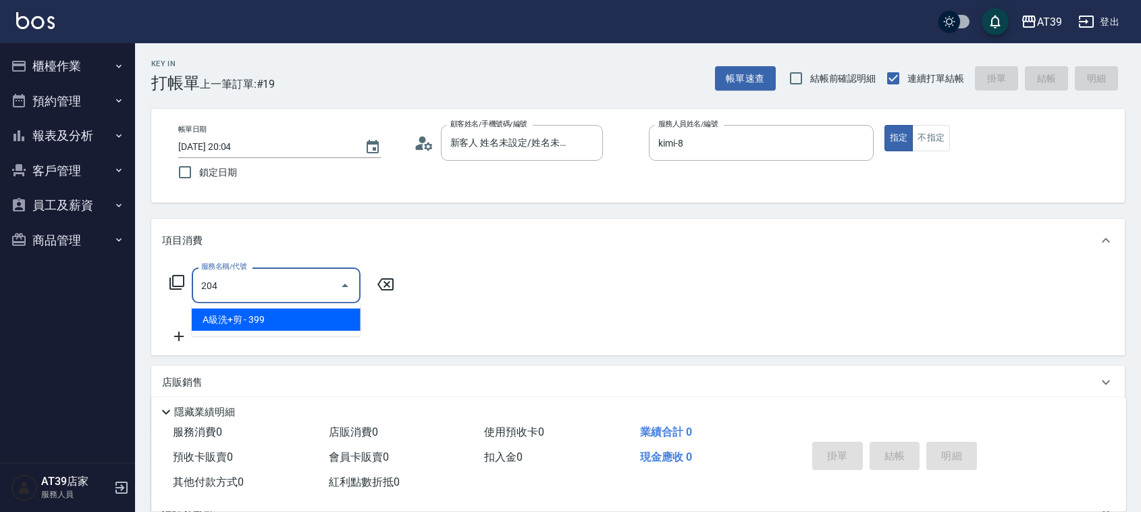
click at [315, 315] on span "A級洗+剪 - 399" at bounding box center [276, 320] width 169 height 22
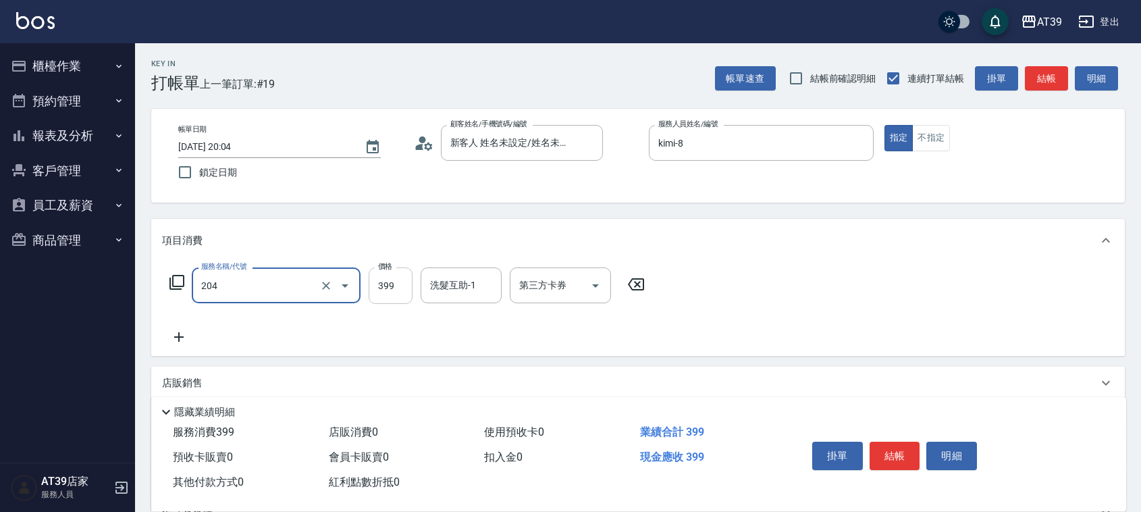
type input "A級洗+剪(204)"
click at [379, 291] on input "399" at bounding box center [391, 285] width 44 height 36
type input "500"
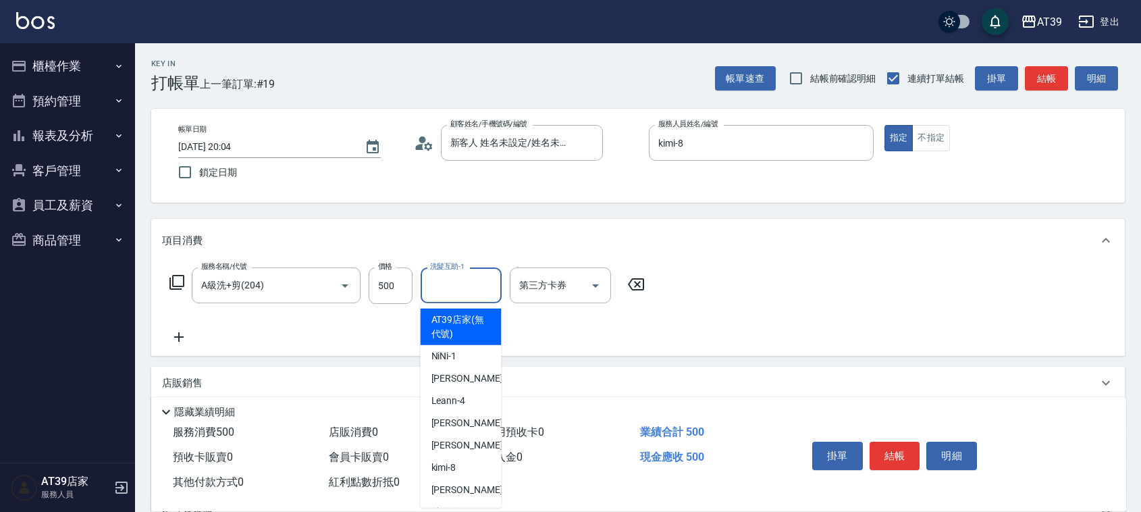
click at [471, 278] on div "洗髮互助-1 洗髮互助-1" at bounding box center [461, 285] width 81 height 36
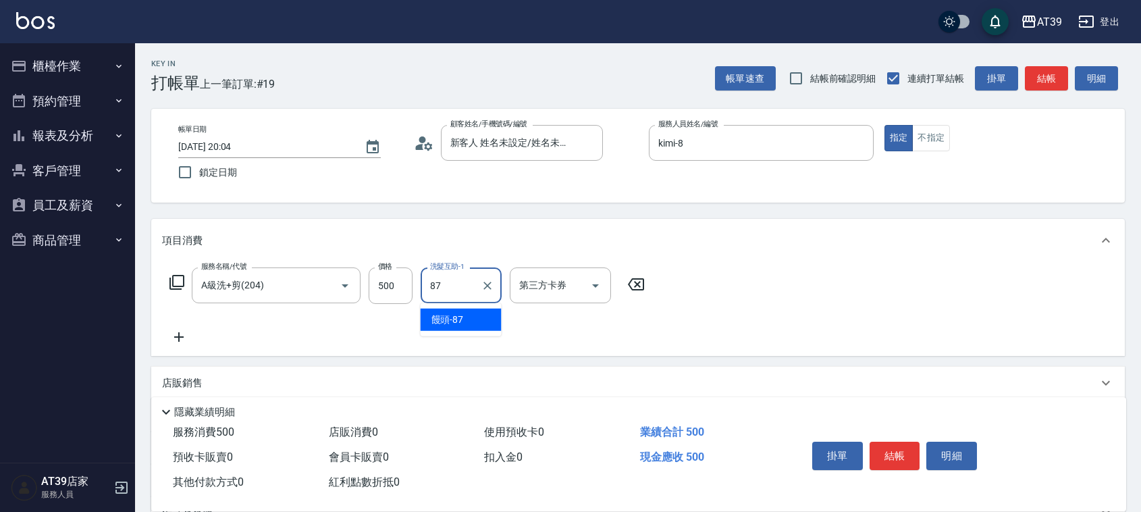
click at [465, 318] on div "饅頭 -87" at bounding box center [461, 320] width 81 height 22
type input "饅頭-87"
click at [1056, 79] on button "結帳" at bounding box center [1046, 78] width 43 height 25
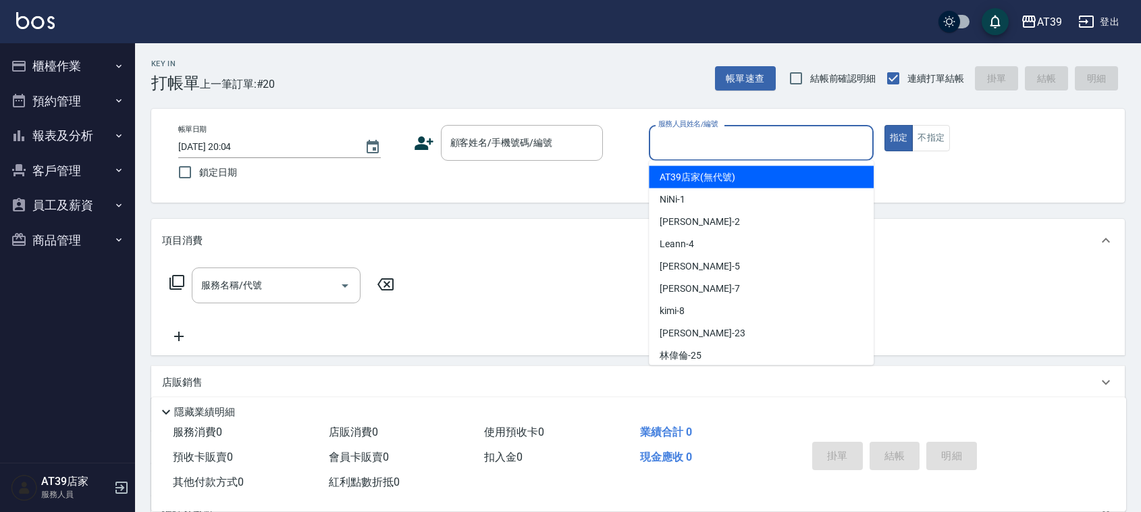
click at [713, 146] on input "服務人員姓名/編號" at bounding box center [761, 143] width 213 height 24
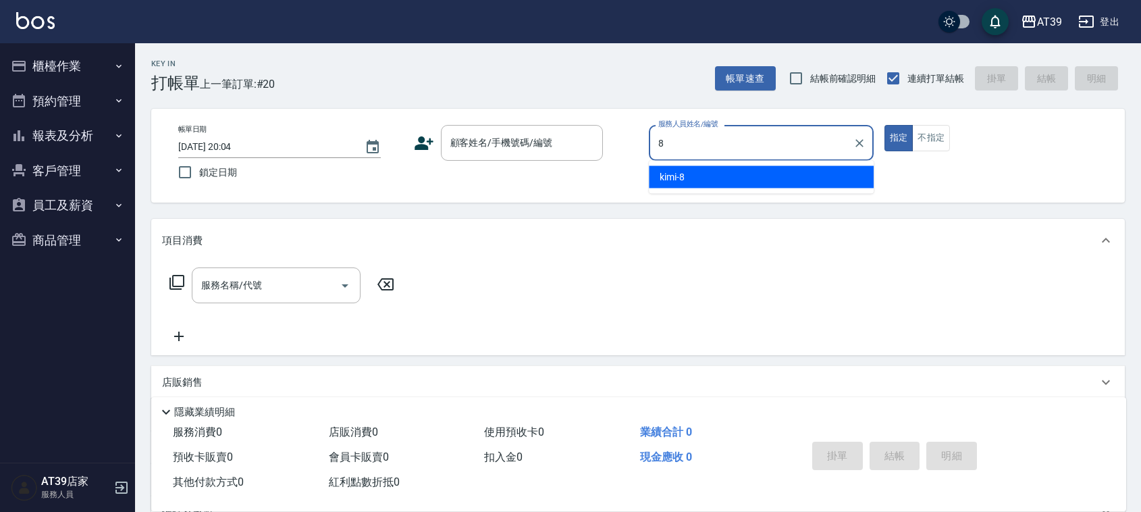
click at [702, 181] on div "kimi -8" at bounding box center [761, 177] width 225 height 22
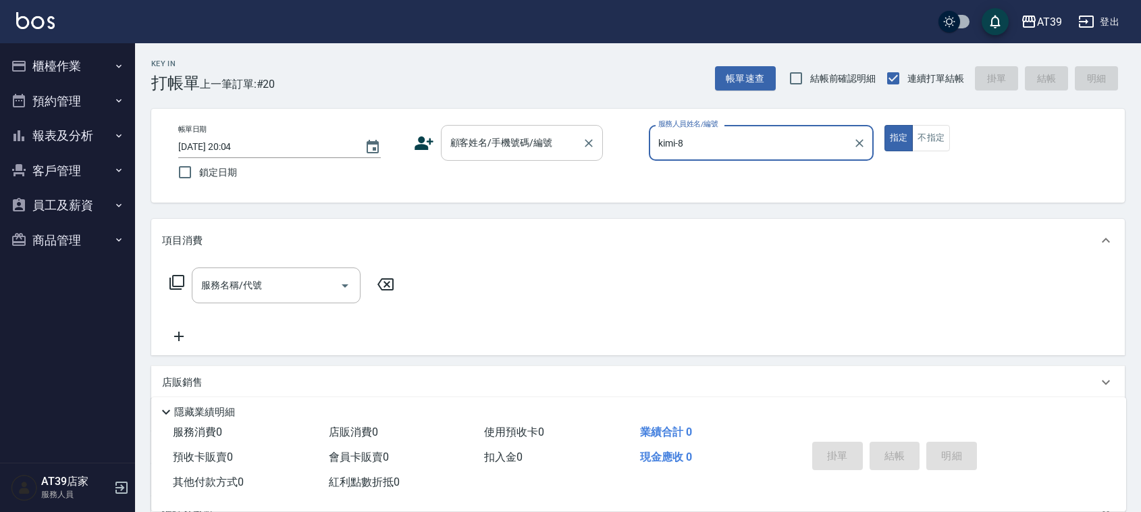
click at [522, 157] on div "顧客姓名/手機號碼/編號" at bounding box center [522, 143] width 162 height 36
type input "kimi-8"
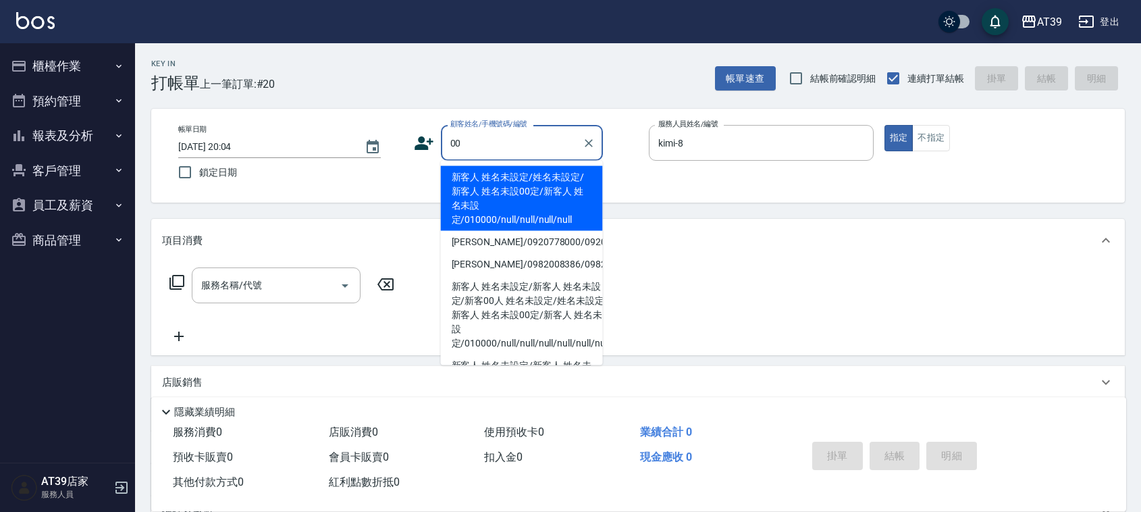
click at [510, 181] on li "新客人 姓名未設定/姓名未設定/新客人 姓名未設00定/新客人 姓名未設定/010000/null/null/null/null" at bounding box center [522, 198] width 162 height 65
type input "新客人 姓名未設定/姓名未設定/新客人 姓名未設00定/新客人 姓名未設定/010000/null/null/null/null"
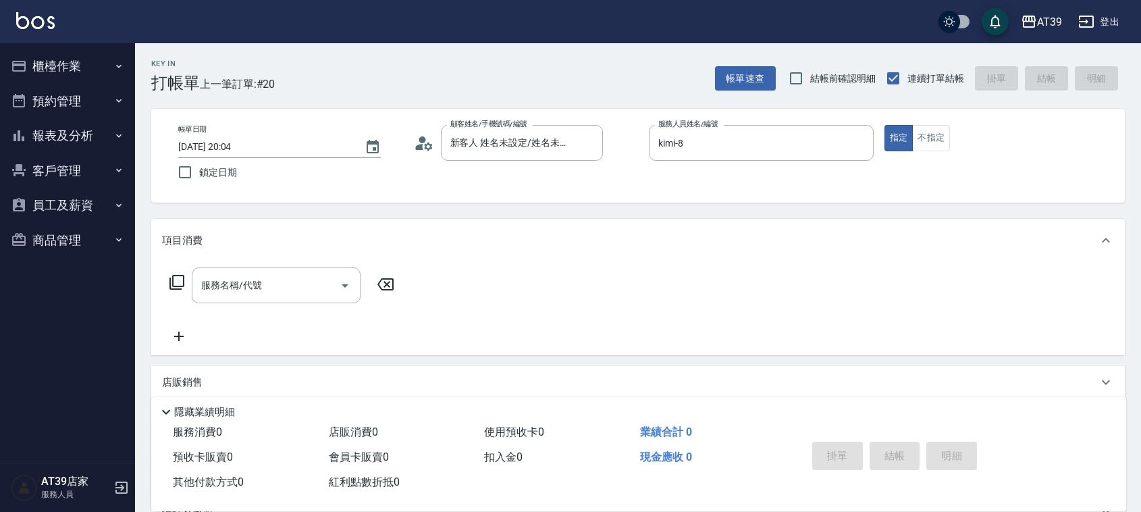
click at [180, 278] on icon at bounding box center [177, 282] width 16 height 16
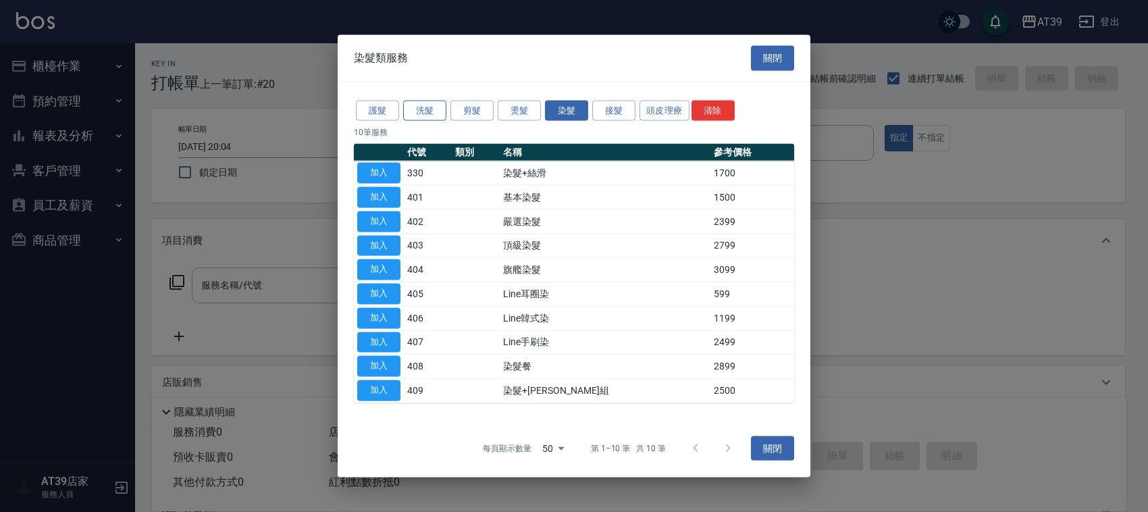
click at [426, 111] on button "洗髮" at bounding box center [424, 110] width 43 height 21
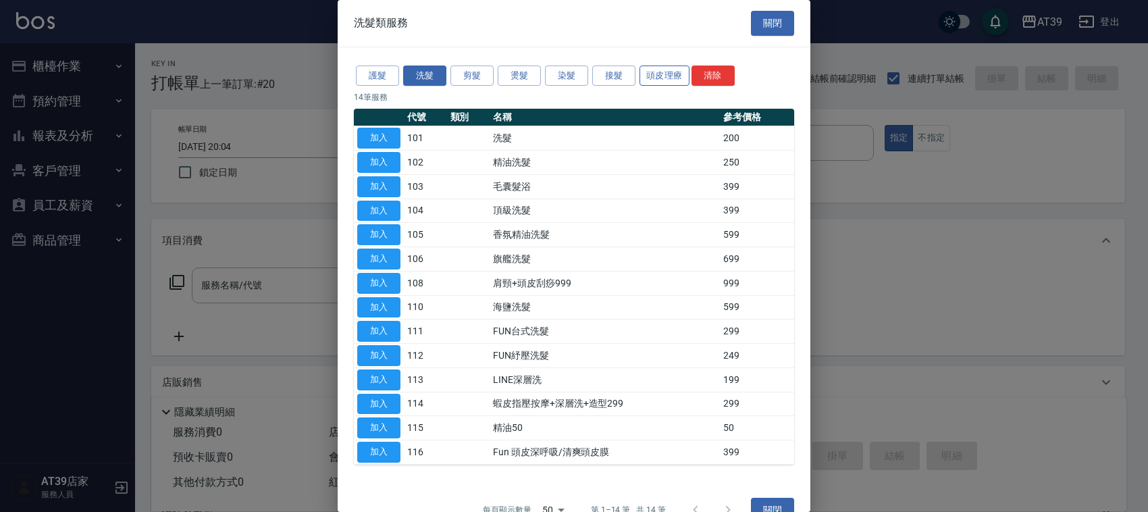
click at [644, 72] on button "頭皮理療" at bounding box center [665, 76] width 50 height 21
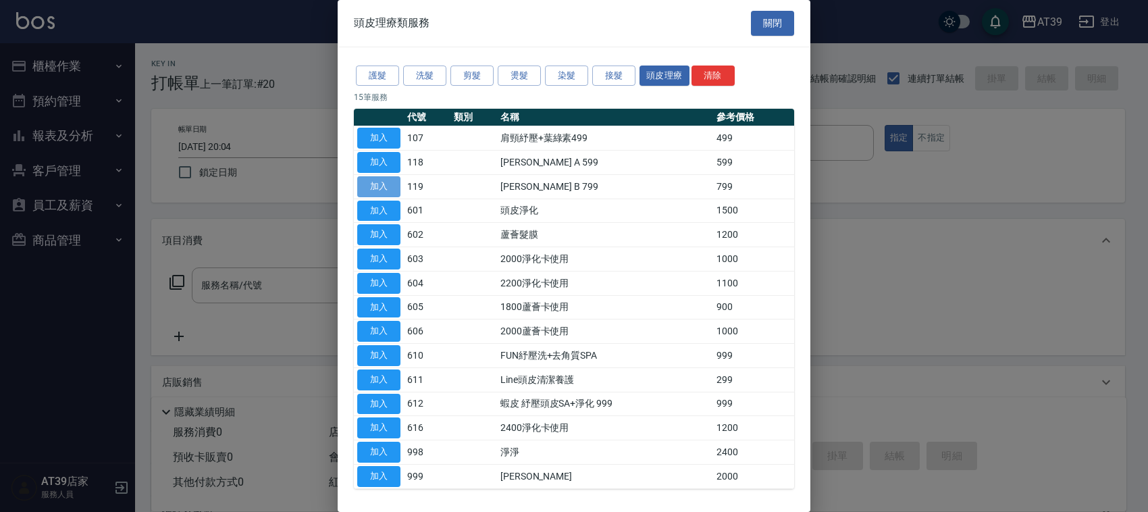
click at [394, 186] on button "加入" at bounding box center [378, 186] width 43 height 21
type input "[PERSON_NAME] B 799(119)"
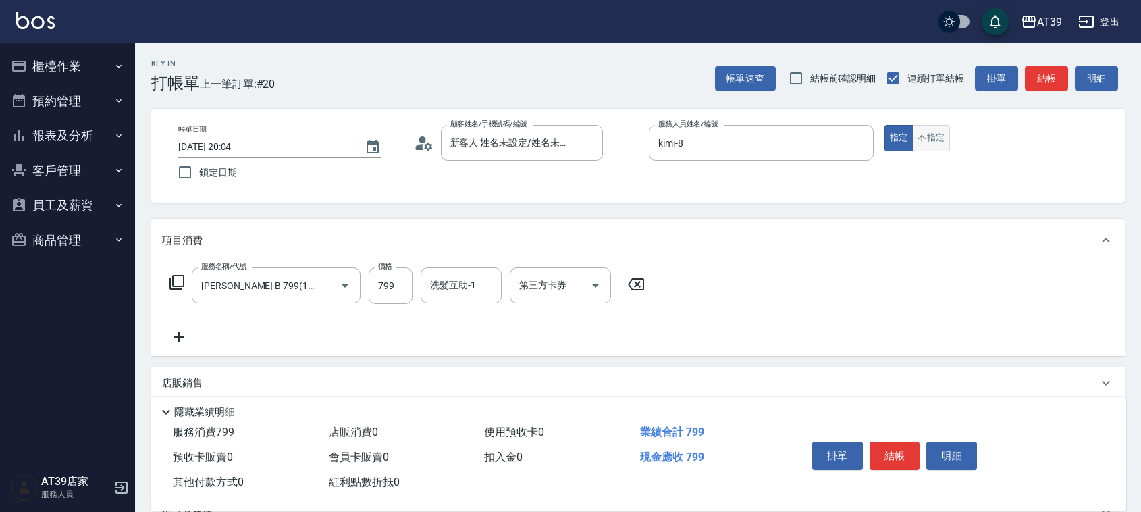
click at [937, 140] on button "不指定" at bounding box center [931, 138] width 38 height 26
click at [1041, 71] on button "結帳" at bounding box center [1046, 78] width 43 height 25
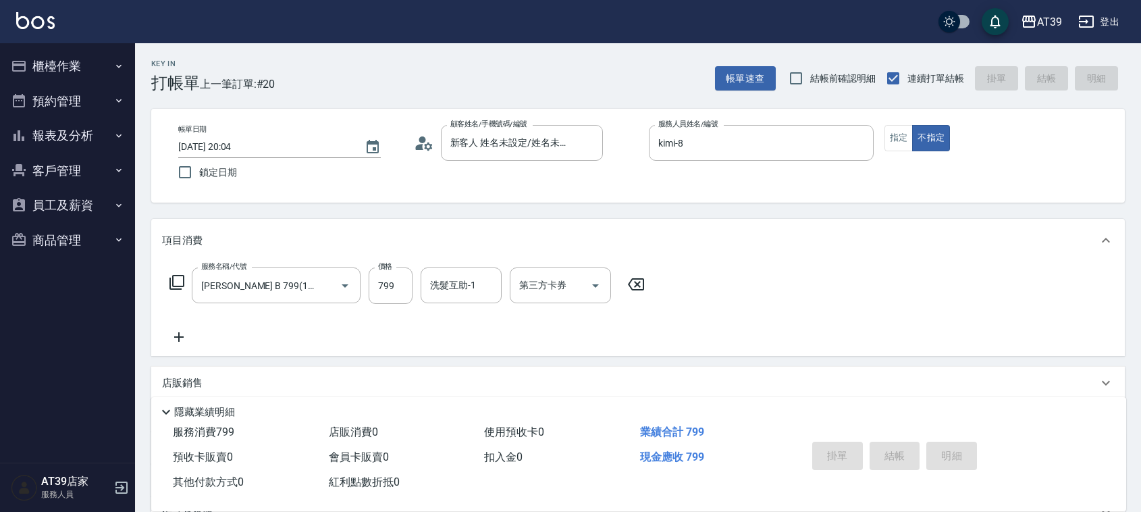
type input "2025/08/22 20:05"
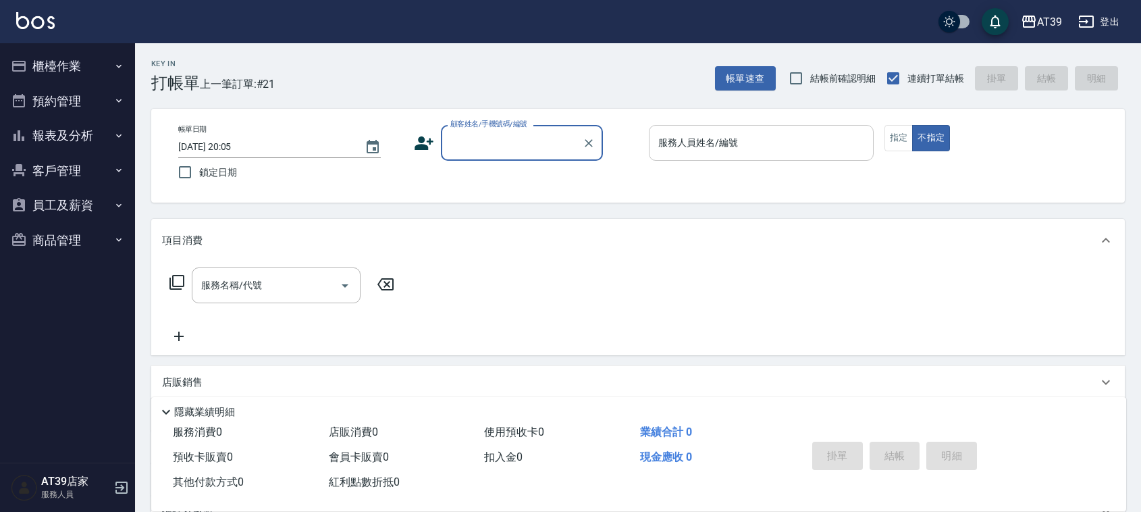
click at [753, 136] on input "服務人員姓名/編號" at bounding box center [761, 143] width 213 height 24
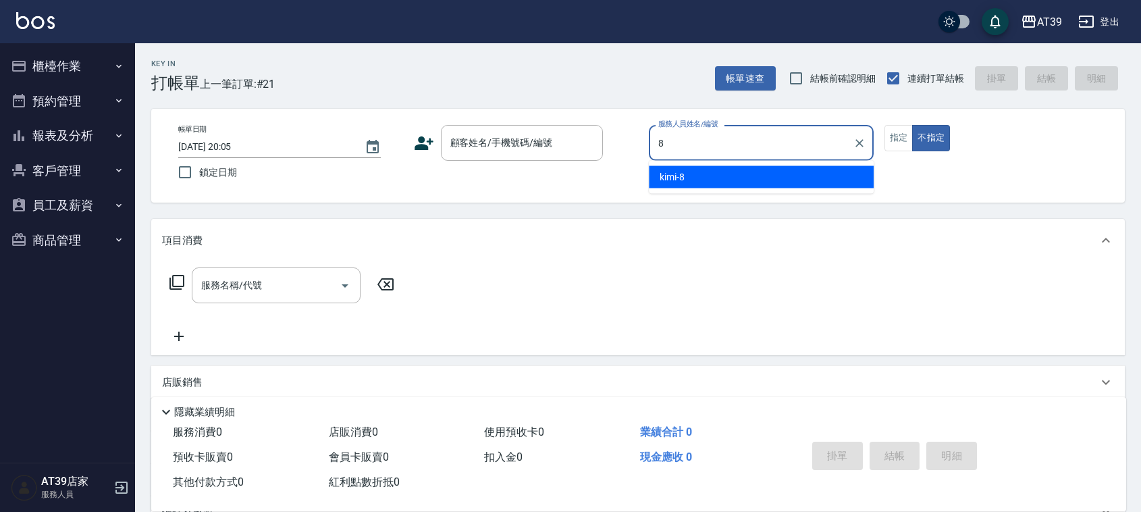
click at [750, 172] on div "kimi -8" at bounding box center [761, 177] width 225 height 22
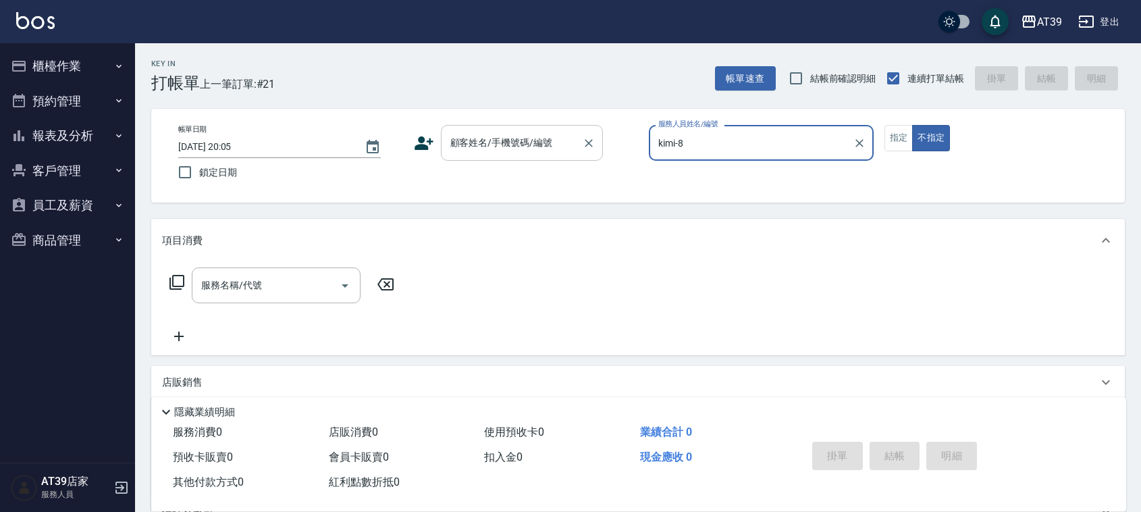
type input "kimi-8"
click at [508, 150] on input "顧客姓名/手機號碼/編號" at bounding box center [512, 143] width 130 height 24
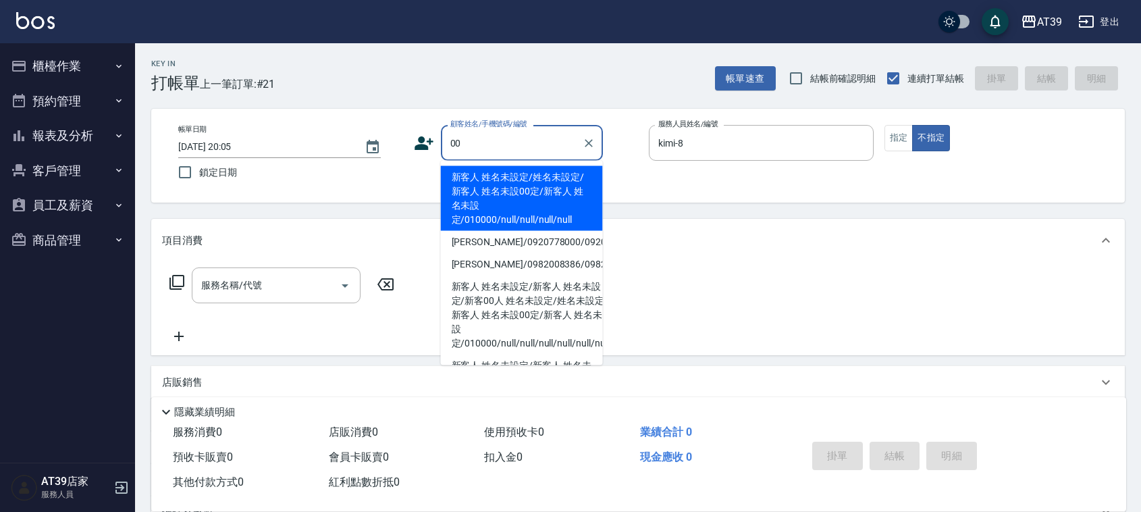
click at [482, 184] on li "新客人 姓名未設定/姓名未設定/新客人 姓名未設00定/新客人 姓名未設定/010000/null/null/null/null" at bounding box center [522, 198] width 162 height 65
type input "新客人 姓名未設定/姓名未設定/新客人 姓名未設00定/新客人 姓名未設定/010000/null/null/null/null"
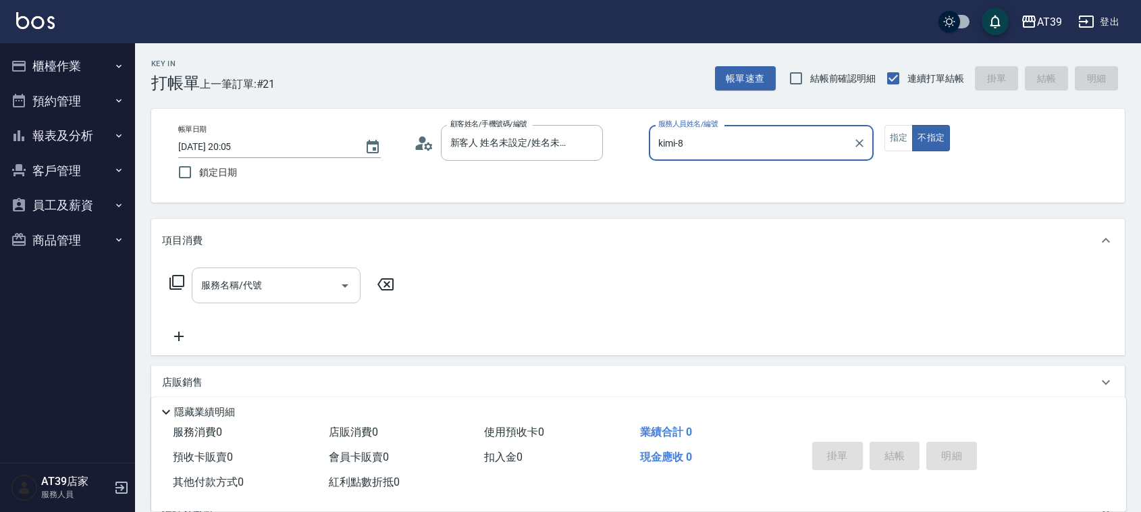
click at [288, 276] on input "服務名稱/代號" at bounding box center [266, 286] width 136 height 24
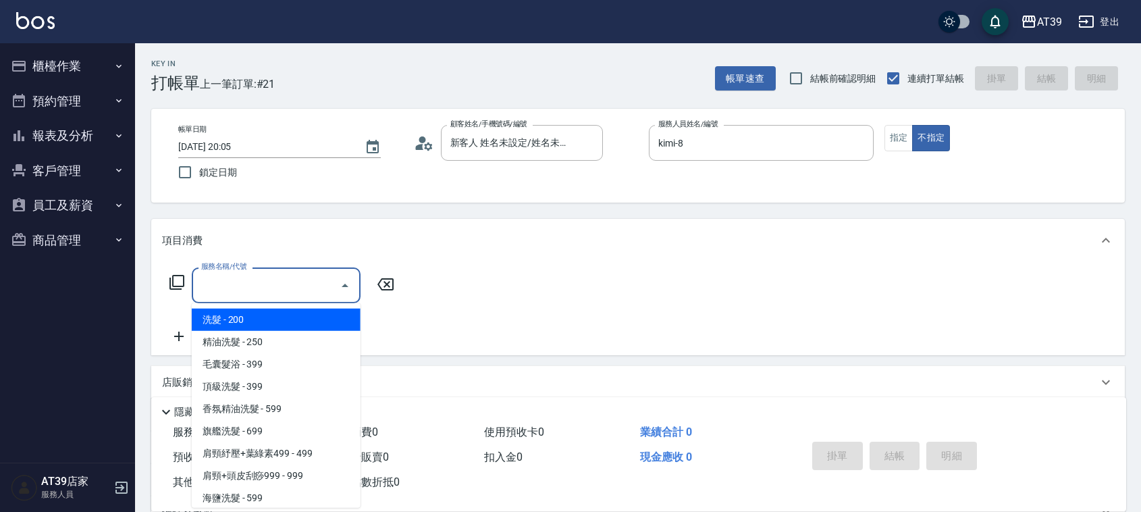
click at [274, 316] on span "洗髮 - 200" at bounding box center [276, 320] width 169 height 22
type input "洗髮(101)"
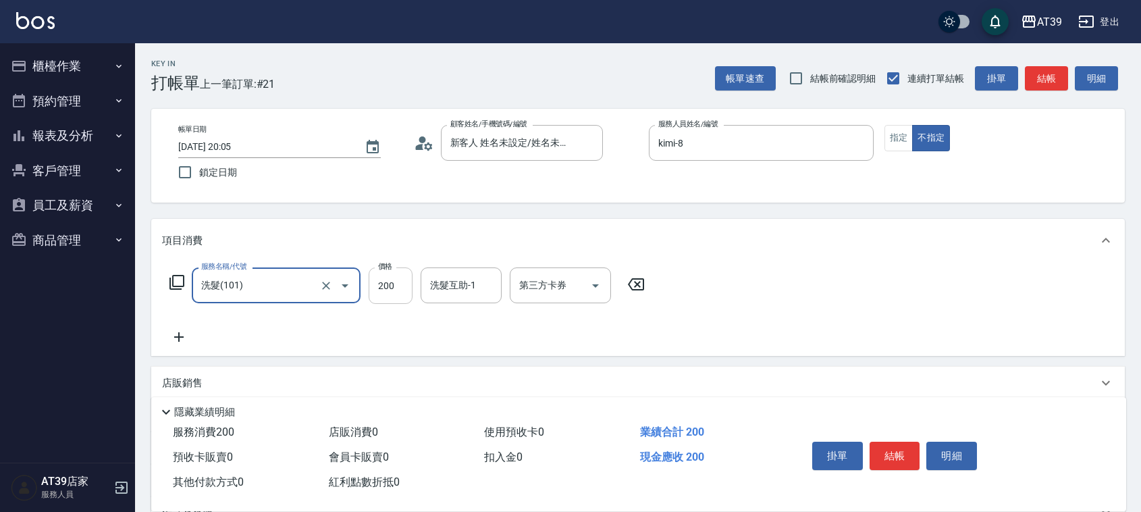
click at [402, 279] on input "200" at bounding box center [391, 285] width 44 height 36
type input "300"
click at [1048, 73] on button "結帳" at bounding box center [1046, 78] width 43 height 25
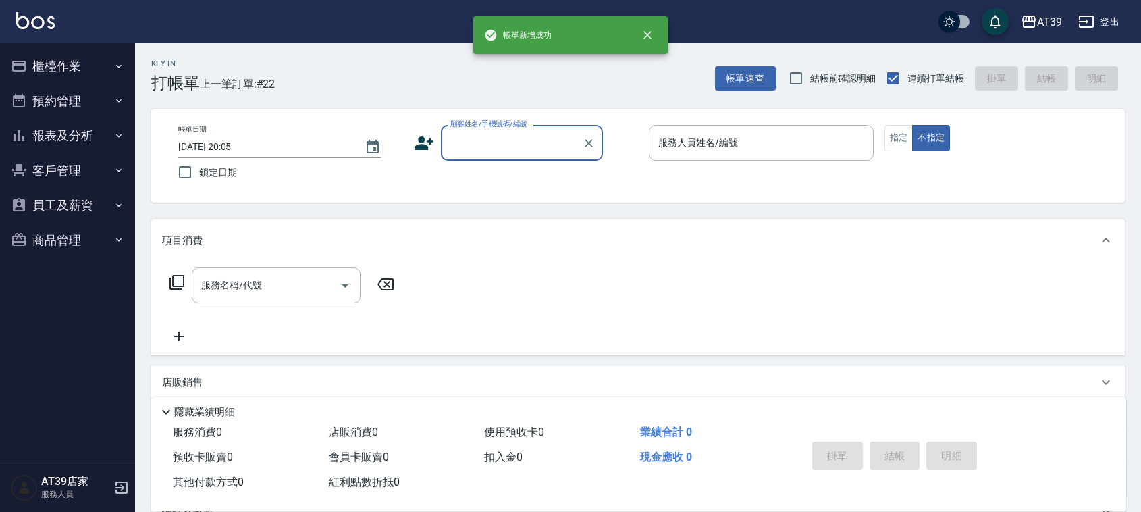
click at [682, 136] on div "服務人員姓名/編號 服務人員姓名/編號" at bounding box center [761, 143] width 225 height 36
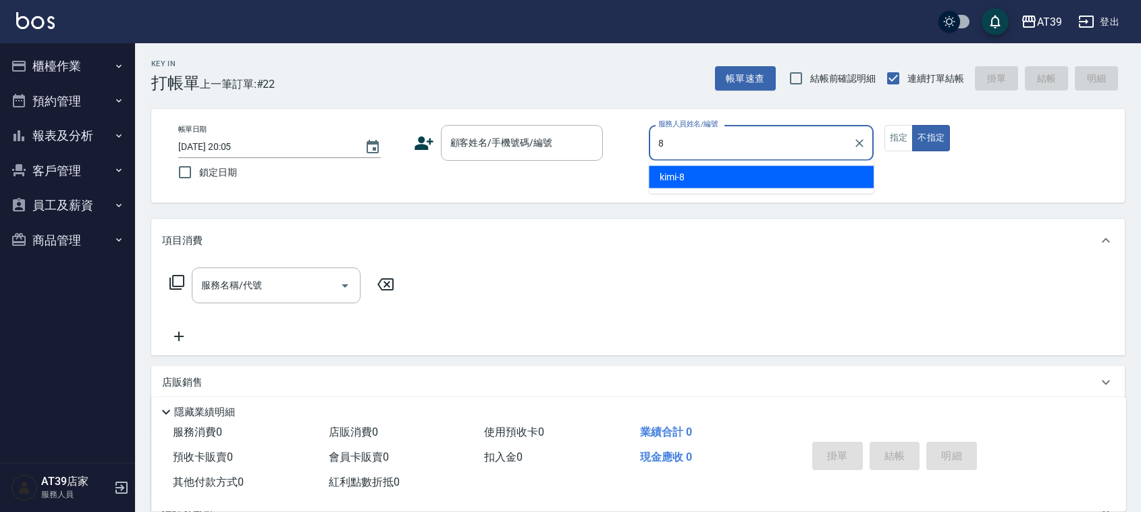
click at [677, 162] on ul "kimi -8" at bounding box center [761, 177] width 225 height 33
click at [675, 176] on span "kimi -8" at bounding box center [672, 177] width 25 height 14
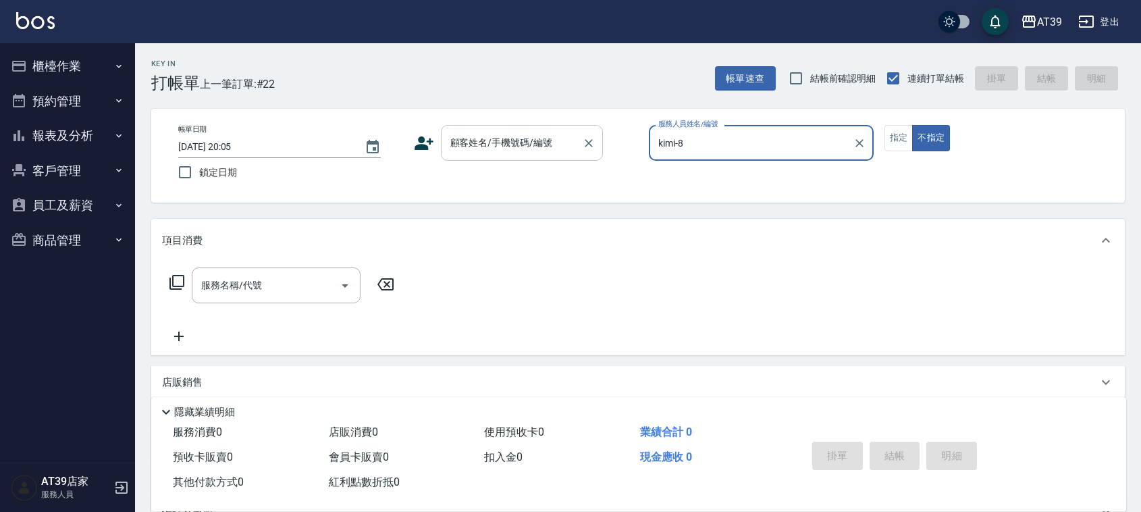
type input "kimi-8"
click at [534, 150] on input "顧客姓名/手機號碼/編號" at bounding box center [512, 143] width 130 height 24
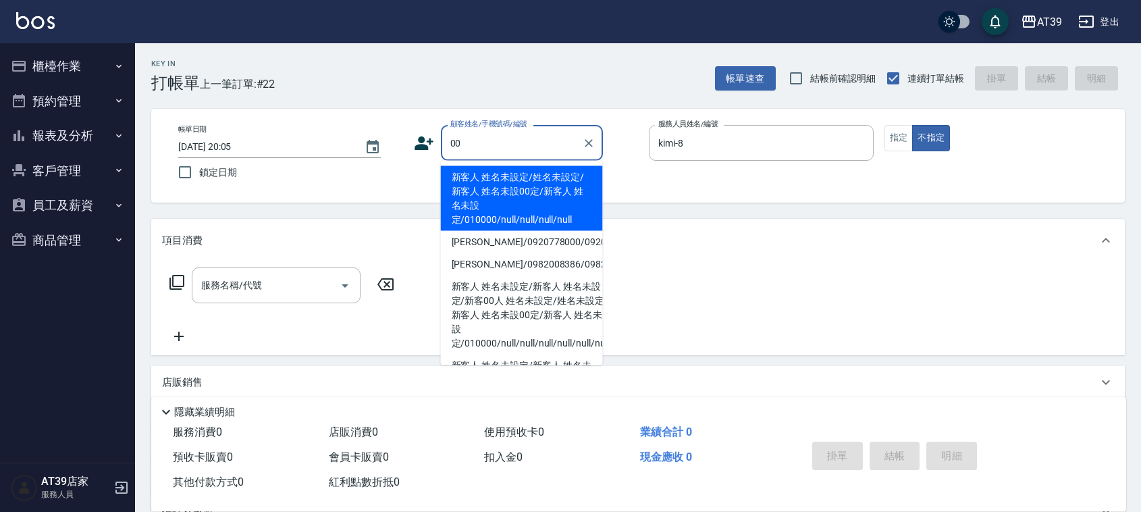
click at [510, 186] on li "新客人 姓名未設定/姓名未設定/新客人 姓名未設00定/新客人 姓名未設定/010000/null/null/null/null" at bounding box center [522, 198] width 162 height 65
type input "新客人 姓名未設定/姓名未設定/新客人 姓名未設00定/新客人 姓名未設定/010000/null/null/null/null"
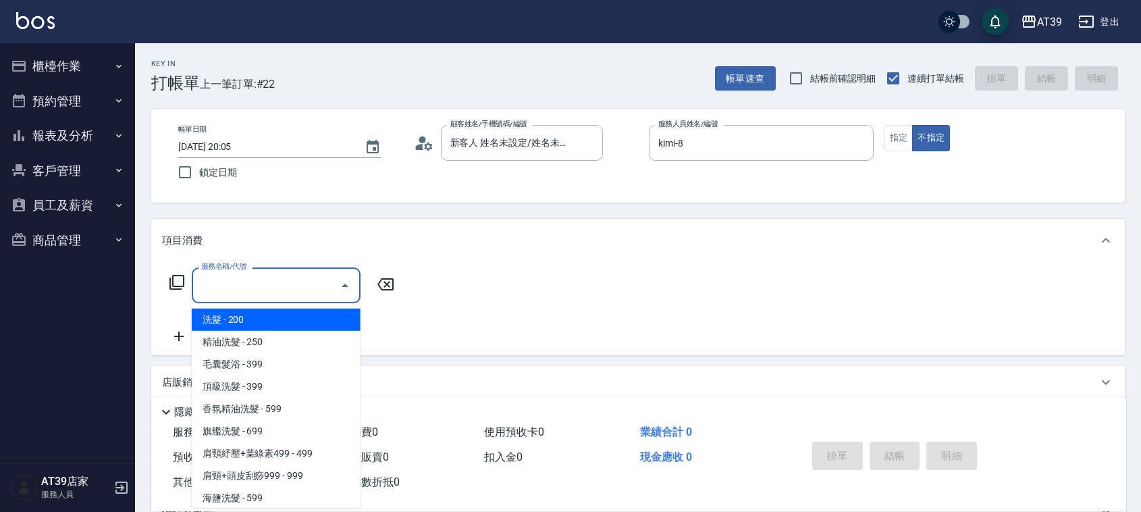
click at [301, 281] on input "服務名稱/代號" at bounding box center [266, 286] width 136 height 24
click at [294, 319] on span "洗髮 - 200" at bounding box center [276, 320] width 169 height 22
type input "洗髮(101)"
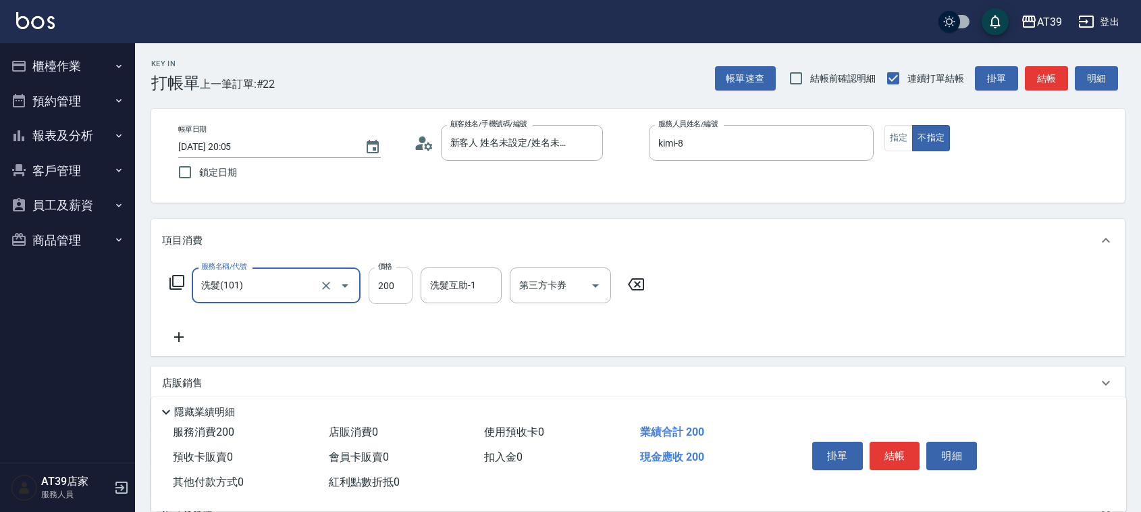
click at [399, 281] on input "200" at bounding box center [391, 285] width 44 height 36
type input "300"
click at [1038, 70] on button "結帳" at bounding box center [1046, 78] width 43 height 25
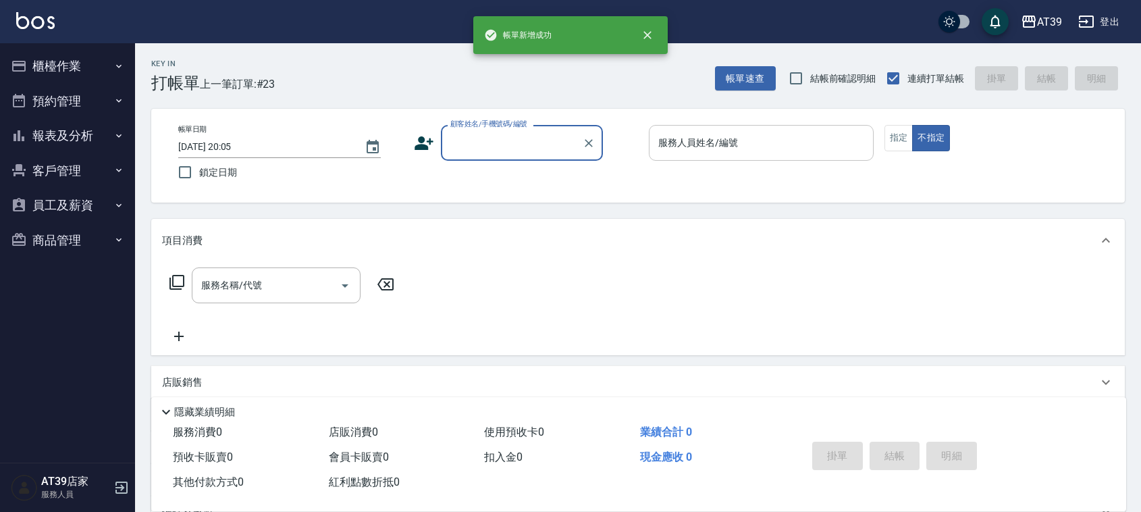
click at [731, 156] on div "服務人員姓名/編號" at bounding box center [761, 143] width 225 height 36
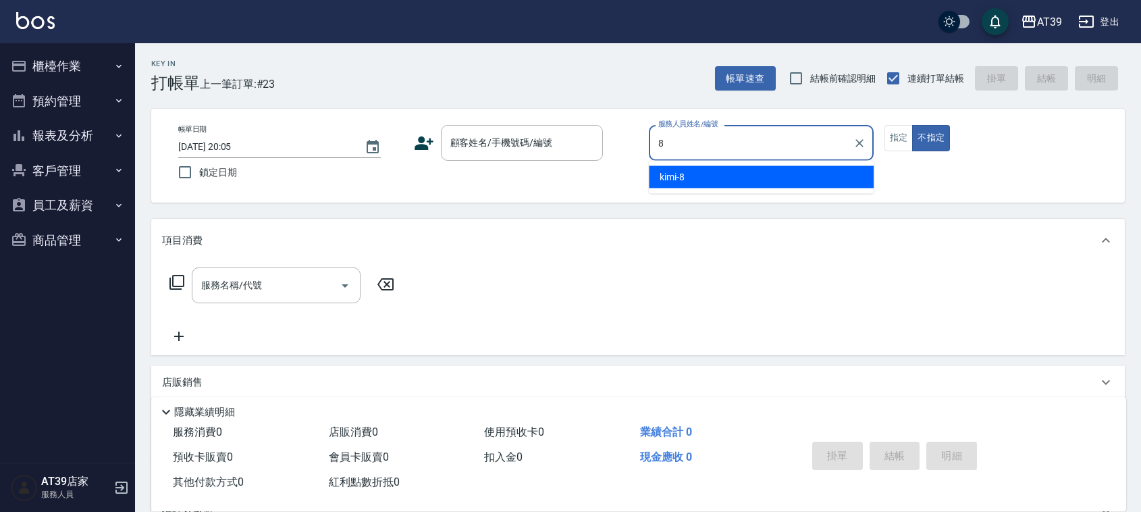
click at [726, 176] on div "kimi -8" at bounding box center [761, 177] width 225 height 22
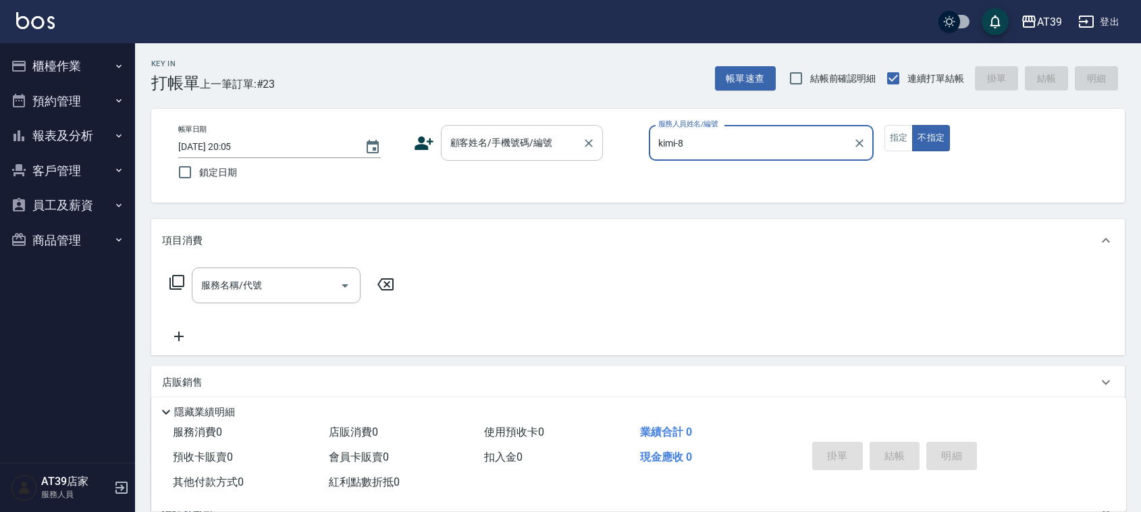
type input "kimi-8"
click at [505, 139] on div "顧客姓名/手機號碼/編號 顧客姓名/手機號碼/編號" at bounding box center [522, 143] width 162 height 36
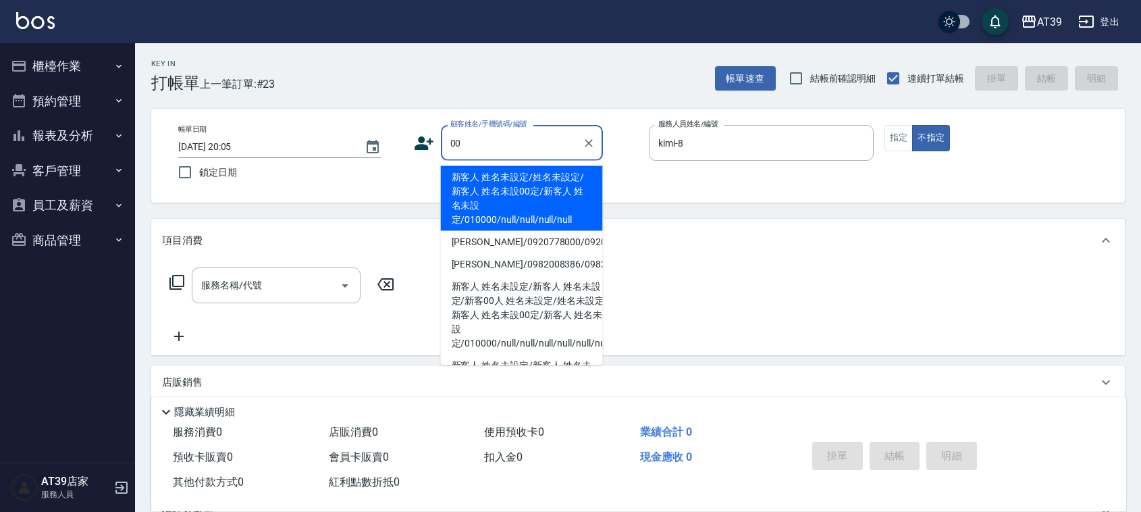
click at [478, 197] on li "新客人 姓名未設定/姓名未設定/新客人 姓名未設00定/新客人 姓名未設定/010000/null/null/null/null" at bounding box center [522, 198] width 162 height 65
type input "新客人 姓名未設定/姓名未設定/新客人 姓名未設00定/新客人 姓名未設定/010000/null/null/null/null"
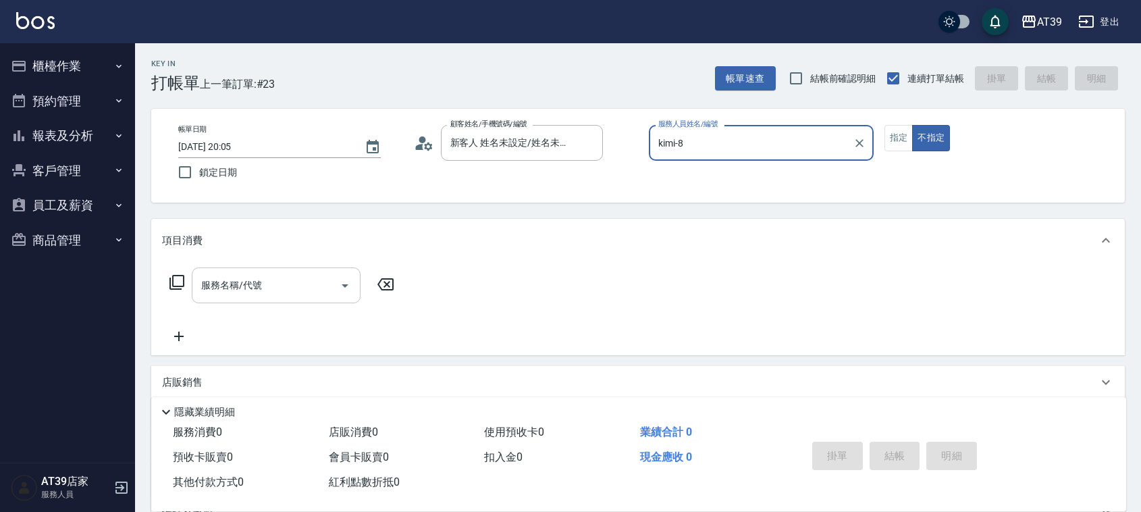
click at [287, 284] on input "服務名稱/代號" at bounding box center [266, 286] width 136 height 24
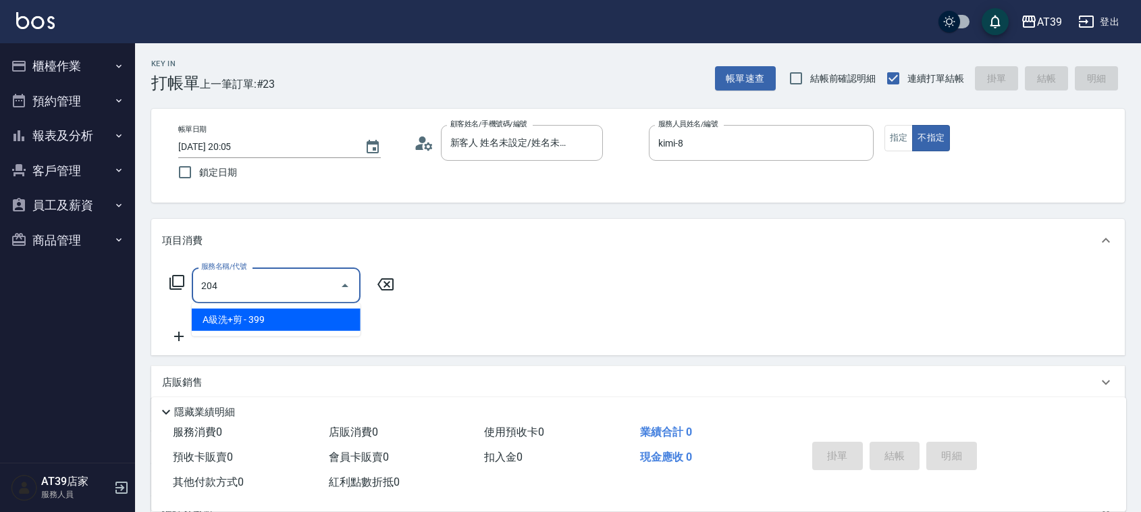
click at [298, 326] on span "A級洗+剪 - 399" at bounding box center [276, 320] width 169 height 22
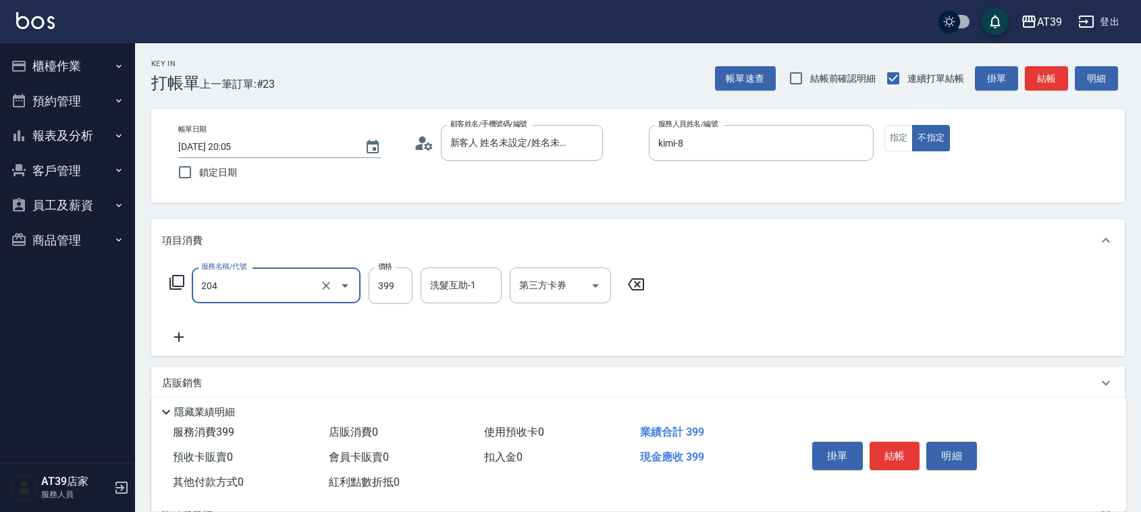
type input "A級洗+剪(204)"
click at [416, 277] on div "服務名稱/代號 A級洗+剪(204) 服務名稱/代號 價格 399 價格 洗髮互助-1 洗髮互助-1 第三方卡券 第三方卡券" at bounding box center [407, 285] width 491 height 36
click at [377, 292] on input "399" at bounding box center [391, 285] width 44 height 36
type input "400"
click at [460, 277] on input "洗髮互助-1" at bounding box center [461, 286] width 69 height 24
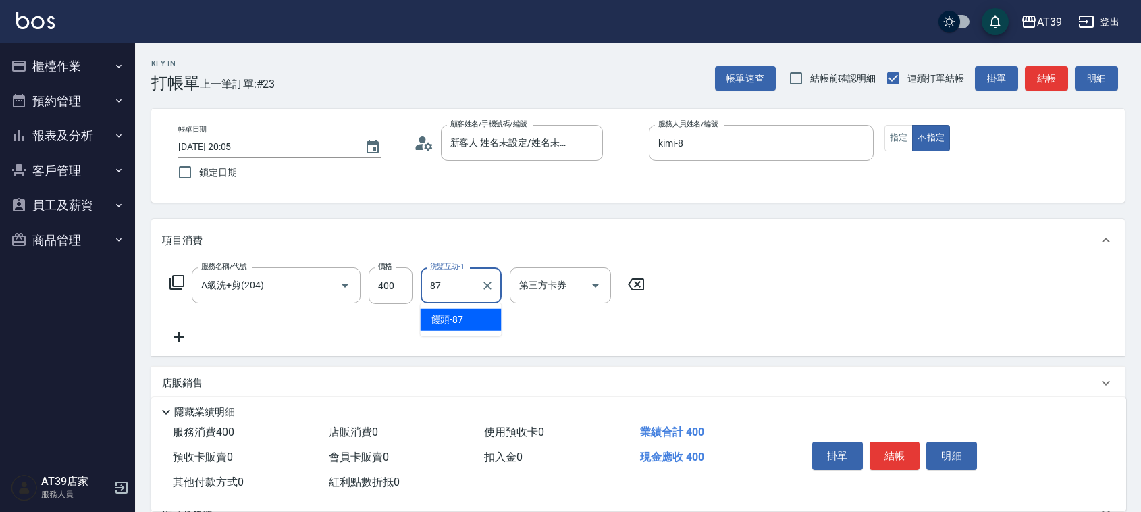
click at [461, 309] on div "饅頭 -87" at bounding box center [461, 320] width 81 height 22
type input "饅頭-87"
click at [1038, 80] on button "結帳" at bounding box center [1046, 78] width 43 height 25
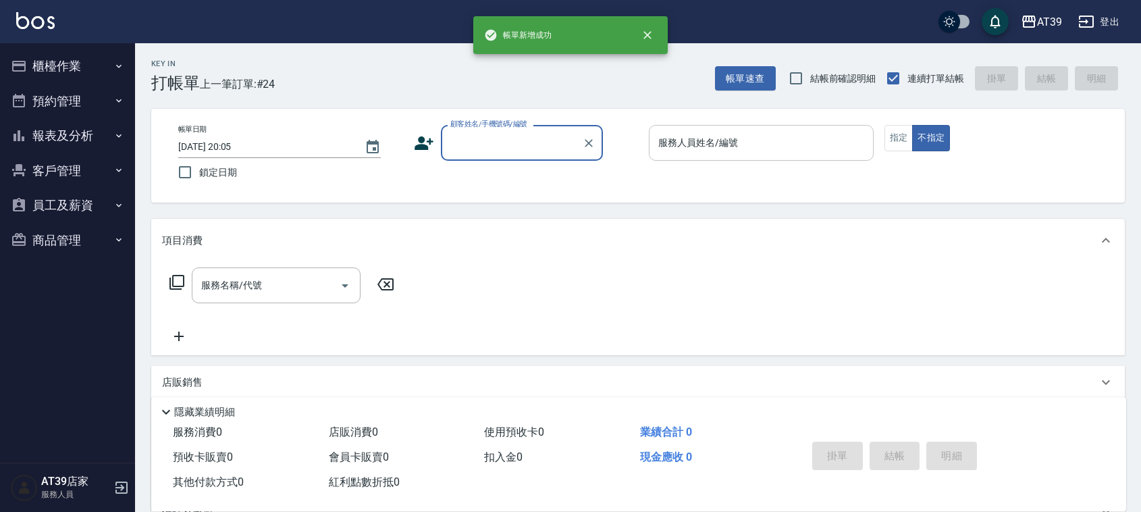
click at [734, 142] on input "服務人員姓名/編號" at bounding box center [761, 143] width 213 height 24
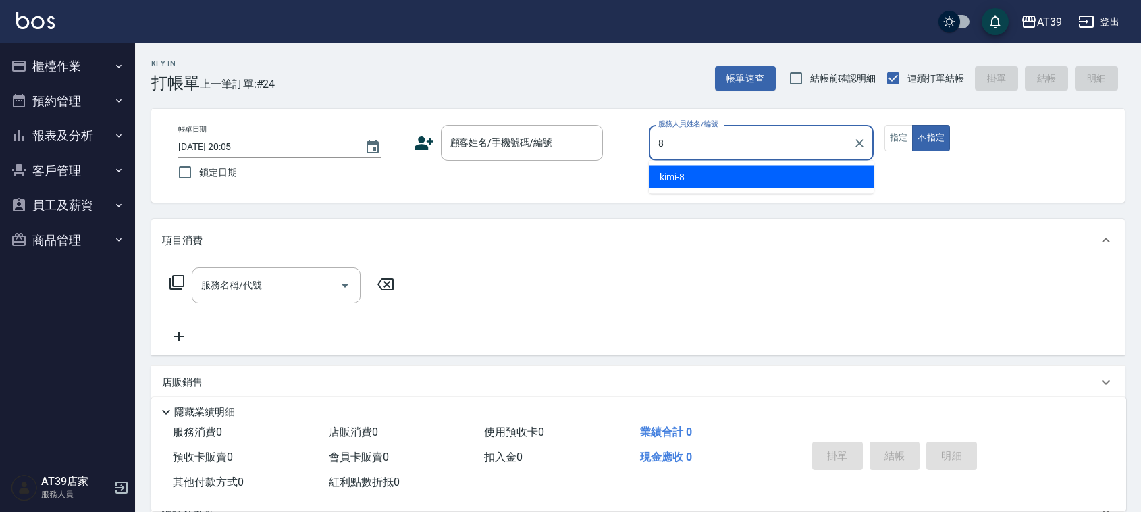
click at [758, 174] on div "kimi -8" at bounding box center [761, 177] width 225 height 22
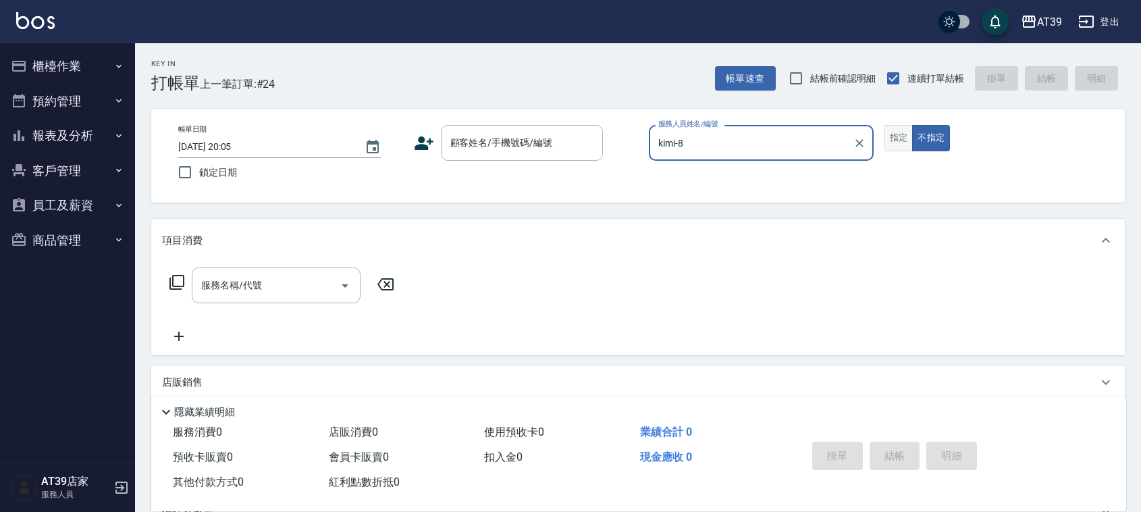
type input "kimi-8"
click at [895, 136] on button "指定" at bounding box center [899, 138] width 29 height 26
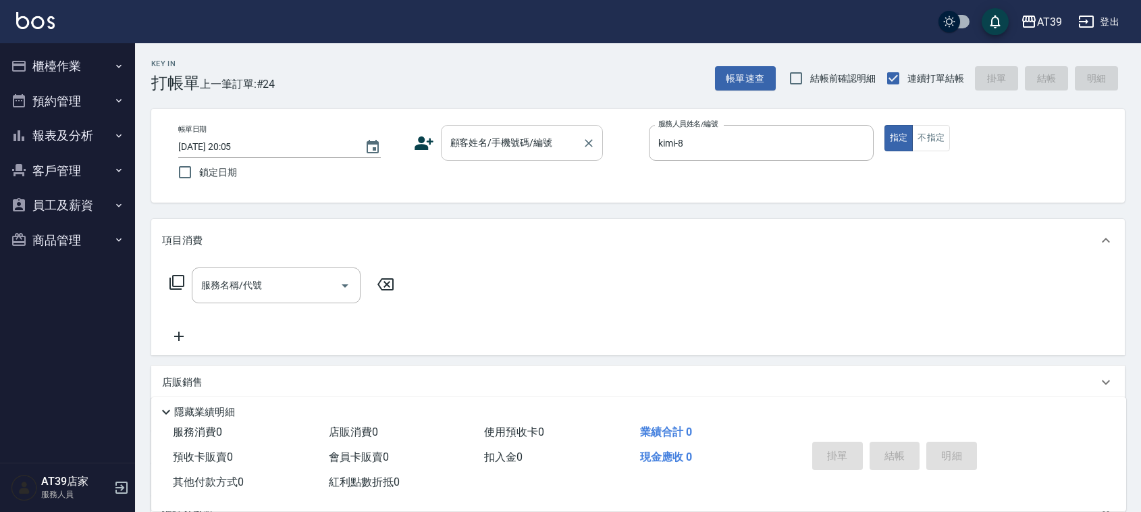
click at [494, 136] on div "顧客姓名/手機號碼/編號 顧客姓名/手機號碼/編號" at bounding box center [522, 143] width 162 height 36
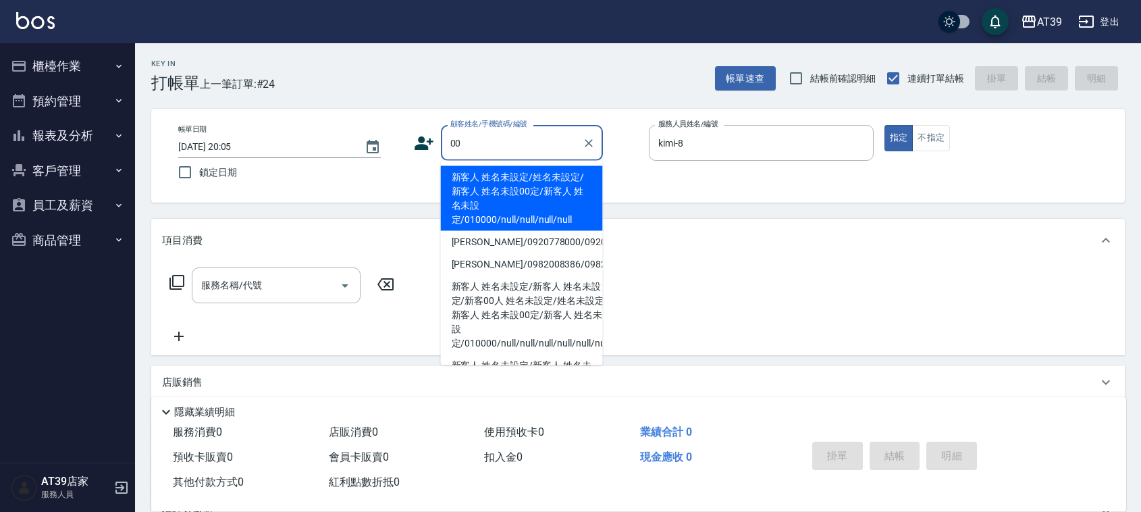
click at [492, 184] on li "新客人 姓名未設定/姓名未設定/新客人 姓名未設00定/新客人 姓名未設定/010000/null/null/null/null" at bounding box center [522, 198] width 162 height 65
type input "新客人 姓名未設定/姓名未設定/新客人 姓名未設00定/新客人 姓名未設定/010000/null/null/null/null"
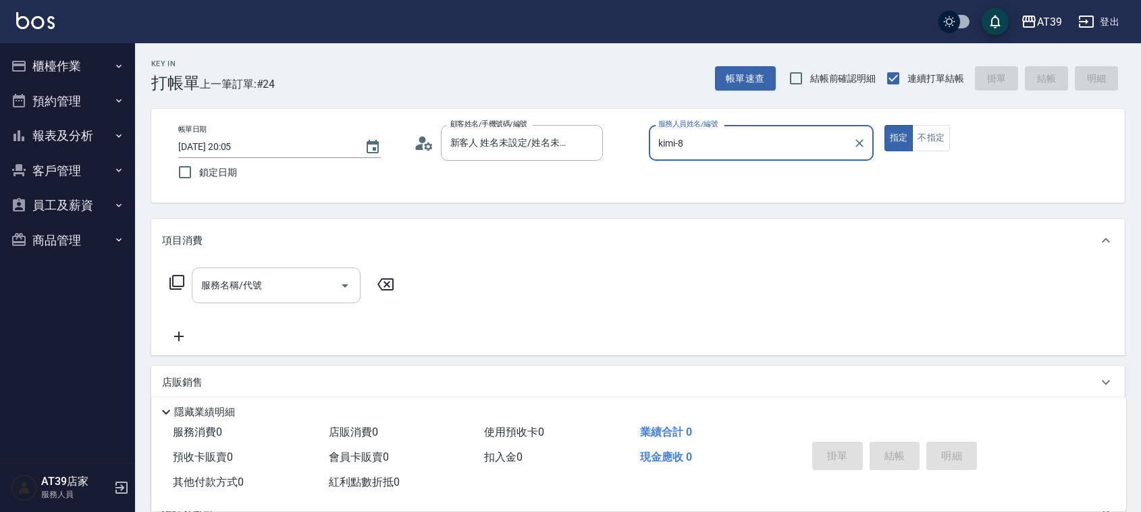
click at [276, 281] on input "服務名稱/代號" at bounding box center [266, 286] width 136 height 24
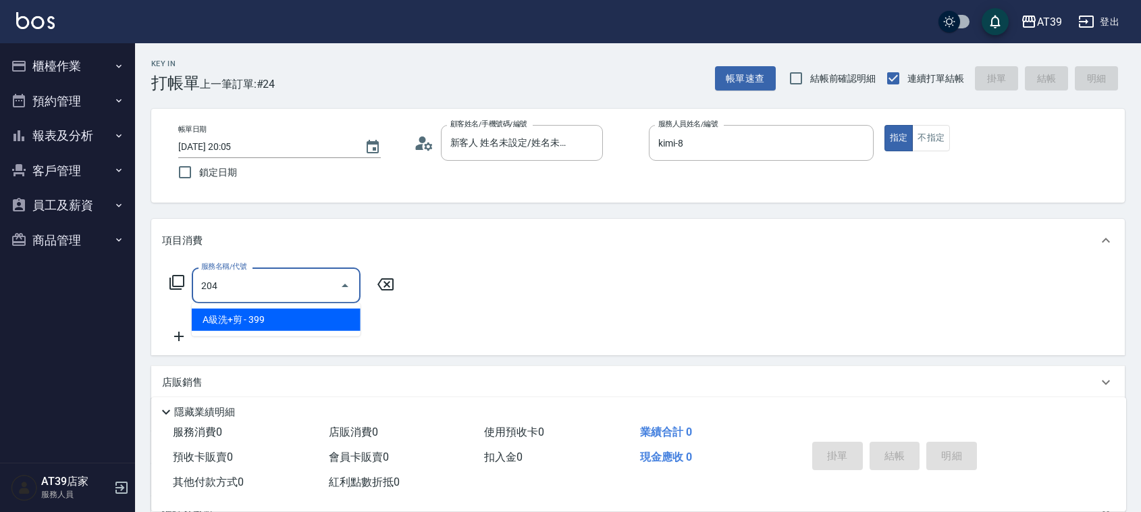
click at [294, 323] on span "A級洗+剪 - 399" at bounding box center [276, 320] width 169 height 22
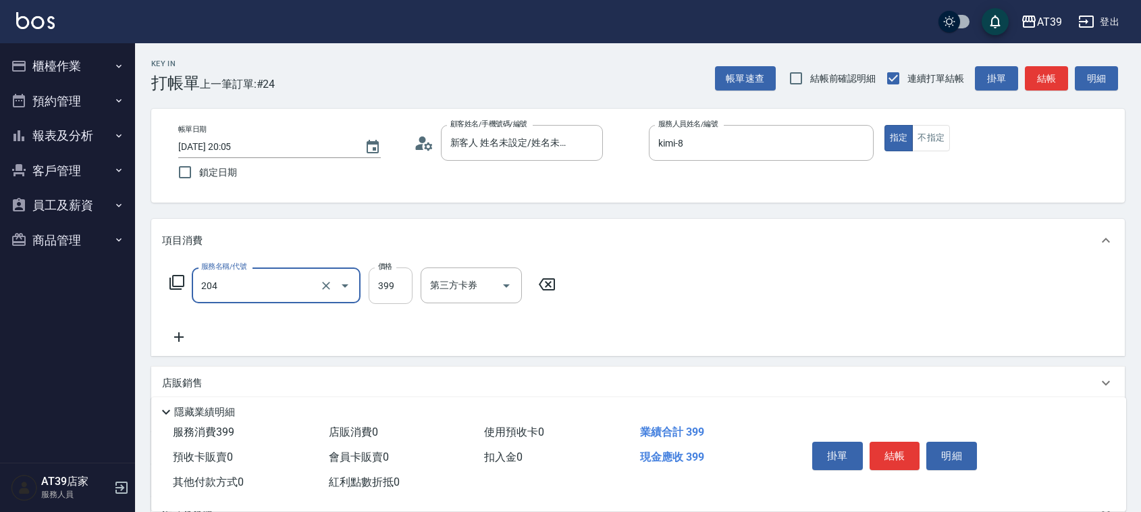
type input "A級洗+剪(204)"
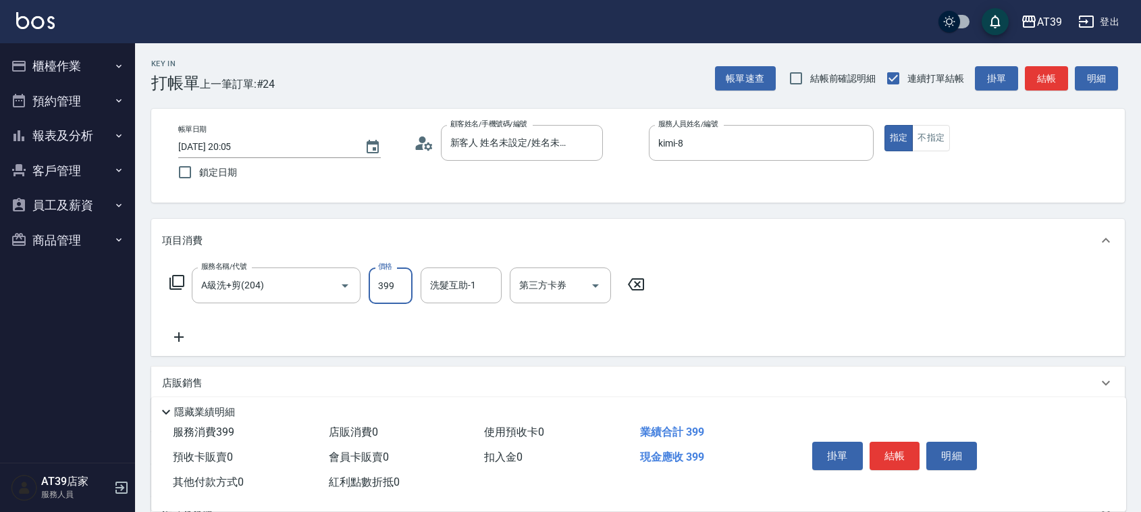
click at [373, 291] on input "399" at bounding box center [391, 285] width 44 height 36
type input "500"
click at [1044, 69] on button "結帳" at bounding box center [1046, 78] width 43 height 25
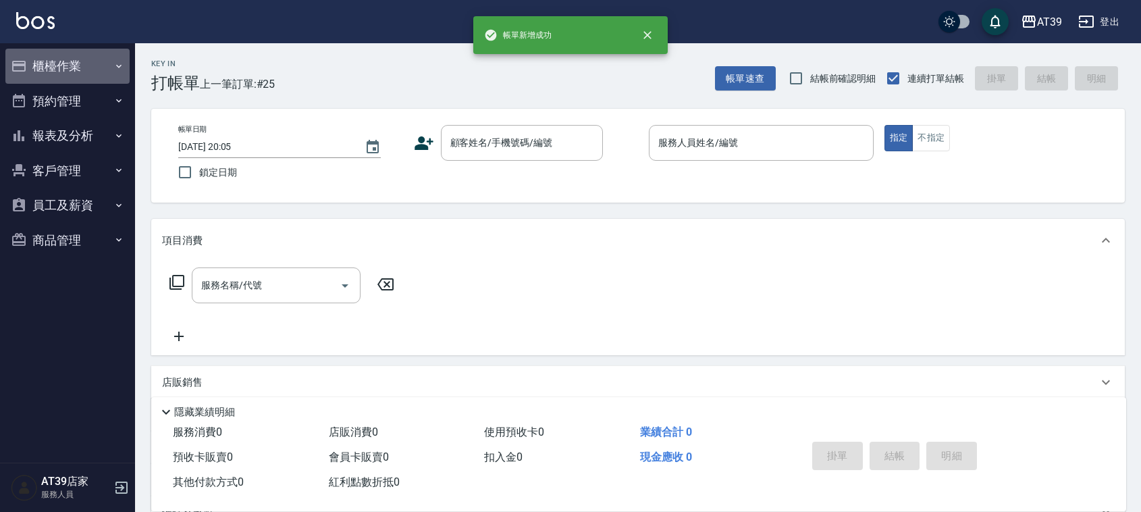
click at [78, 66] on button "櫃檯作業" at bounding box center [67, 66] width 124 height 35
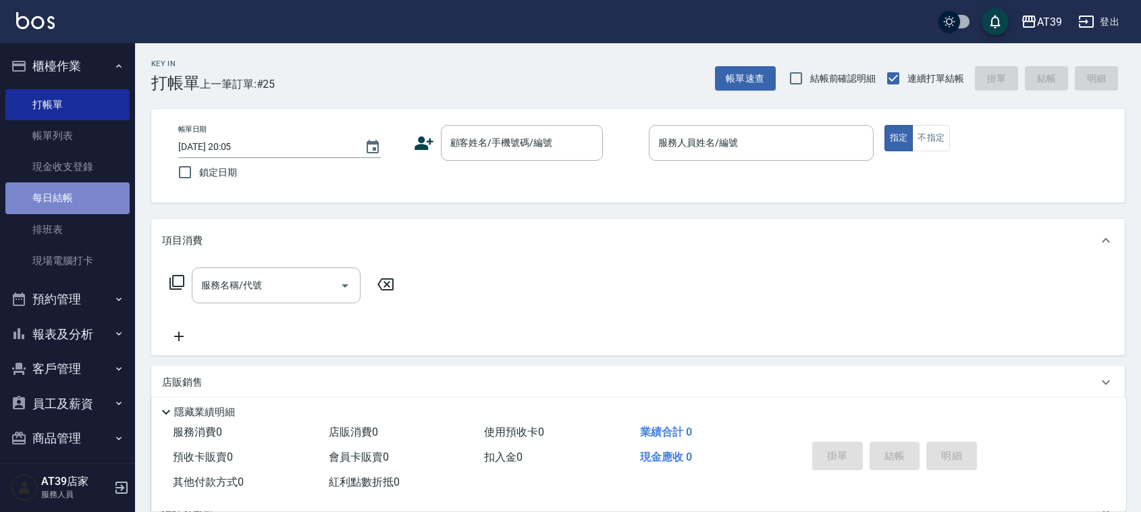
click at [72, 205] on link "每日結帳" at bounding box center [67, 197] width 124 height 31
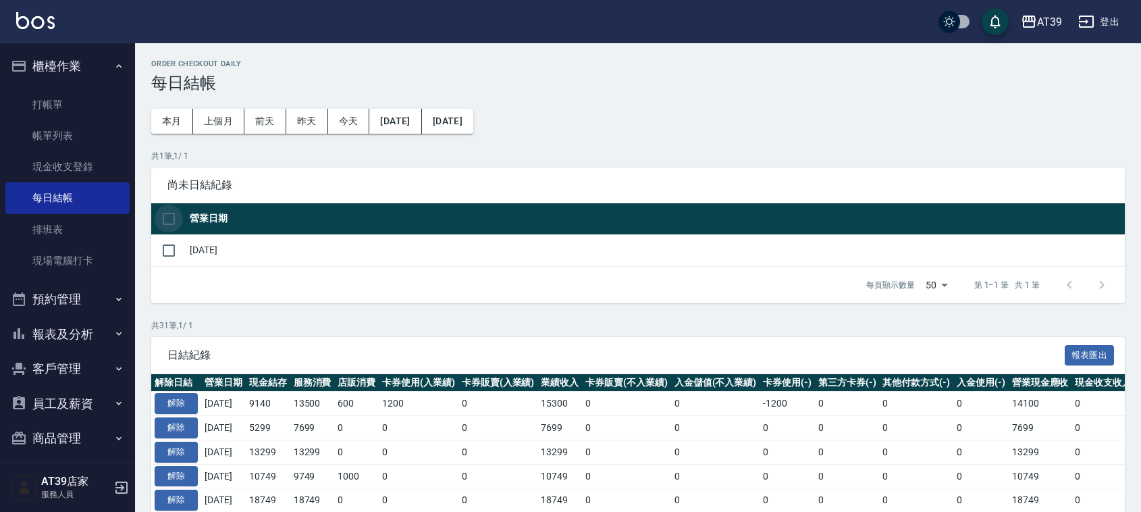
click at [160, 214] on input "checkbox" at bounding box center [169, 219] width 28 height 28
checkbox input "true"
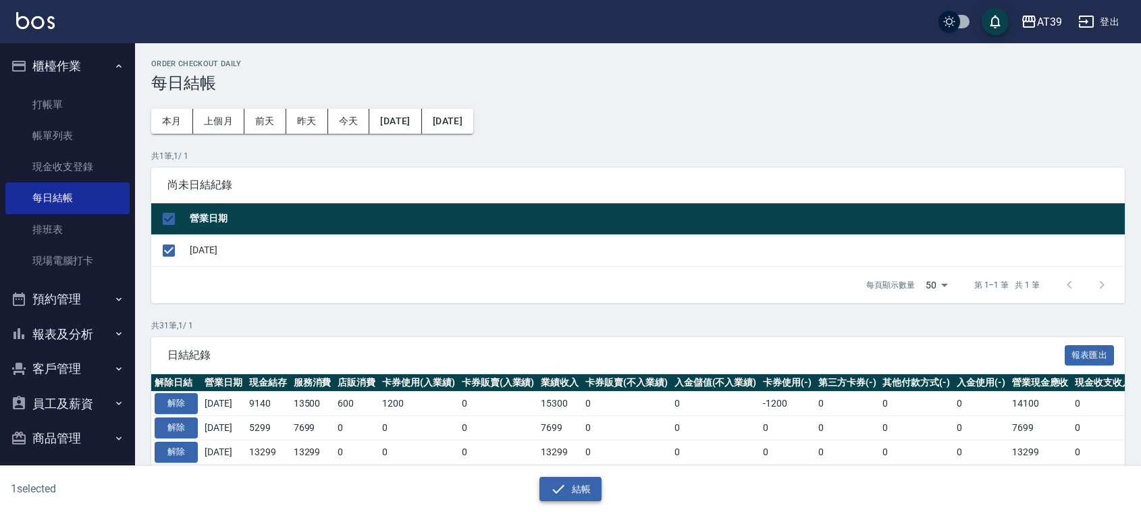
click at [567, 490] on button "結帳" at bounding box center [571, 489] width 63 height 25
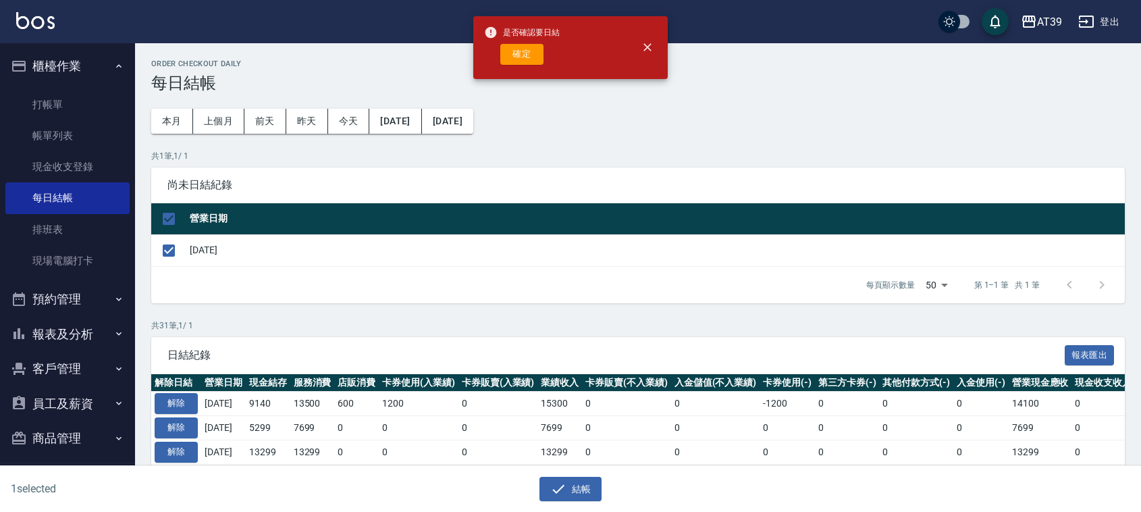
click at [523, 69] on div "是否確認要日結 確定" at bounding box center [522, 47] width 76 height 55
click at [525, 59] on button "確定" at bounding box center [521, 54] width 43 height 21
checkbox input "false"
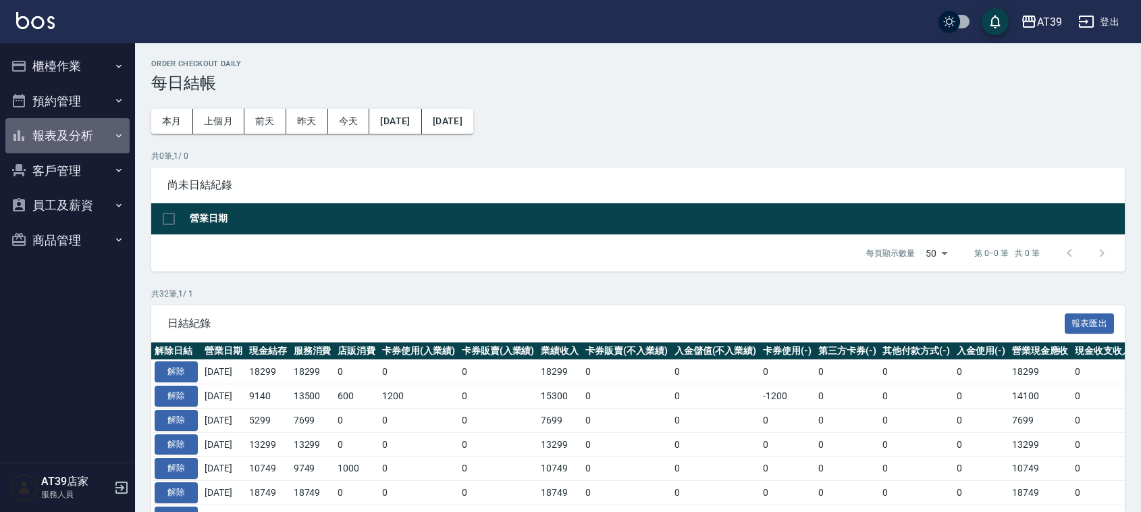
click at [62, 123] on button "報表及分析" at bounding box center [67, 135] width 124 height 35
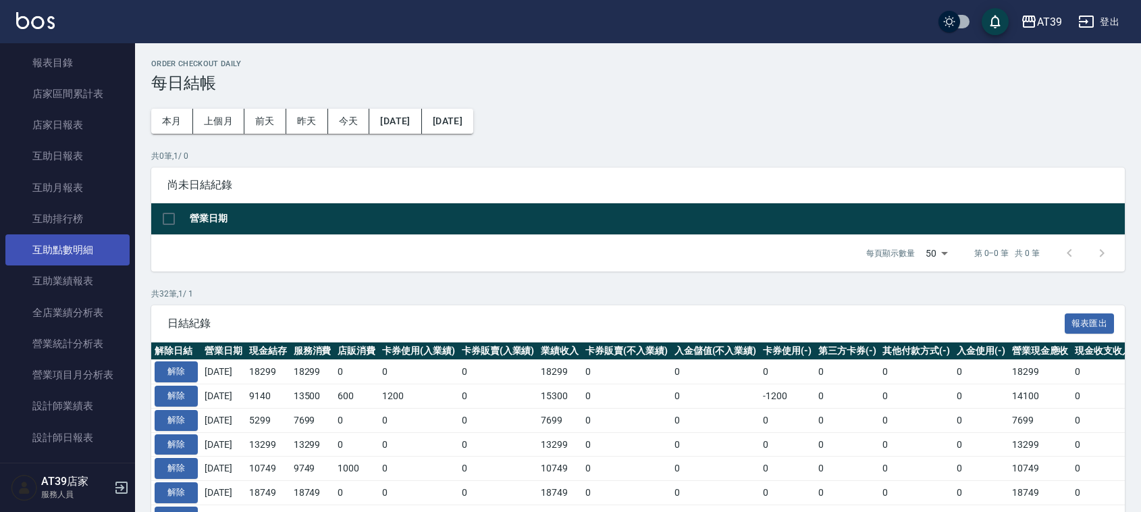
scroll to position [84, 0]
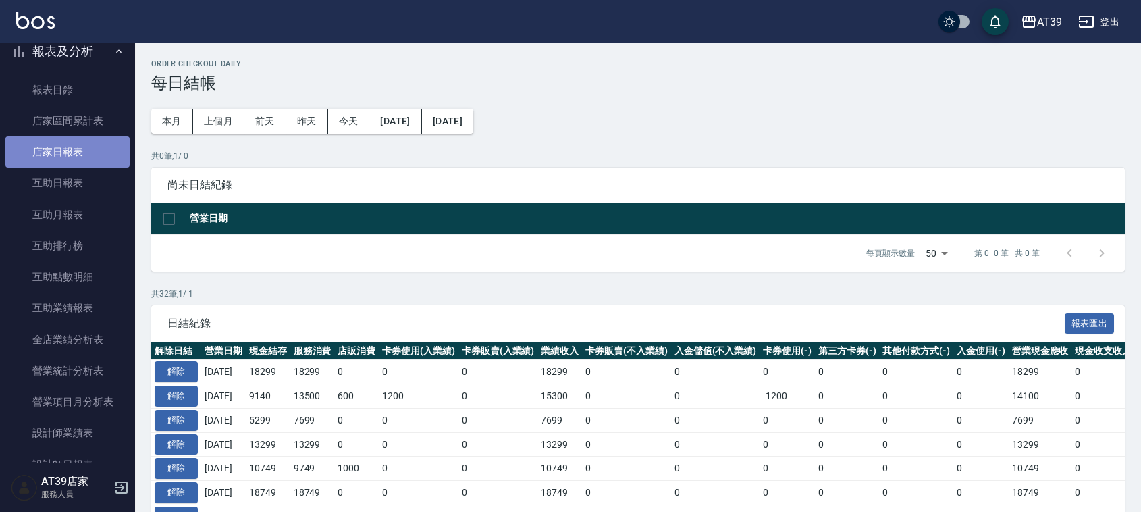
click at [71, 157] on link "店家日報表" at bounding box center [67, 151] width 124 height 31
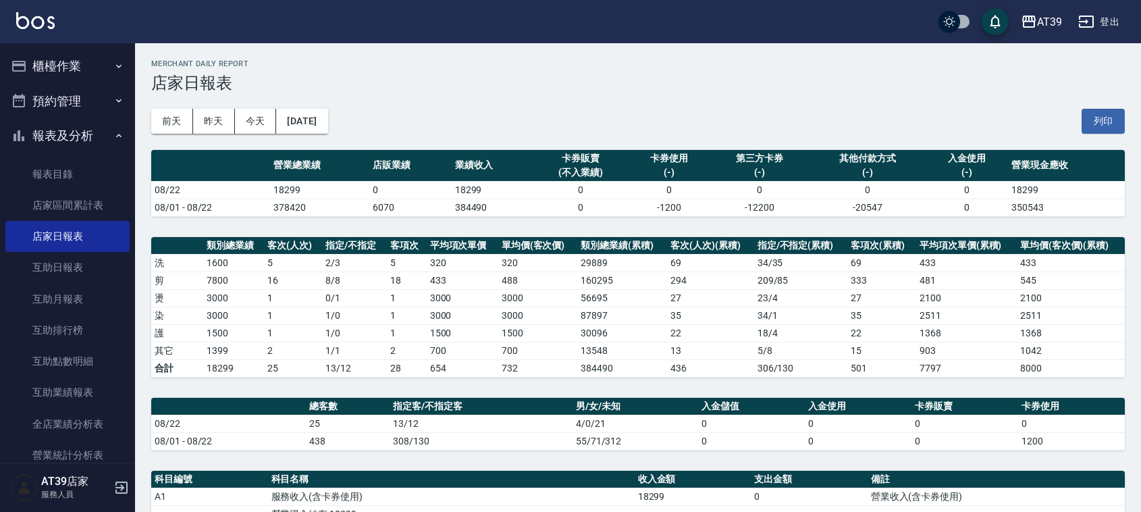
click at [97, 57] on button "櫃檯作業" at bounding box center [67, 66] width 124 height 35
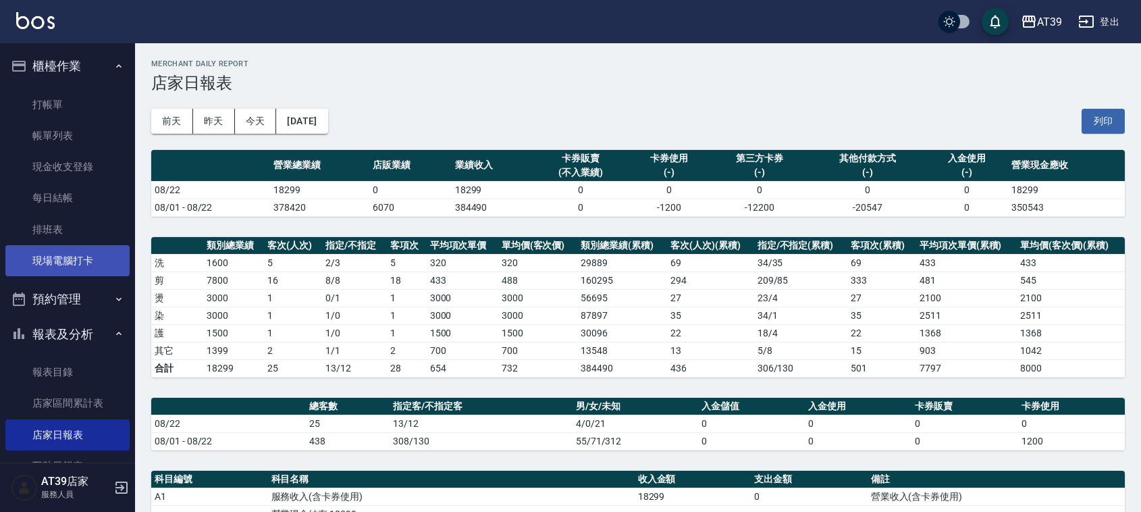
click at [76, 258] on link "現場電腦打卡" at bounding box center [67, 260] width 124 height 31
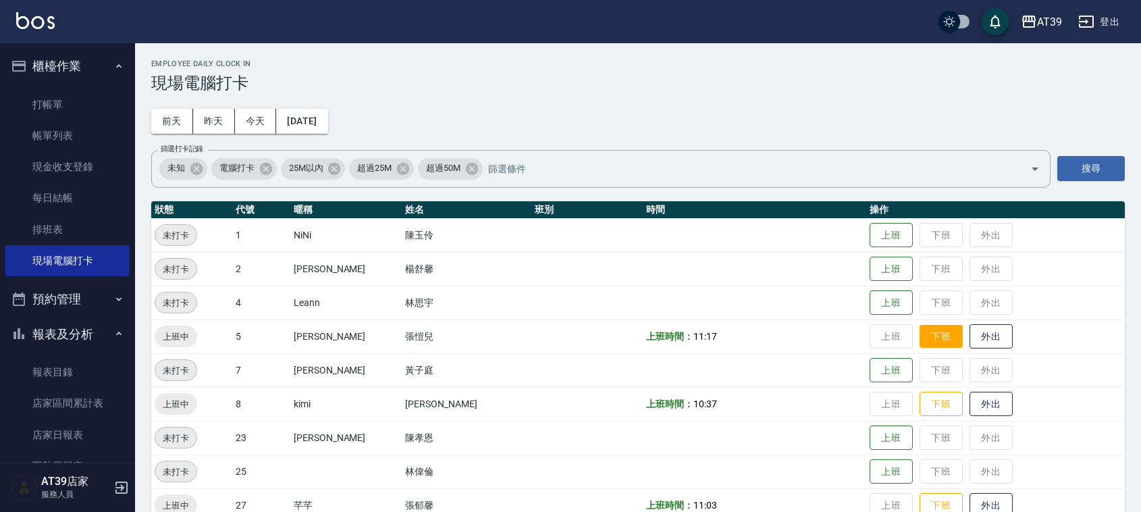
click at [930, 330] on button "下班" at bounding box center [941, 337] width 43 height 24
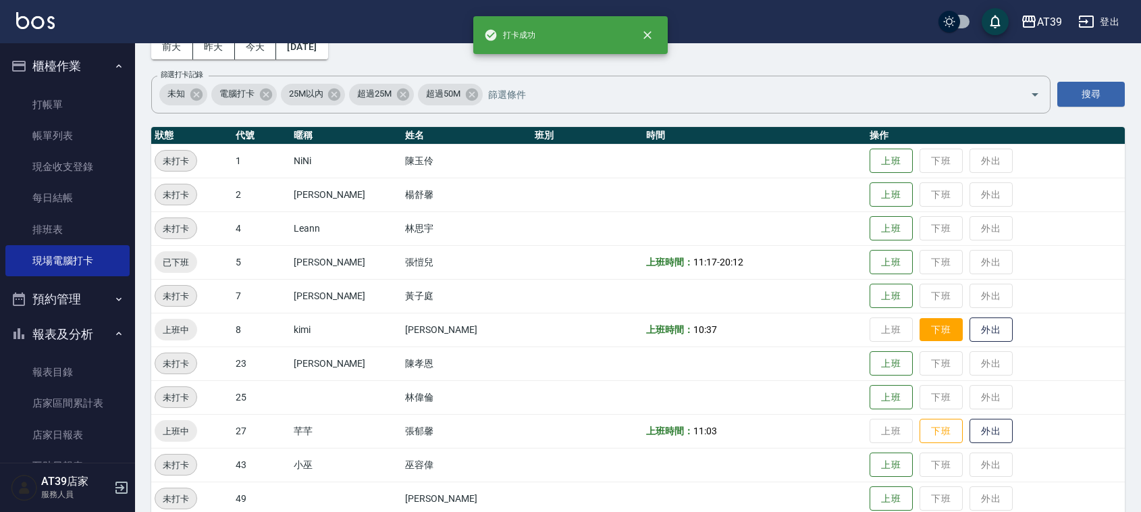
scroll to position [169, 0]
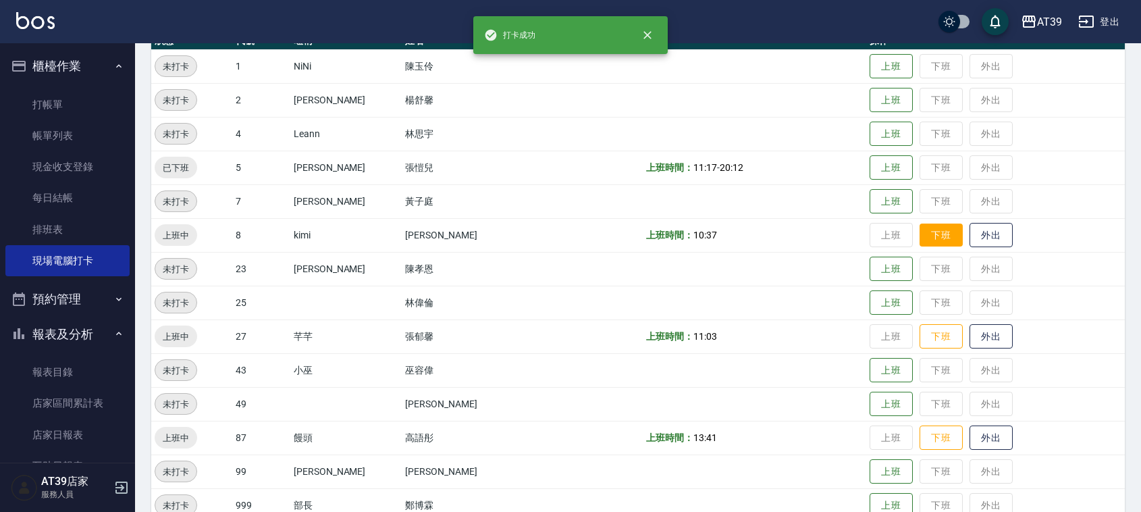
click at [923, 238] on button "下班" at bounding box center [941, 236] width 43 height 24
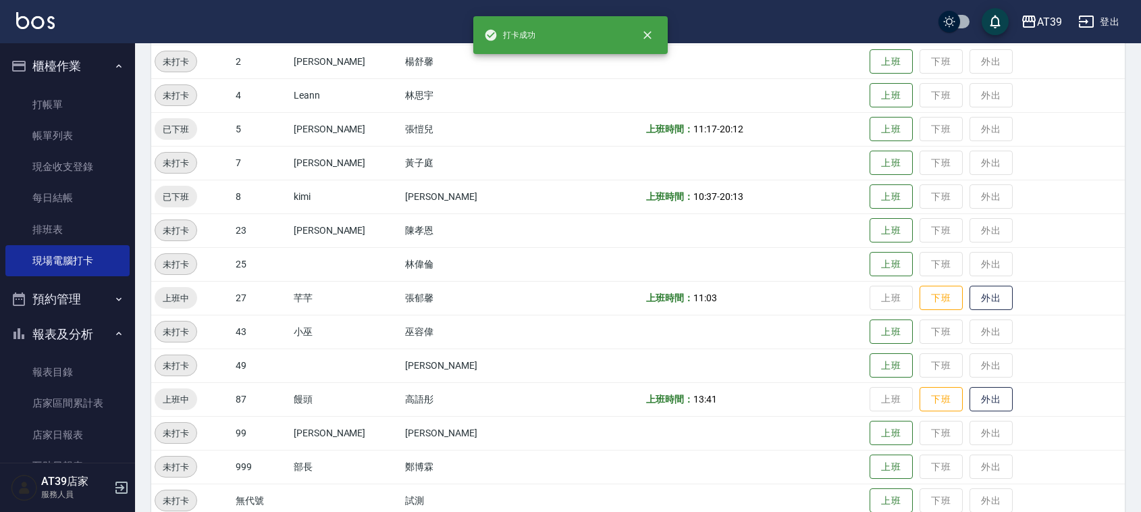
scroll to position [228, 0]
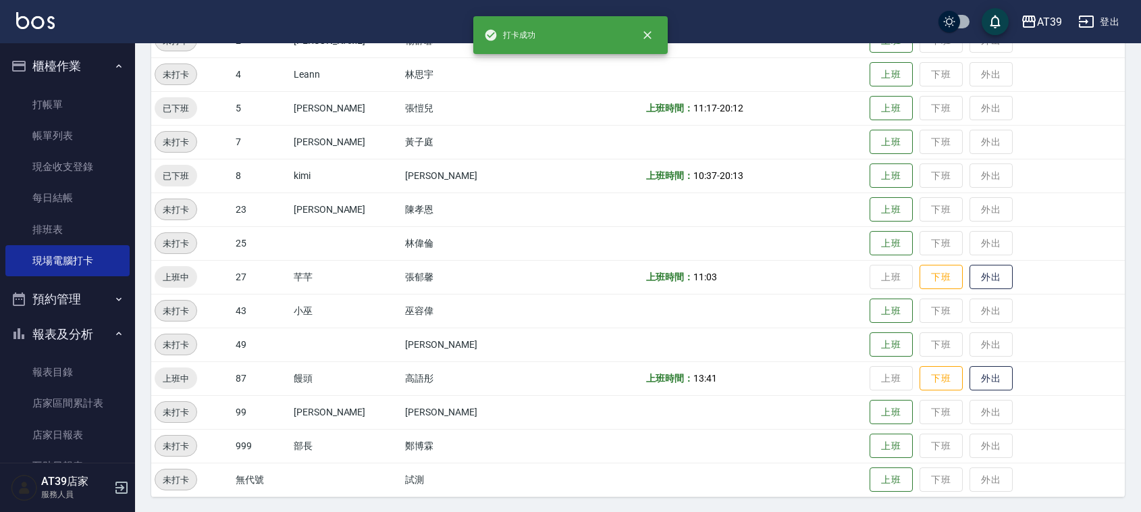
click at [920, 274] on button "下班" at bounding box center [941, 277] width 43 height 25
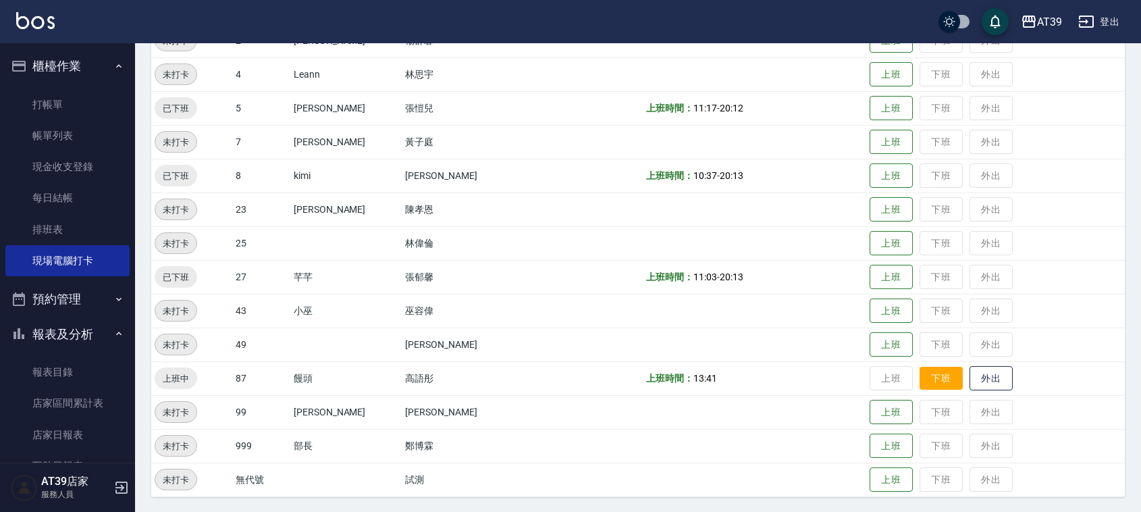
click at [922, 377] on button "下班" at bounding box center [941, 379] width 43 height 24
